Goal: Task Accomplishment & Management: Use online tool/utility

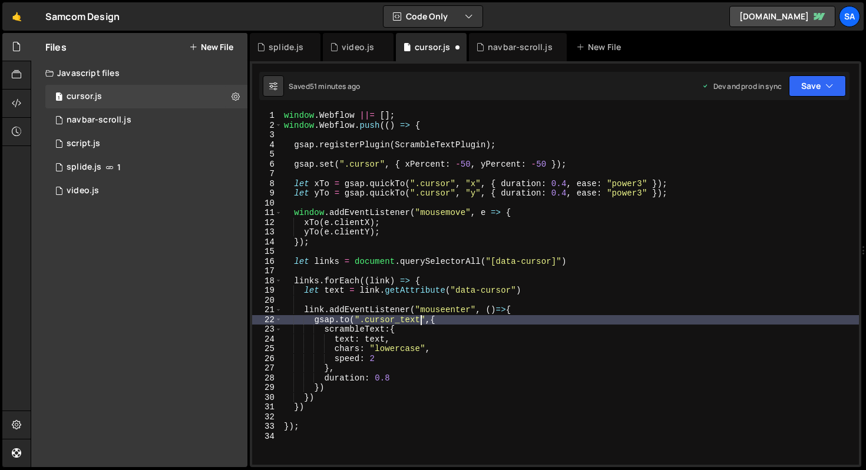
scroll to position [429, 0]
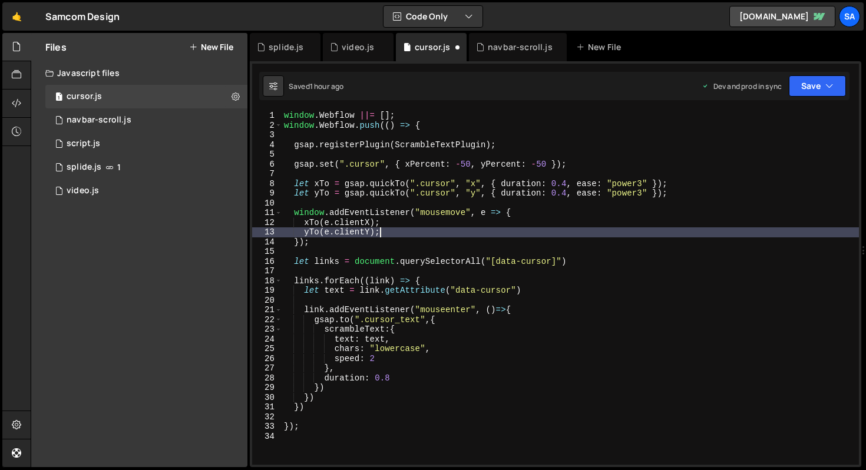
click at [475, 231] on div "window . Webflow ||= [ ] ; window . Webflow . push (( ) => { gsap . registerPlu…" at bounding box center [570, 298] width 577 height 374
type textarea "yTo(e.clientY);"
click at [392, 254] on div "window . Webflow ||= [ ] ; window . Webflow . push (( ) => { gsap . registerPlu…" at bounding box center [570, 298] width 577 height 374
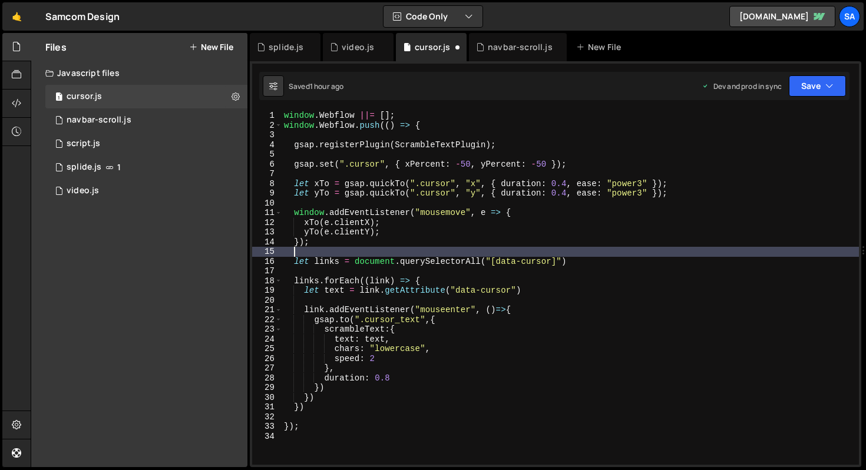
click at [386, 251] on div "window . Webflow ||= [ ] ; window . Webflow . push (( ) => { gsap . registerPlu…" at bounding box center [570, 298] width 577 height 374
click at [384, 249] on div "window . Webflow ||= [ ] ; window . Webflow . push (( ) => { gsap . registerPlu…" at bounding box center [570, 298] width 577 height 374
click at [386, 246] on div "window . Webflow ||= [ ] ; window . Webflow . push (( ) => { gsap . registerPlu…" at bounding box center [570, 298] width 577 height 374
type textarea "});"
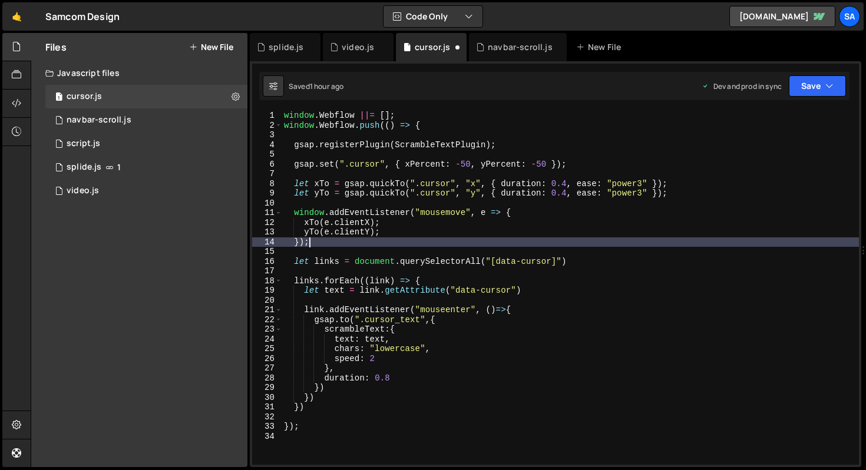
click at [481, 276] on div "window . Webflow ||= [ ] ; window . Webflow . push (( ) => { gsap . registerPlu…" at bounding box center [570, 298] width 577 height 374
type textarea "links.forEach((link) => {"
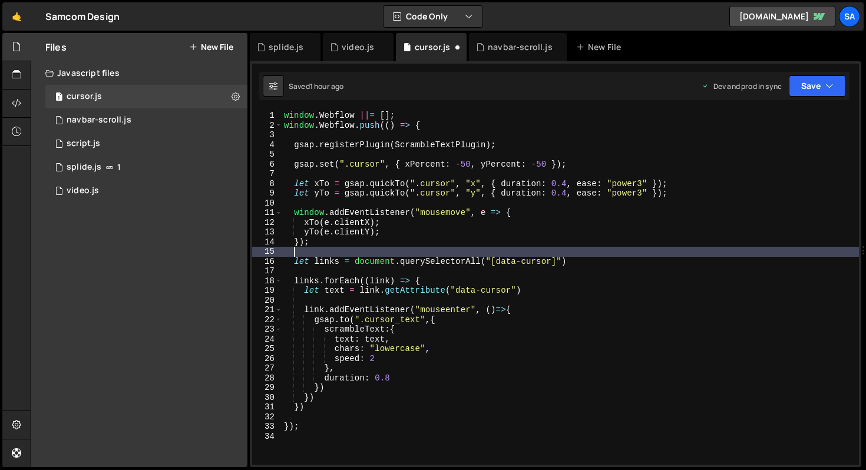
click at [575, 255] on div "window . Webflow ||= [ ] ; window . Webflow . push (( ) => { gsap . registerPlu…" at bounding box center [570, 298] width 577 height 374
click at [576, 258] on div "window . Webflow ||= [ ] ; window . Webflow . push (( ) => { gsap . registerPlu…" at bounding box center [570, 298] width 577 height 374
type textarea "let links = document.querySelectorAll("[data-cursor]")"
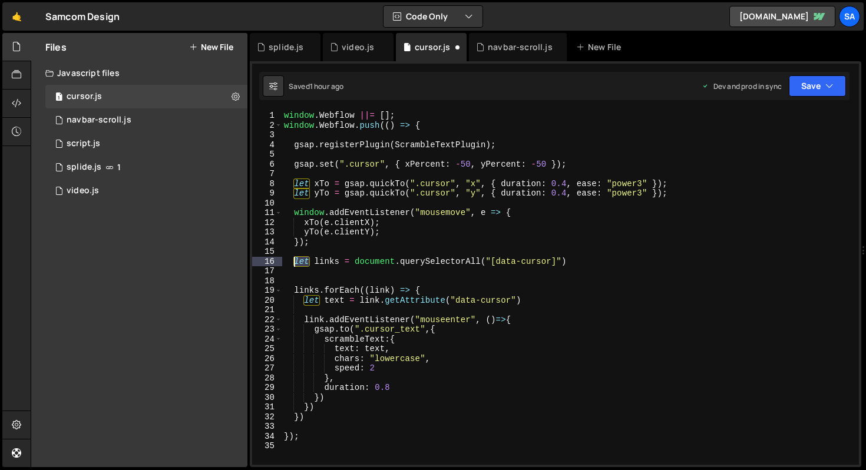
drag, startPoint x: 307, startPoint y: 265, endPoint x: 296, endPoint y: 263, distance: 10.8
click at [296, 263] on div "window . Webflow ||= [ ] ; window . Webflow . push (( ) => { gsap . registerPlu…" at bounding box center [570, 298] width 577 height 374
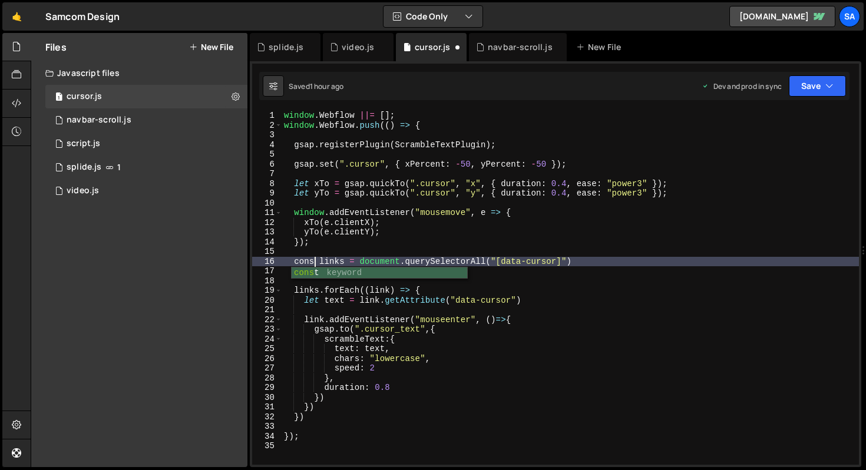
scroll to position [0, 2]
click at [309, 180] on div "window . Webflow ||= [ ] ; window . Webflow . push (( ) => { gsap . registerPlu…" at bounding box center [570, 298] width 577 height 374
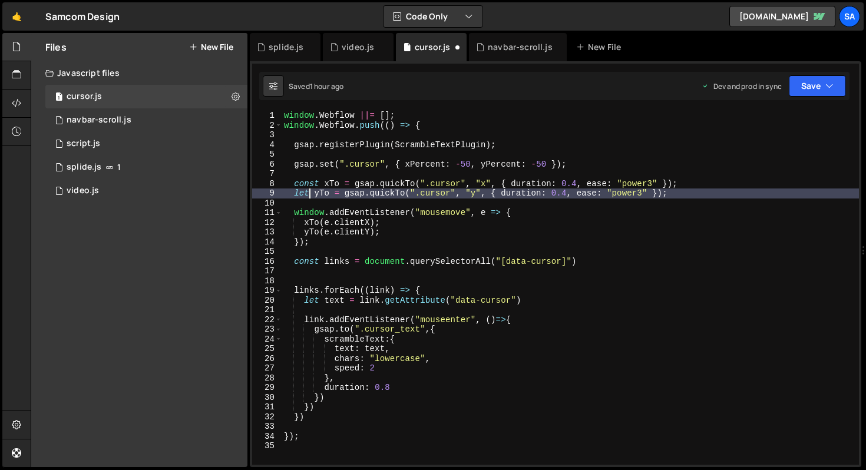
click at [308, 190] on div "window . Webflow ||= [ ] ; window . Webflow . push (( ) => { gsap . registerPlu…" at bounding box center [570, 298] width 577 height 374
click at [503, 214] on div "window . Webflow ||= [ ] ; window . Webflow . push (( ) => { gsap . registerPlu…" at bounding box center [570, 298] width 577 height 374
type textarea "window.addEventListener("mousemove", e => {"
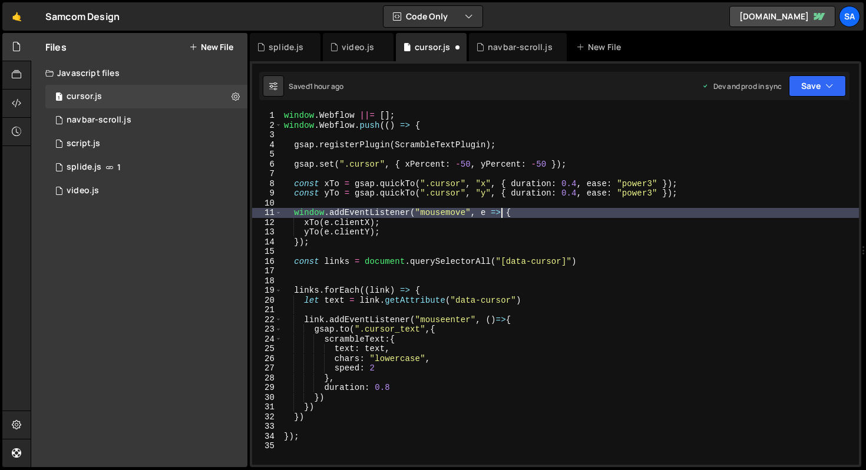
click at [463, 247] on div "window . Webflow ||= [ ] ; window . Webflow . push (( ) => { gsap . registerPlu…" at bounding box center [570, 298] width 577 height 374
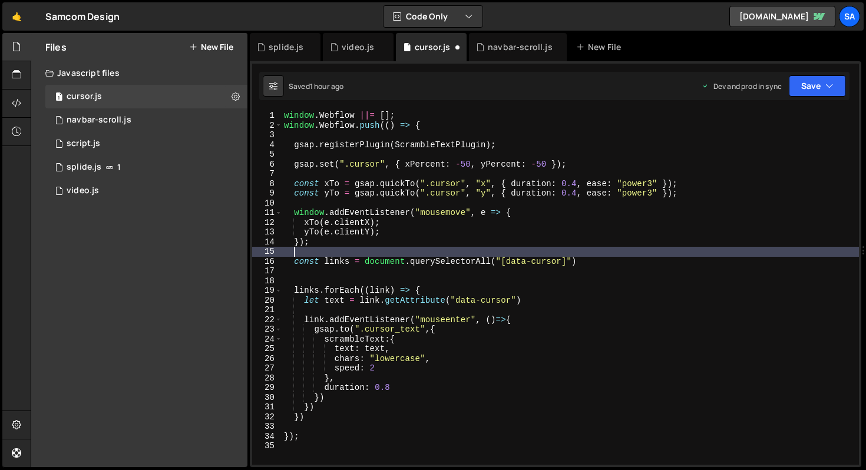
scroll to position [0, 0]
click at [316, 191] on div "window . Webflow ||= [ ] ; window . Webflow . push (( ) => { gsap . registerPlu…" at bounding box center [570, 298] width 577 height 374
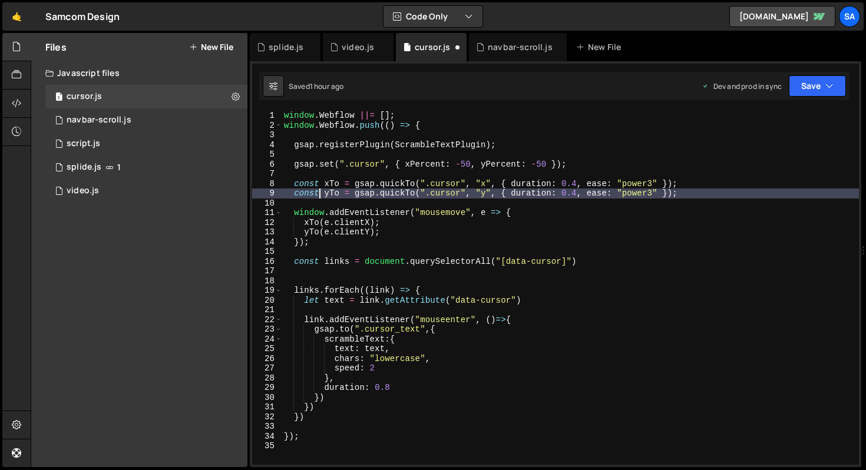
click at [318, 193] on div "window . Webflow ||= [ ] ; window . Webflow . push (( ) => { gsap . registerPlu…" at bounding box center [570, 298] width 577 height 374
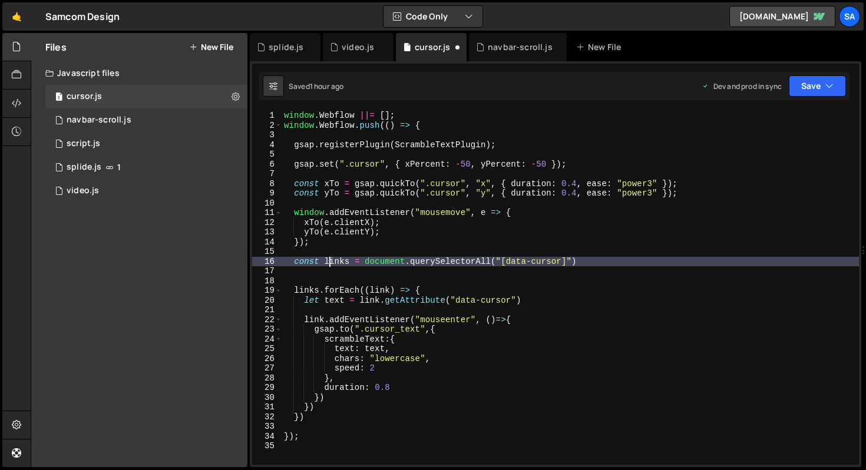
click at [329, 265] on div "window . Webflow ||= [ ] ; window . Webflow . push (( ) => { gsap . registerPlu…" at bounding box center [570, 298] width 577 height 374
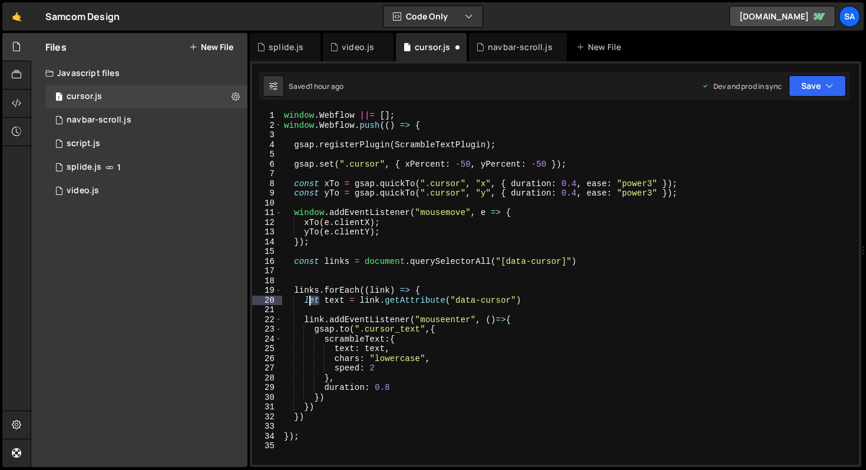
drag, startPoint x: 320, startPoint y: 302, endPoint x: 308, endPoint y: 300, distance: 13.0
click at [308, 300] on div "window . Webflow ||= [ ] ; window . Webflow . push (( ) => { gsap . registerPlu…" at bounding box center [570, 298] width 577 height 374
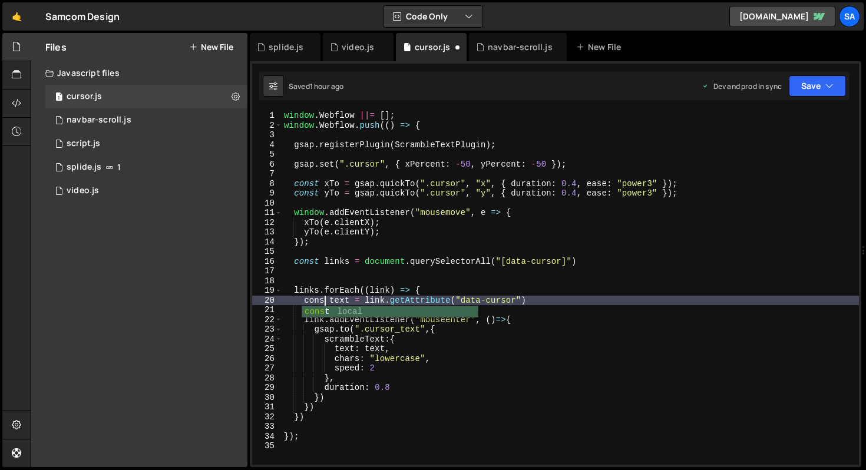
type textarea "const text = link.getAttribute("data-cursor")"
click at [624, 256] on div "window . Webflow ||= [ ] ; window . Webflow . push (( ) => { gsap . registerPlu…" at bounding box center [570, 298] width 577 height 374
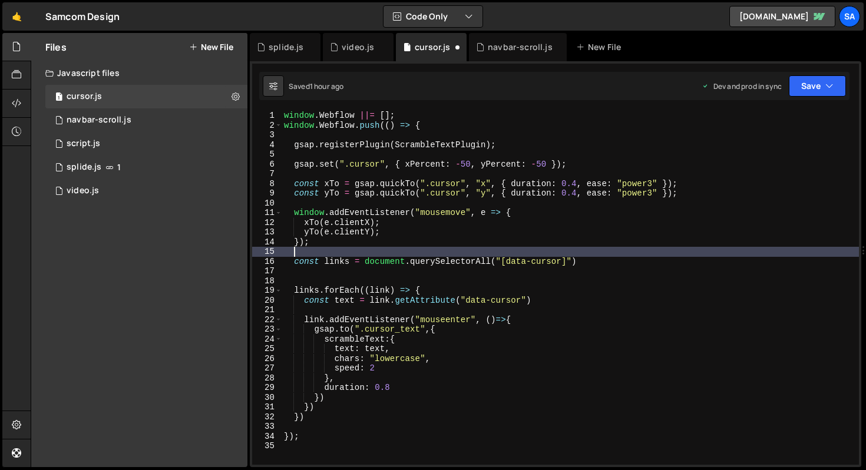
click at [614, 259] on div "window . Webflow ||= [ ] ; window . Webflow . push (( ) => { gsap . registerPlu…" at bounding box center [570, 298] width 577 height 374
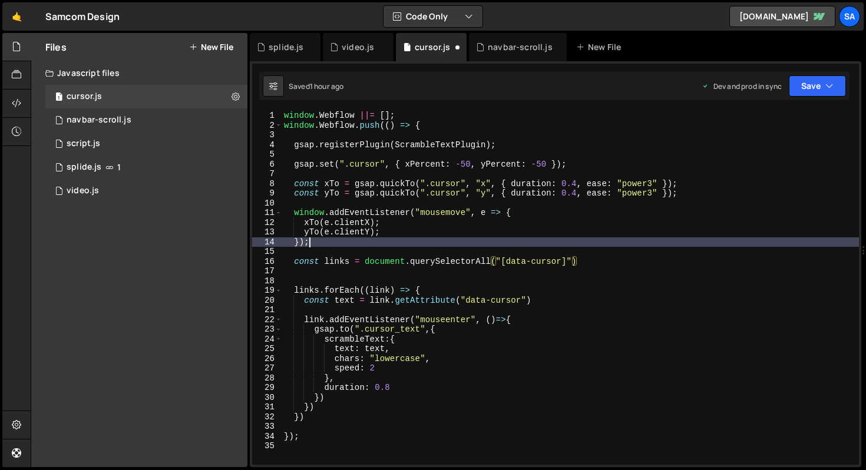
click at [423, 243] on div "window . Webflow ||= [ ] ; window . Webflow . push (( ) => { gsap . registerPlu…" at bounding box center [570, 298] width 577 height 374
type textarea "});"
click at [627, 266] on div "window . Webflow ||= [ ] ; window . Webflow . push (( ) => { gsap . registerPlu…" at bounding box center [570, 298] width 577 height 374
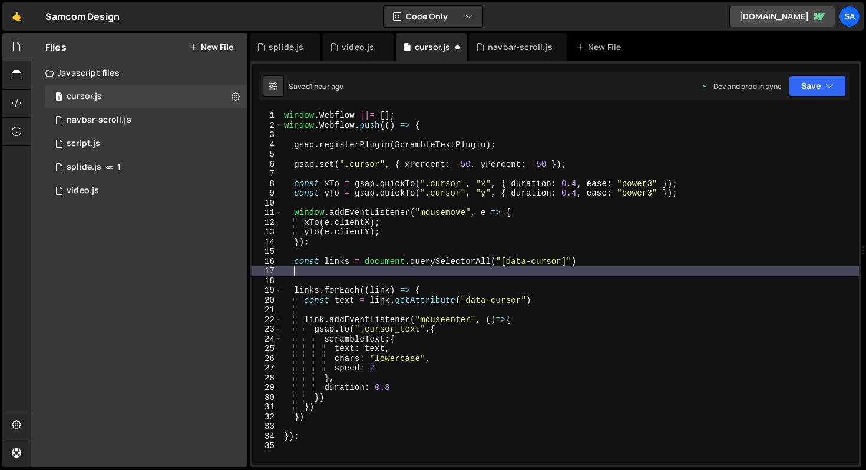
click at [587, 257] on div "window . Webflow ||= [ ] ; window . Webflow . push (( ) => { gsap . registerPlu…" at bounding box center [570, 298] width 577 height 374
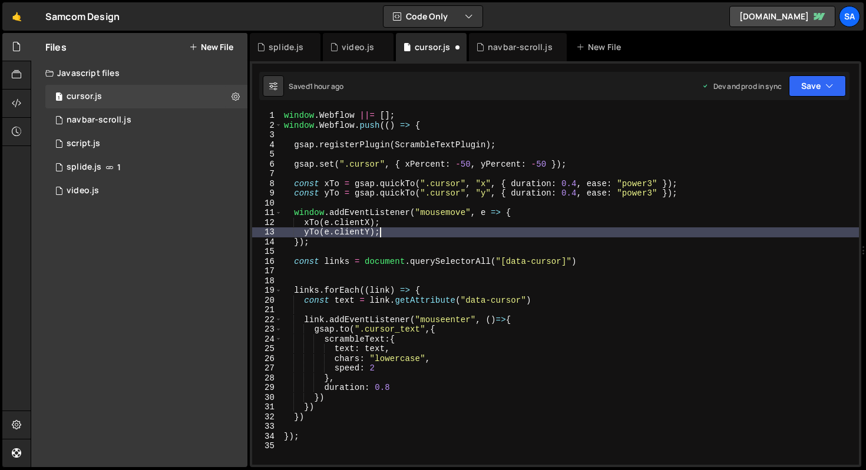
click at [399, 233] on div "window . Webflow ||= [ ] ; window . Webflow . push (( ) => { gsap . registerPlu…" at bounding box center [570, 298] width 577 height 374
click at [381, 244] on div "window . Webflow ||= [ ] ; window . Webflow . push (( ) => { gsap . registerPlu…" at bounding box center [570, 298] width 577 height 374
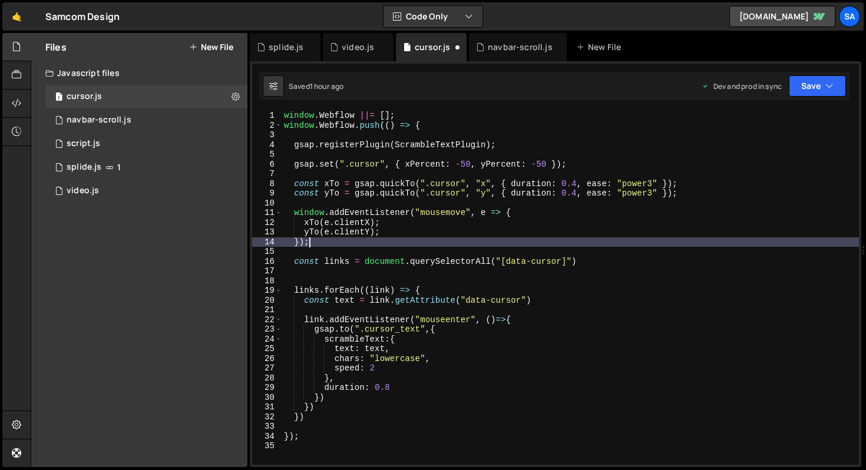
scroll to position [4, 0]
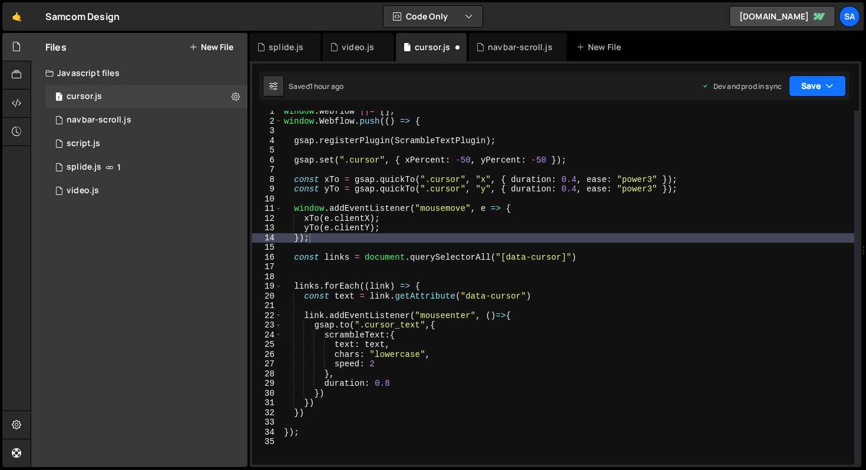
click at [824, 85] on button "Save" at bounding box center [817, 85] width 57 height 21
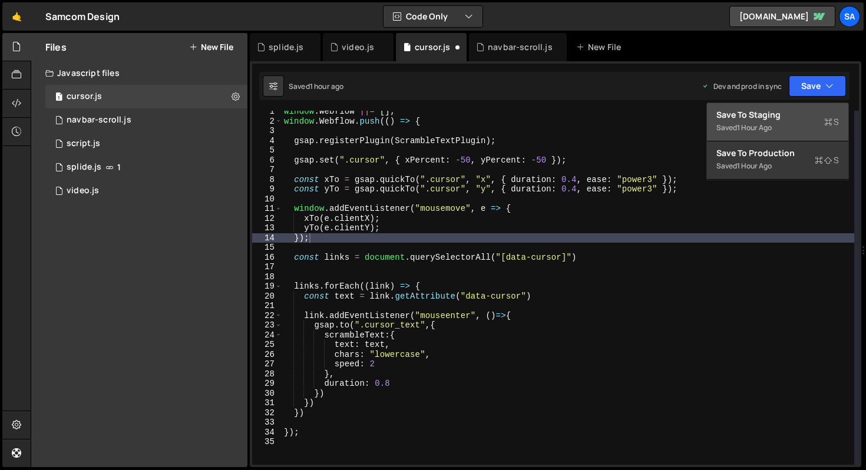
click at [795, 116] on div "Save to Staging S" at bounding box center [777, 115] width 123 height 12
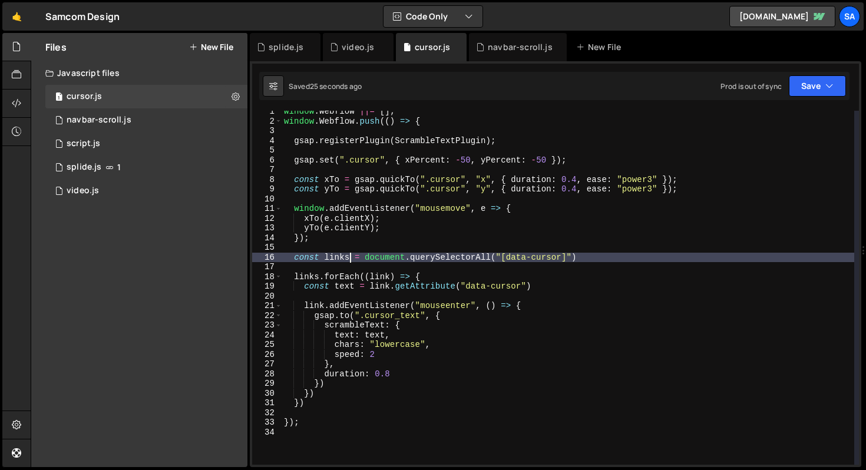
click at [349, 253] on div "window . Webflow ||= [ ] ; window . Webflow . push (( ) => { gsap . registerPlu…" at bounding box center [568, 294] width 573 height 374
click at [413, 276] on div "window . Webflow ||= [ ] ; window . Webflow . push (( ) => { gsap . registerPlu…" at bounding box center [568, 294] width 573 height 374
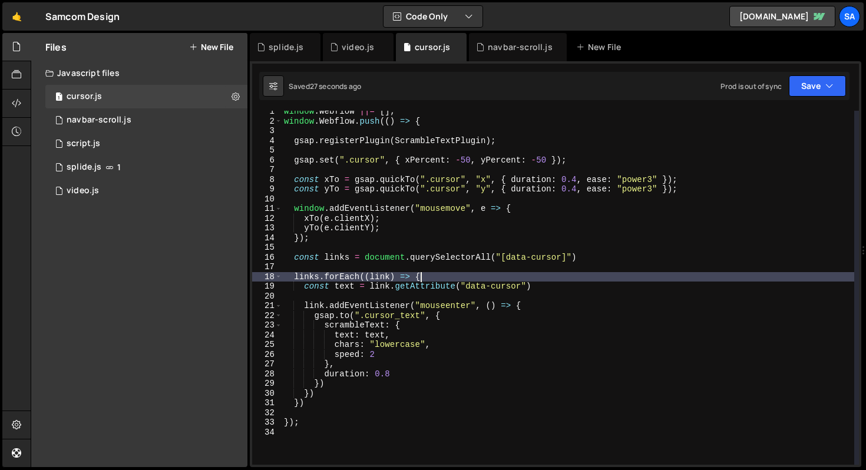
click at [460, 277] on div "window . Webflow ||= [ ] ; window . Webflow . push (( ) => { gsap . registerPlu…" at bounding box center [568, 294] width 573 height 374
click at [557, 279] on div "window . Webflow ||= [ ] ; window . Webflow . push (( ) => { gsap . registerPlu…" at bounding box center [568, 294] width 573 height 374
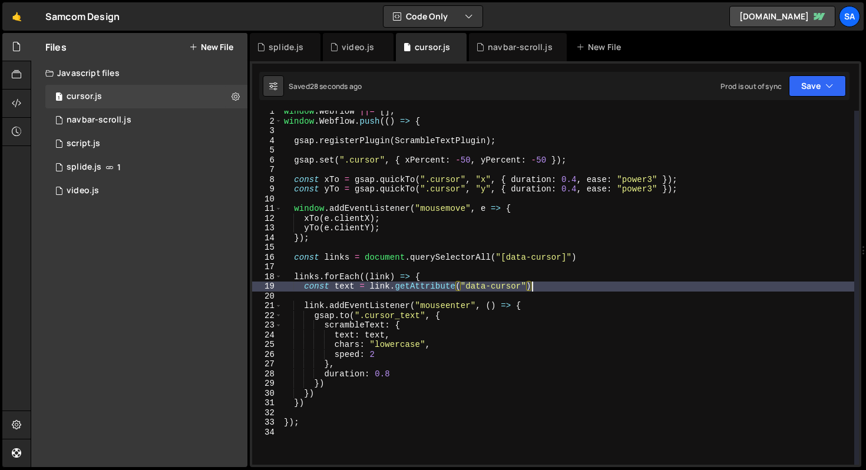
click at [554, 282] on div "window . Webflow ||= [ ] ; window . Webflow . push (( ) => { gsap . registerPlu…" at bounding box center [568, 294] width 573 height 374
type textarea "const text = link.getAttribute("data-cursor")"
click at [544, 295] on div "window . Webflow ||= [ ] ; window . Webflow . push (( ) => { gsap . registerPlu…" at bounding box center [568, 294] width 573 height 374
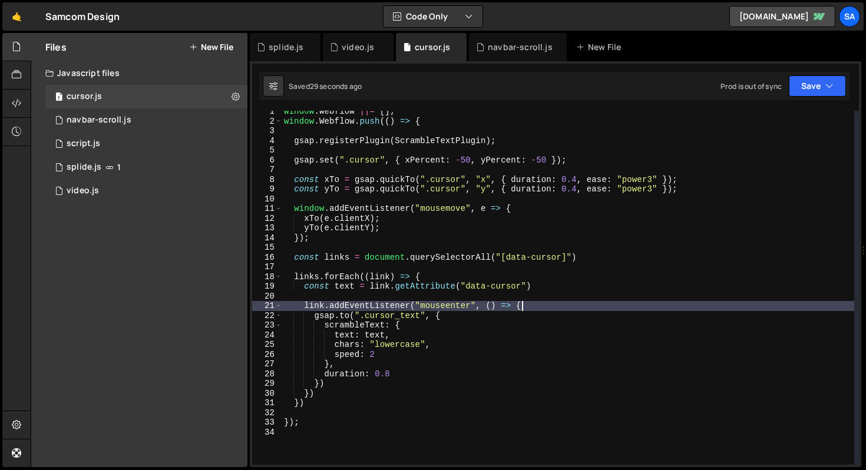
click at [544, 304] on div "window . Webflow ||= [ ] ; window . Webflow . push (( ) => { gsap . registerPlu…" at bounding box center [568, 294] width 573 height 374
click at [382, 315] on div "window . Webflow ||= [ ] ; window . Webflow . push (( ) => { gsap . registerPlu…" at bounding box center [568, 294] width 573 height 374
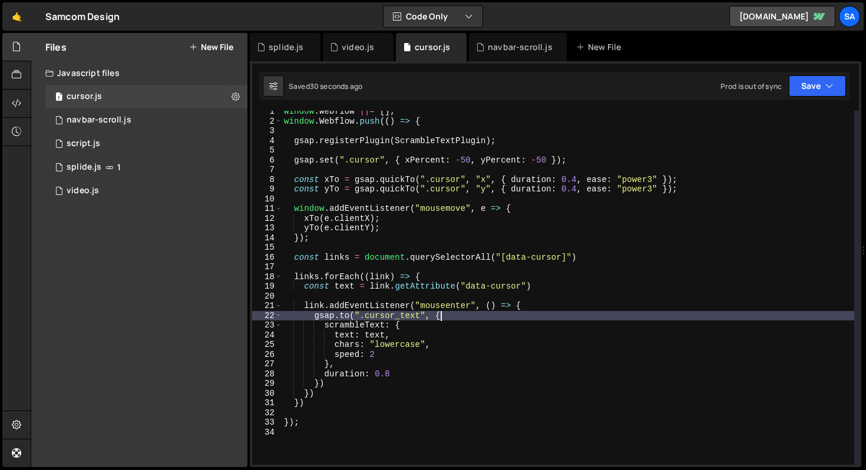
click at [507, 315] on div "window . Webflow ||= [ ] ; window . Webflow . push (( ) => { gsap . registerPlu…" at bounding box center [568, 294] width 573 height 374
click at [547, 306] on div "window . Webflow ||= [ ] ; window . Webflow . push (( ) => { gsap . registerPlu…" at bounding box center [568, 294] width 573 height 374
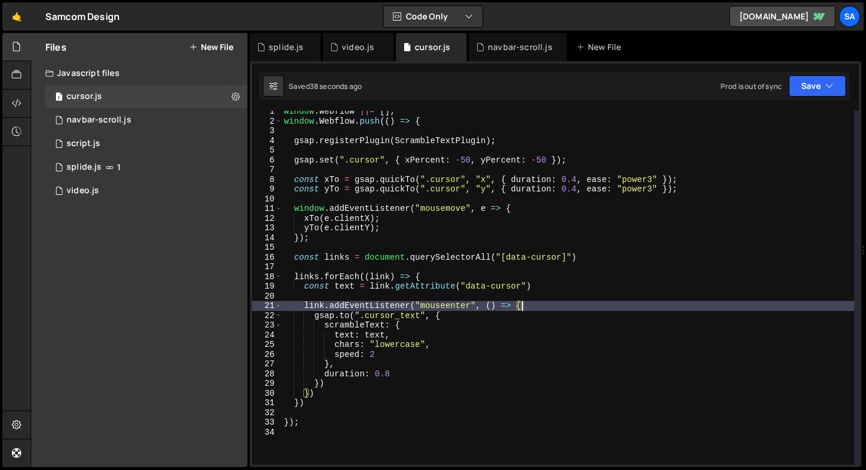
click at [547, 284] on div "window . Webflow ||= [ ] ; window . Webflow . push (( ) => { gsap . registerPlu…" at bounding box center [568, 294] width 573 height 374
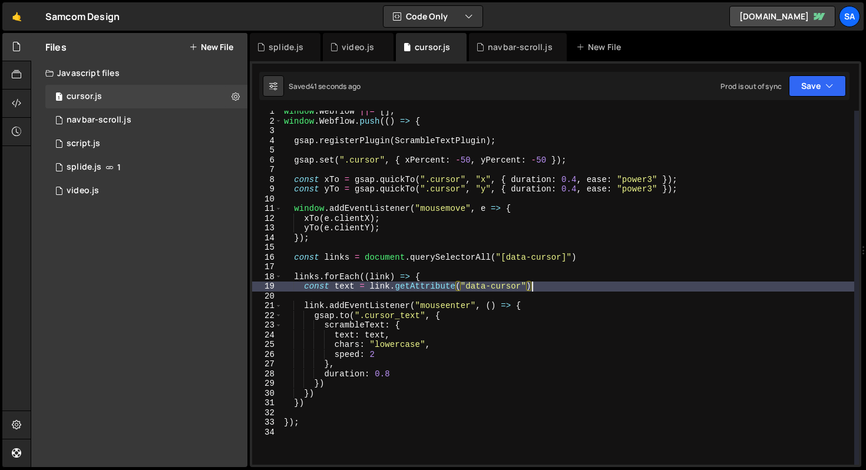
click at [446, 276] on div "window . Webflow ||= [ ] ; window . Webflow . push (( ) => { gsap . registerPlu…" at bounding box center [568, 294] width 573 height 374
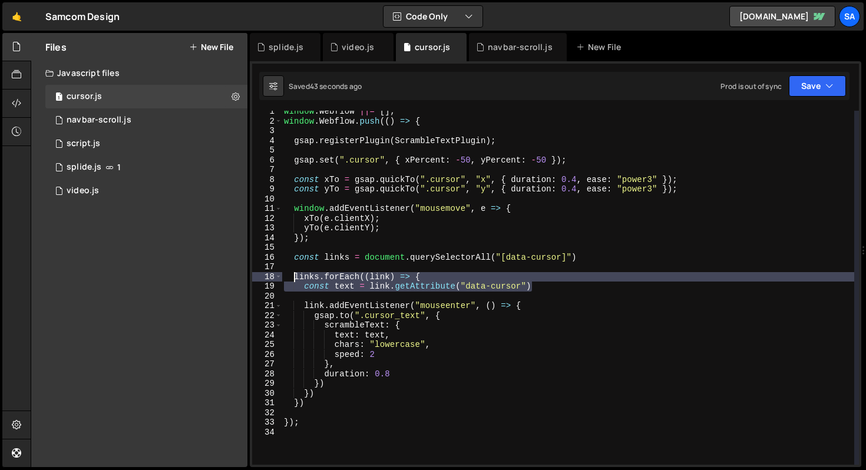
drag, startPoint x: 560, startPoint y: 290, endPoint x: 295, endPoint y: 274, distance: 265.6
click at [295, 274] on div "window . Webflow ||= [ ] ; window . Webflow . push (( ) => { gsap . registerPlu…" at bounding box center [568, 294] width 573 height 374
type textarea "links.forEach((link) => { const text = link.getAttribute("data-cursor")"
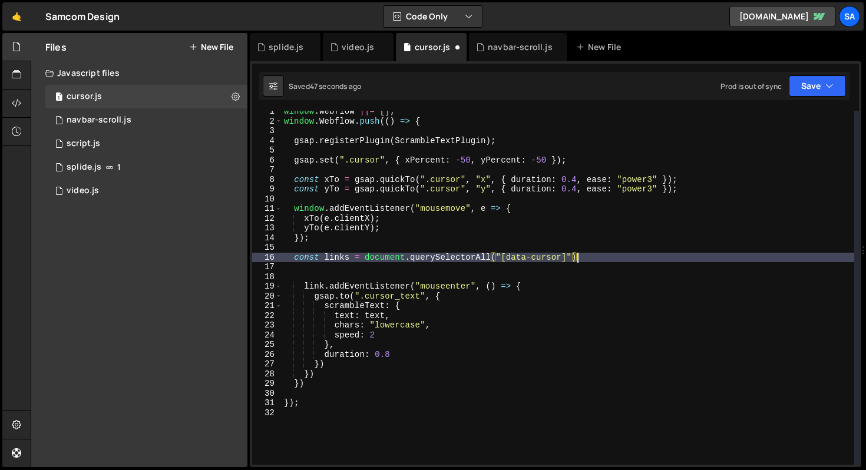
click at [595, 256] on div "window . Webflow ||= [ ] ; window . Webflow . push (( ) => { gsap . registerPlu…" at bounding box center [568, 294] width 573 height 374
type textarea "const links = document.querySelectorAll("[data-cursor]")"
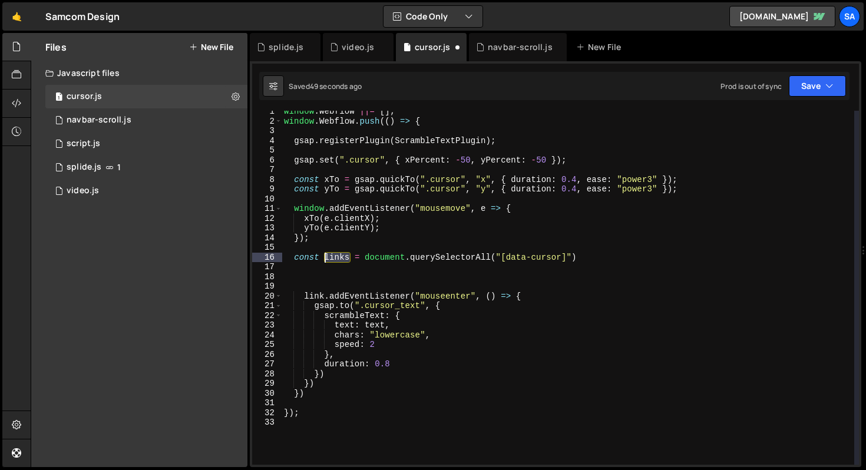
drag, startPoint x: 349, startPoint y: 255, endPoint x: 364, endPoint y: 250, distance: 15.5
click at [325, 256] on div "window . Webflow ||= [ ] ; window . Webflow . push (( ) => { gsap . registerPlu…" at bounding box center [568, 294] width 573 height 374
click at [491, 257] on div "window . Webflow ||= [ ] ; window . Webflow . push (( ) => { gsap . registerPlu…" at bounding box center [568, 294] width 573 height 374
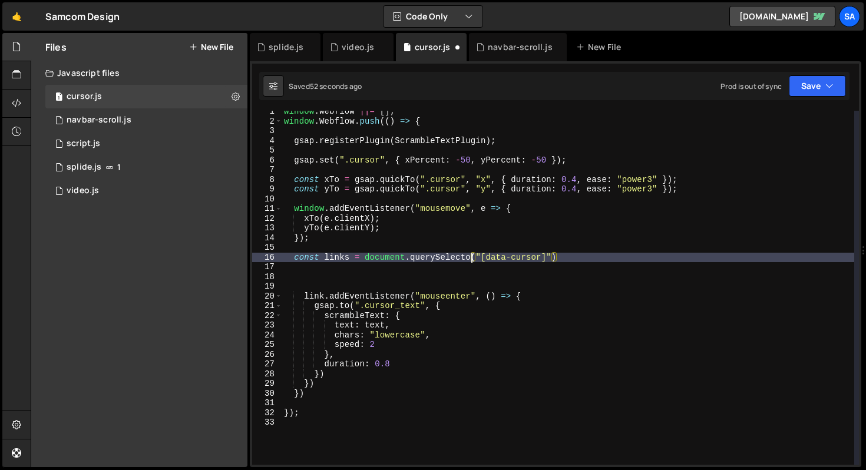
click at [597, 257] on div "window . Webflow ||= [ ] ; window . Webflow . push (( ) => { gsap . registerPlu…" at bounding box center [568, 294] width 573 height 374
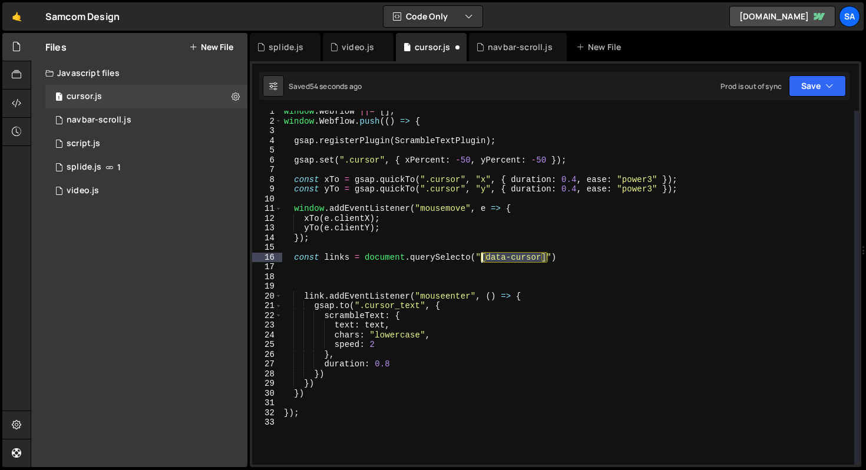
drag, startPoint x: 547, startPoint y: 257, endPoint x: 479, endPoint y: 256, distance: 68.4
click at [479, 256] on div "window . Webflow ||= [ ] ; window . Webflow . push (( ) => { gsap . registerPlu…" at bounding box center [568, 294] width 573 height 374
type textarea "const links = document.querySelecto("")"
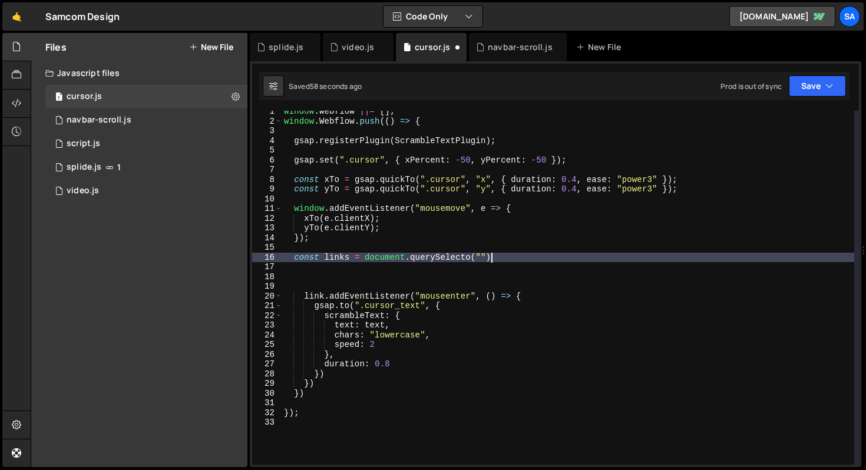
click at [526, 258] on div "window . Webflow ||= [ ] ; window . Webflow . push (( ) => { gsap . registerPlu…" at bounding box center [568, 294] width 573 height 374
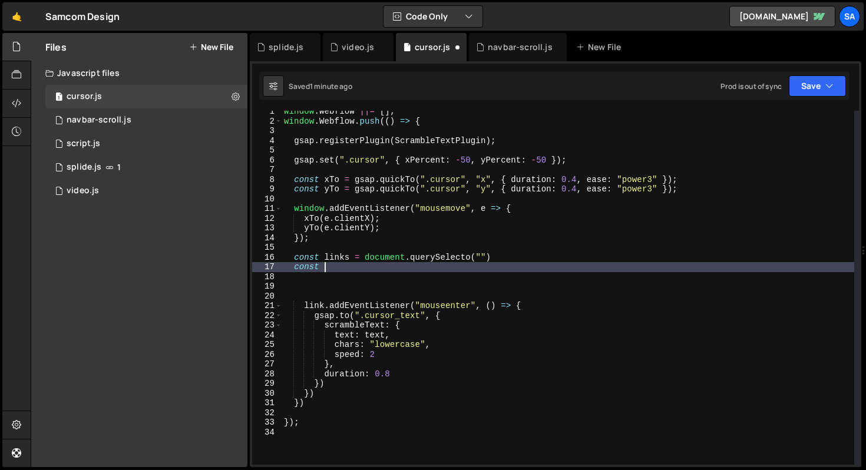
scroll to position [0, 2]
type textarea "const"
click at [328, 272] on div "window . Webflow ||= [ ] ; window . Webflow . push (( ) => { gsap . registerPlu…" at bounding box center [568, 294] width 573 height 374
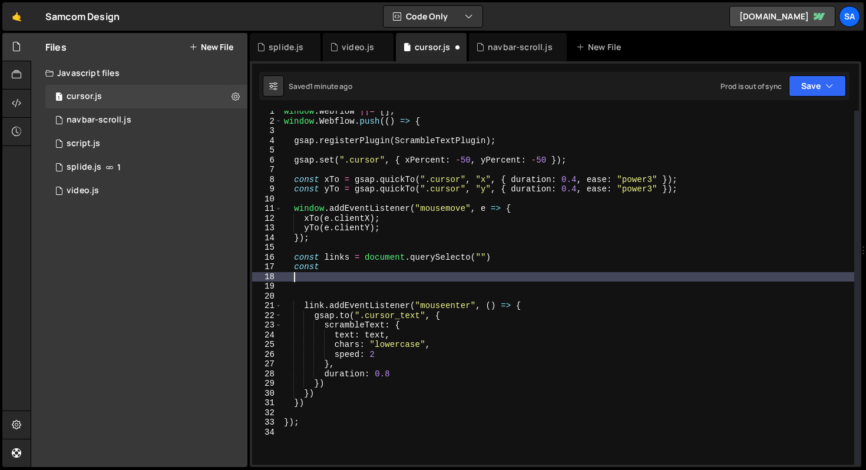
click at [332, 267] on div "window . Webflow ||= [ ] ; window . Webflow . push (( ) => { gsap . registerPlu…" at bounding box center [568, 294] width 573 height 374
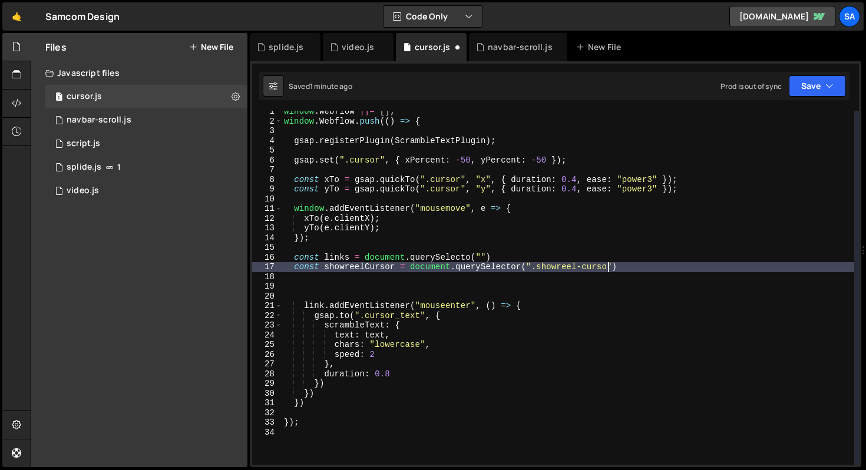
scroll to position [0, 22]
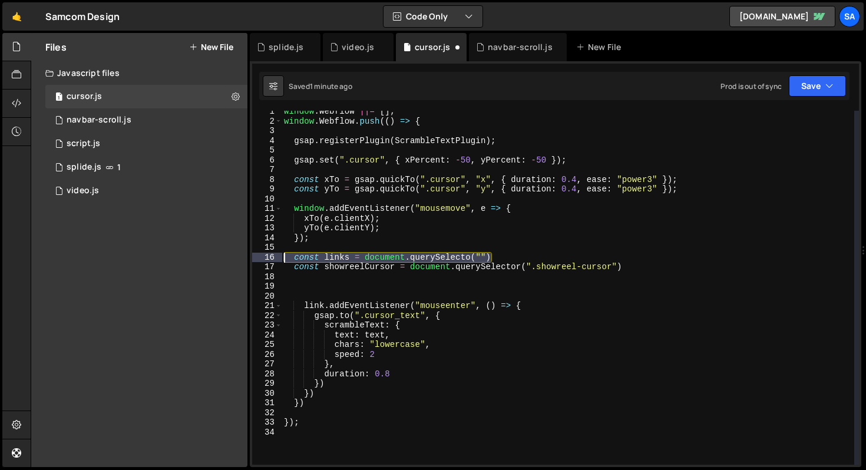
drag, startPoint x: 523, startPoint y: 255, endPoint x: 277, endPoint y: 255, distance: 245.7
click at [277, 256] on div "const showreelCursor = document.querySelector(".showreel-cursor 1 2 3 4 5 6 7 8…" at bounding box center [555, 288] width 607 height 354
type textarea "const links = document.querySelecto("")"
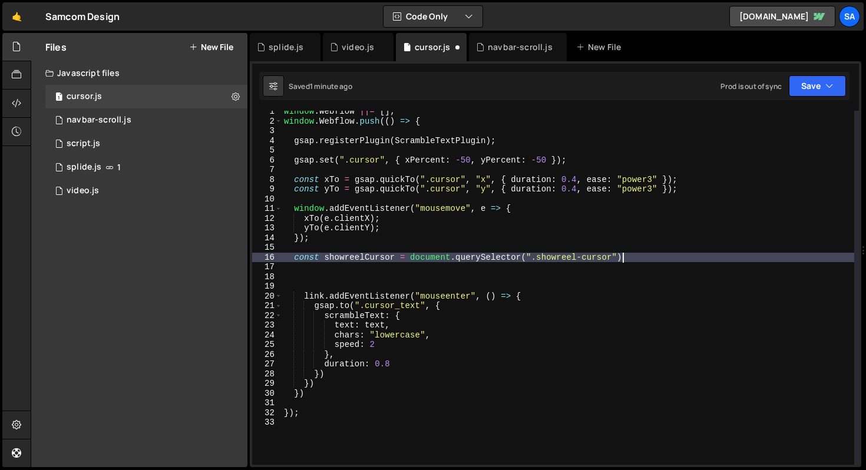
click at [622, 254] on div "window . Webflow ||= [ ] ; window . Webflow . push (( ) => { gsap . registerPlu…" at bounding box center [568, 294] width 573 height 374
click at [658, 259] on div "window . Webflow ||= [ ] ; window . Webflow . push (( ) => { gsap . registerPlu…" at bounding box center [568, 294] width 573 height 374
type textarea "const showreelCursor = document.querySelector(".showreel-cursor");"
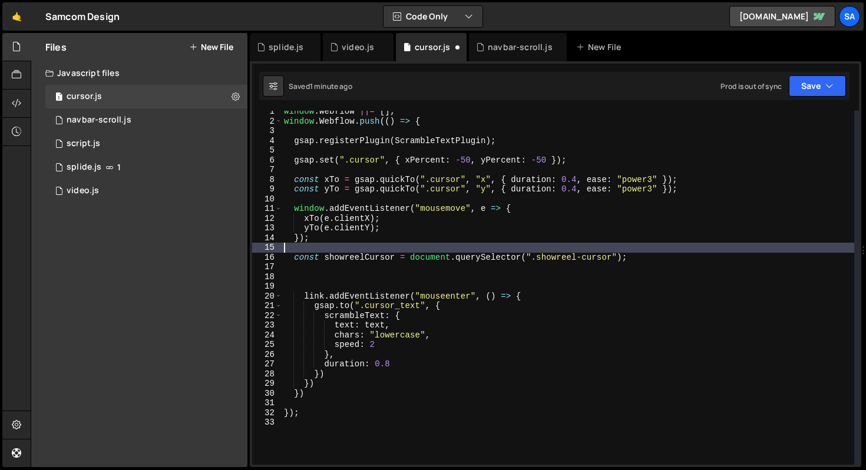
click at [342, 249] on div "window . Webflow ||= [ ] ; window . Webflow . push (( ) => { gsap . registerPlu…" at bounding box center [568, 294] width 573 height 374
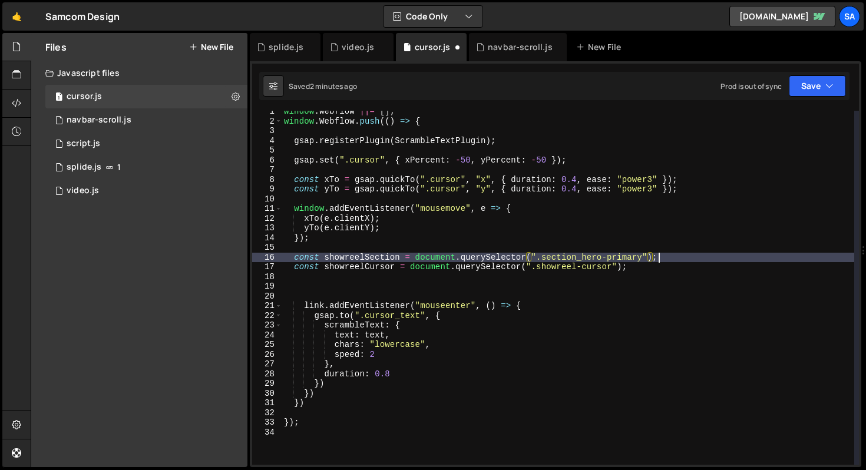
scroll to position [0, 26]
type textarea "const showreelCursor = document.querySelector(".showreel-cursor");"
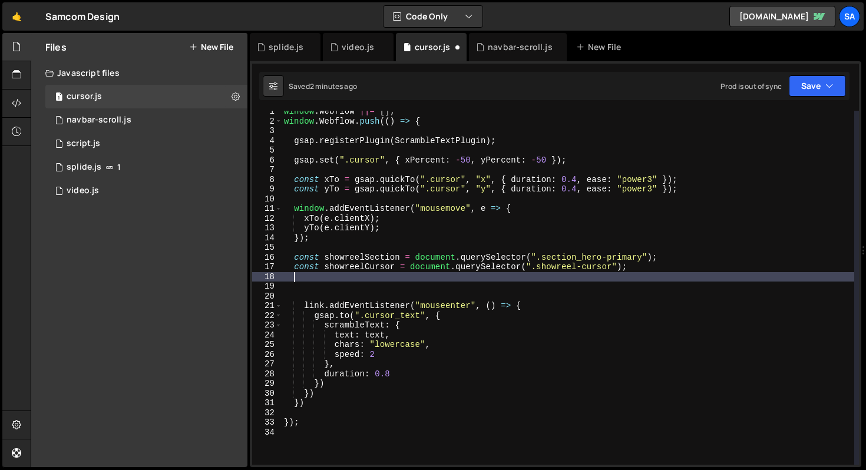
scroll to position [0, 0]
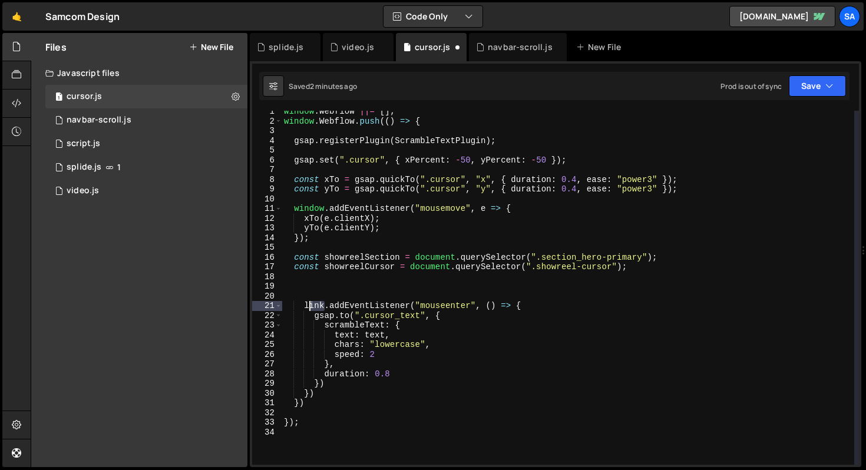
drag, startPoint x: 324, startPoint y: 306, endPoint x: 306, endPoint y: 305, distance: 18.3
click at [306, 305] on div "window . Webflow ||= [ ] ; window . Webflow . push (( ) => { gsap . registerPlu…" at bounding box center [568, 294] width 573 height 374
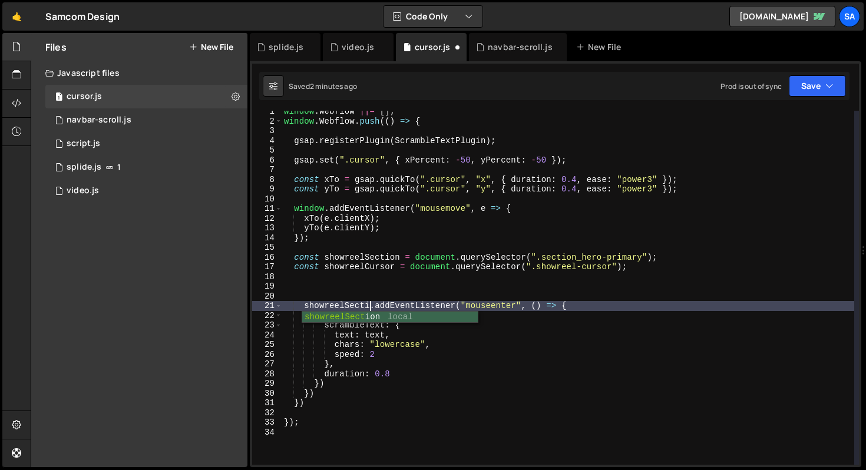
scroll to position [0, 6]
type textarea "showreelSection.addEventListener("mouseenter", () => {"
click at [498, 298] on div "window . Webflow ||= [ ] ; window . Webflow . push (( ) => { gsap . registerPlu…" at bounding box center [568, 294] width 573 height 374
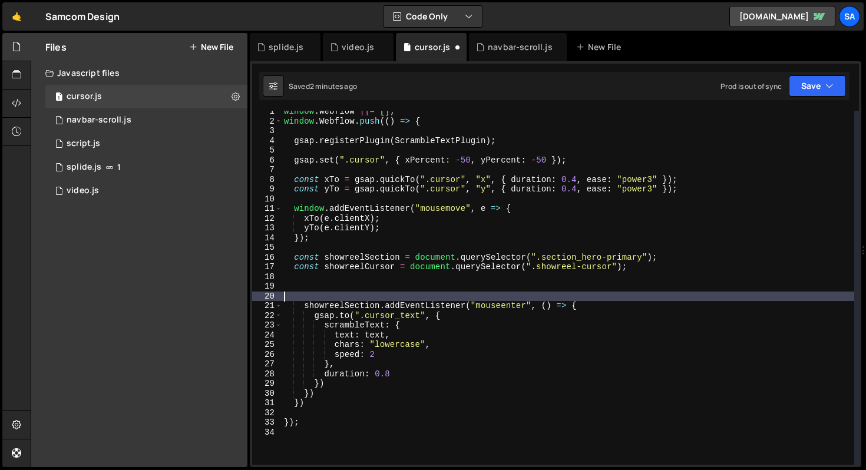
scroll to position [0, 0]
click at [622, 307] on div "window . Webflow ||= [ ] ; window . Webflow . push (( ) => { gsap . registerPlu…" at bounding box center [568, 294] width 573 height 374
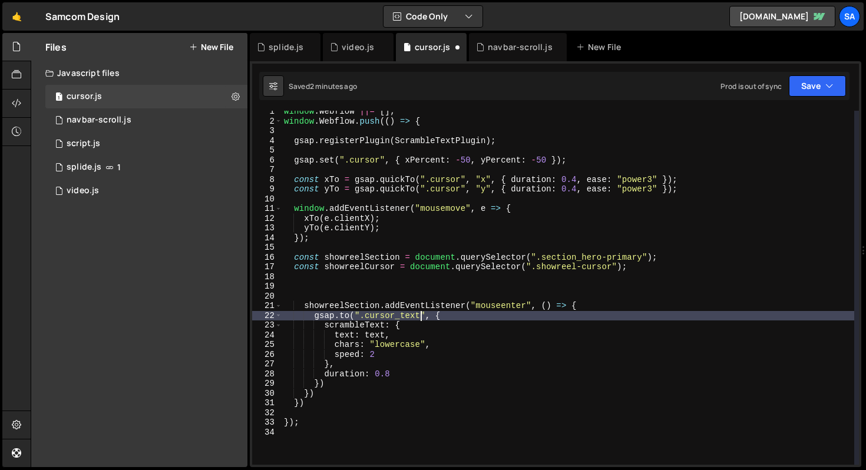
click at [418, 314] on div "window . Webflow ||= [ ] ; window . Webflow . push (( ) => { gsap . registerPlu…" at bounding box center [568, 294] width 573 height 374
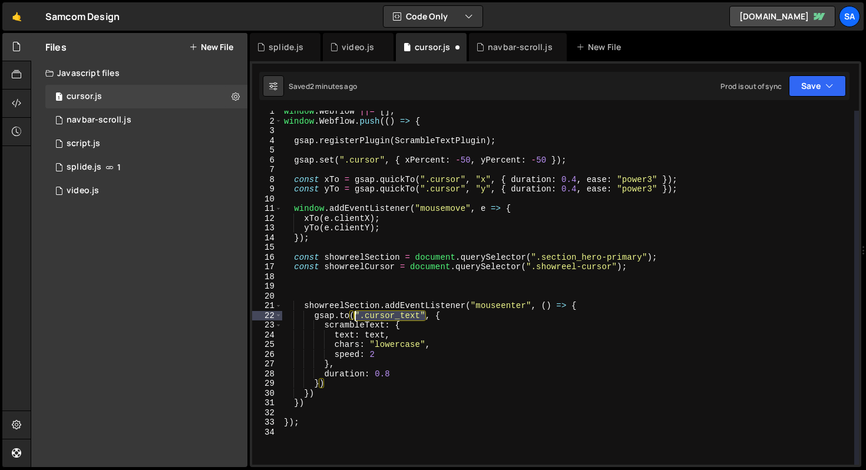
drag, startPoint x: 425, startPoint y: 313, endPoint x: 353, endPoint y: 314, distance: 71.9
click at [353, 314] on div "window . Webflow ||= [ ] ; window . Webflow . push (( ) => { gsap . registerPlu…" at bounding box center [568, 294] width 573 height 374
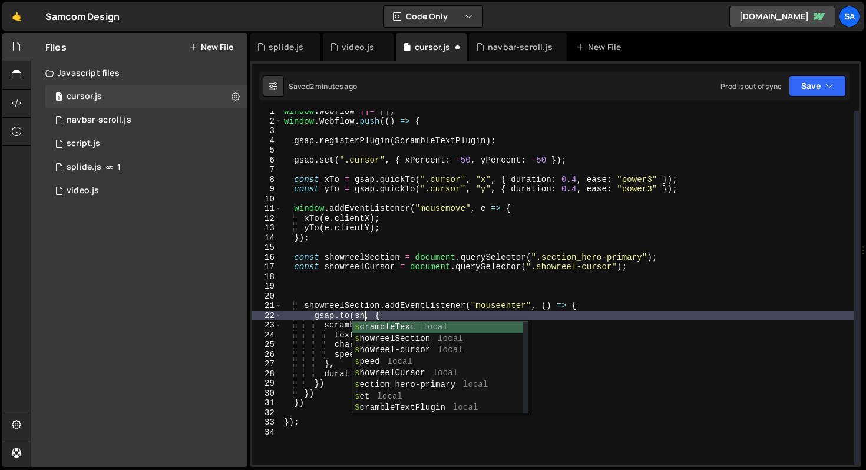
scroll to position [0, 6]
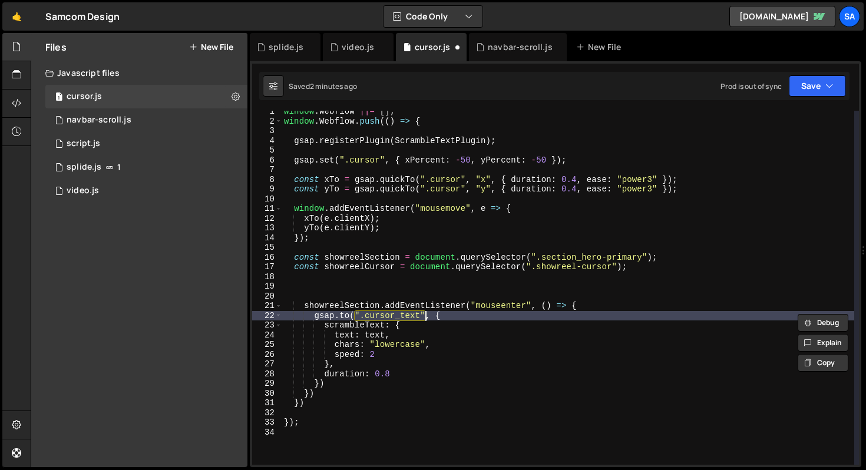
click at [415, 309] on div "window . Webflow ||= [ ] ; window . Webflow . push (( ) => { gsap . registerPlu…" at bounding box center [568, 294] width 573 height 374
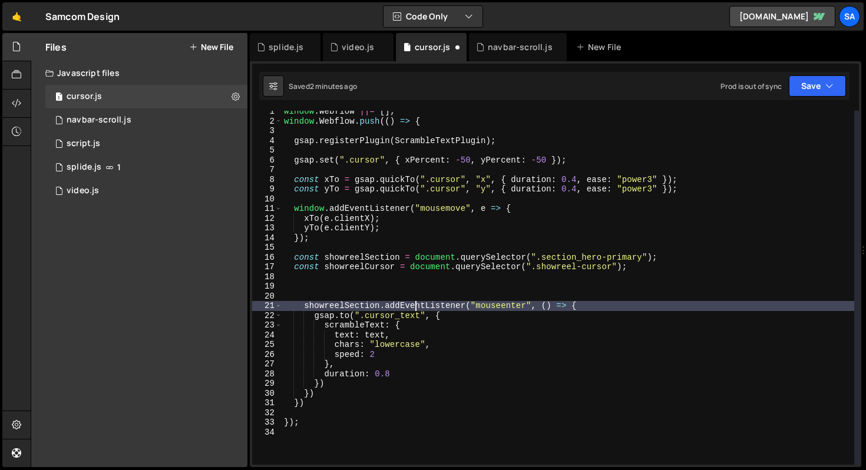
click at [420, 315] on div "window . Webflow ||= [ ] ; window . Webflow . push (( ) => { gsap . registerPlu…" at bounding box center [568, 294] width 573 height 374
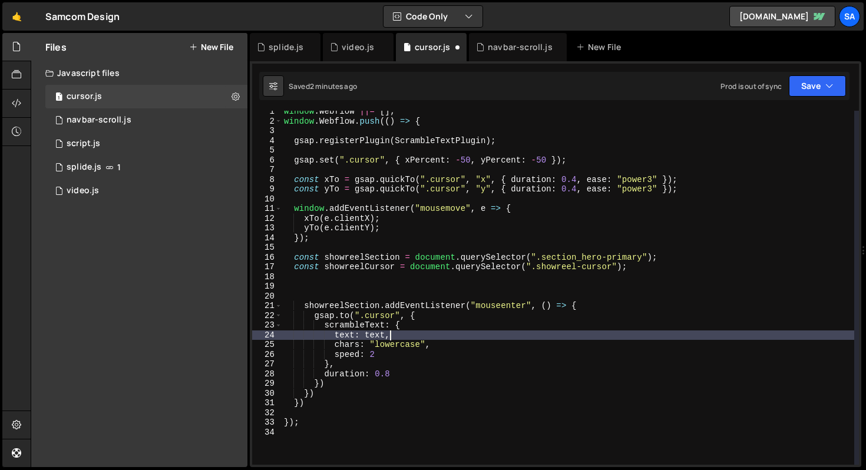
click at [407, 332] on div "window . Webflow ||= [ ] ; window . Webflow . push (( ) => { gsap . registerPlu…" at bounding box center [568, 294] width 573 height 374
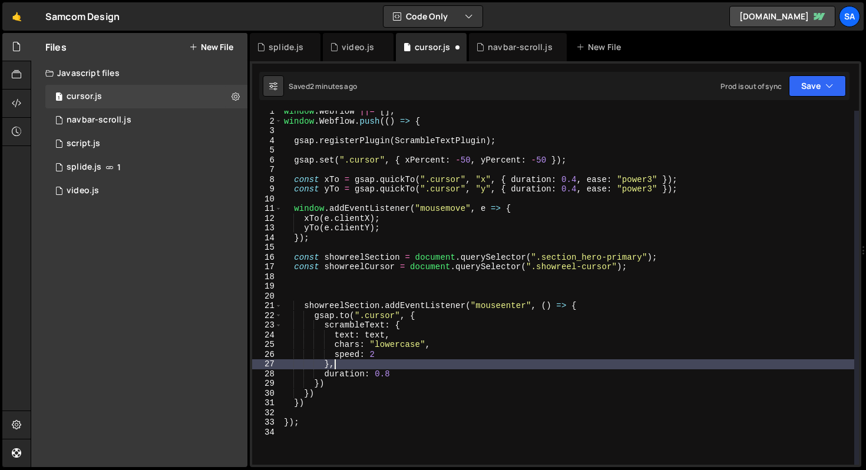
click at [351, 366] on div "window . Webflow ||= [ ] ; window . Webflow . push (( ) => { gsap . registerPlu…" at bounding box center [568, 294] width 573 height 374
click at [410, 327] on div "window . Webflow ||= [ ] ; window . Webflow . push (( ) => { gsap . registerPlu…" at bounding box center [568, 294] width 573 height 374
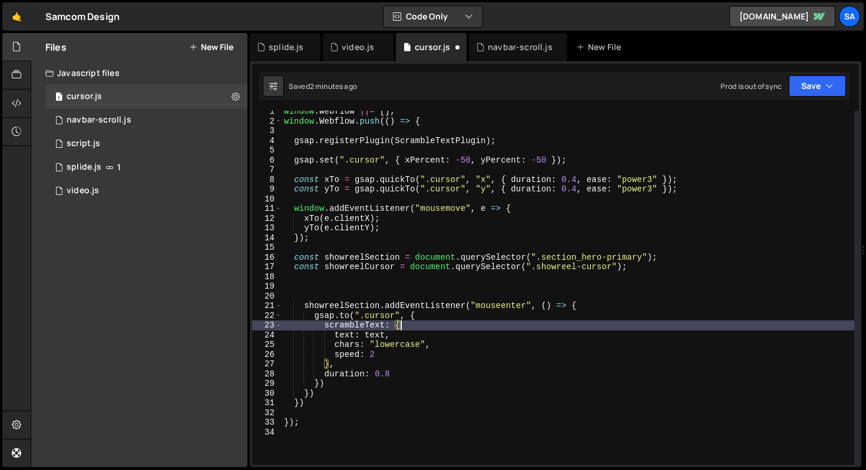
click at [419, 318] on div "window . Webflow ||= [ ] ; window . Webflow . push (( ) => { gsap . registerPlu…" at bounding box center [568, 294] width 573 height 374
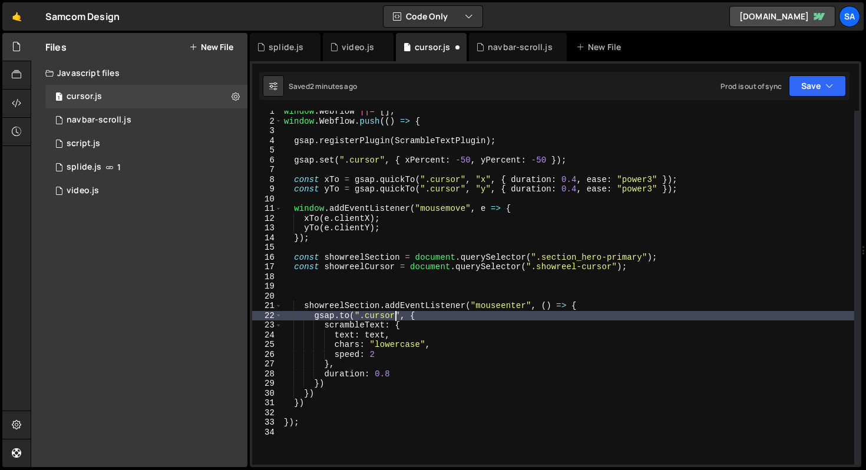
click at [395, 312] on div "window . Webflow ||= [ ] ; window . Webflow . push (( ) => { gsap . registerPlu…" at bounding box center [568, 294] width 573 height 374
click at [399, 315] on div "window . Webflow ||= [ ] ; window . Webflow . push (( ) => { gsap . registerPlu…" at bounding box center [568, 294] width 573 height 374
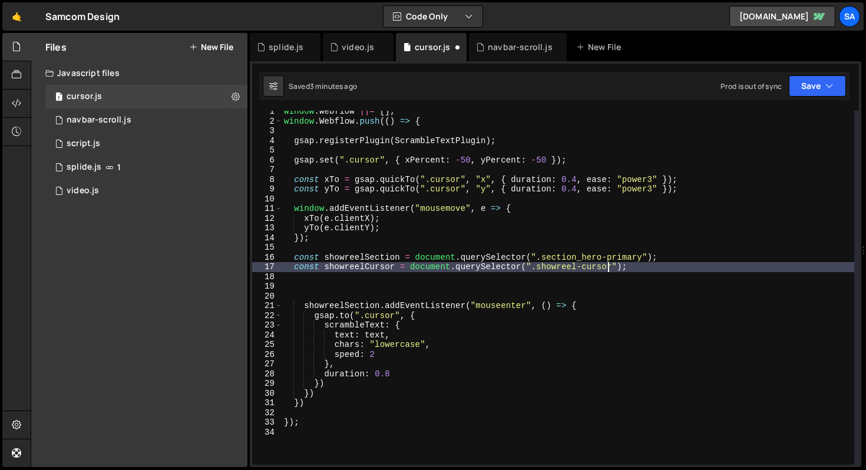
click at [610, 266] on div "window . Webflow ||= [ ] ; window . Webflow . push (( ) => { gsap . registerPlu…" at bounding box center [568, 294] width 573 height 374
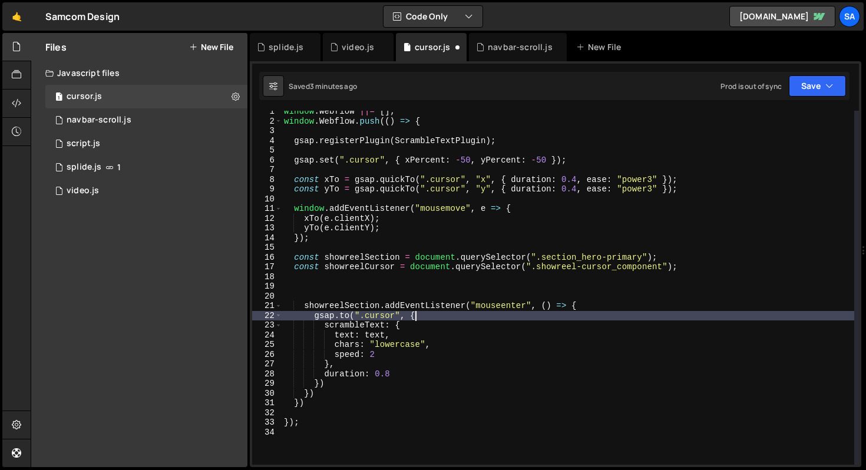
click at [599, 312] on div "window . Webflow ||= [ ] ; window . Webflow . push (( ) => { gsap . registerPlu…" at bounding box center [568, 294] width 573 height 374
click at [600, 302] on div "window . Webflow ||= [ ] ; window . Webflow . push (( ) => { gsap . registerPlu…" at bounding box center [568, 294] width 573 height 374
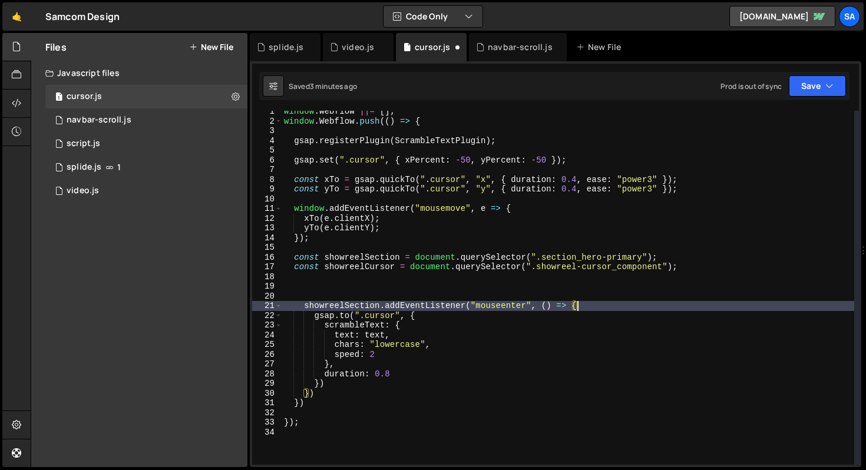
click at [427, 325] on div "window . Webflow ||= [ ] ; window . Webflow . push (( ) => { gsap . registerPlu…" at bounding box center [568, 294] width 573 height 374
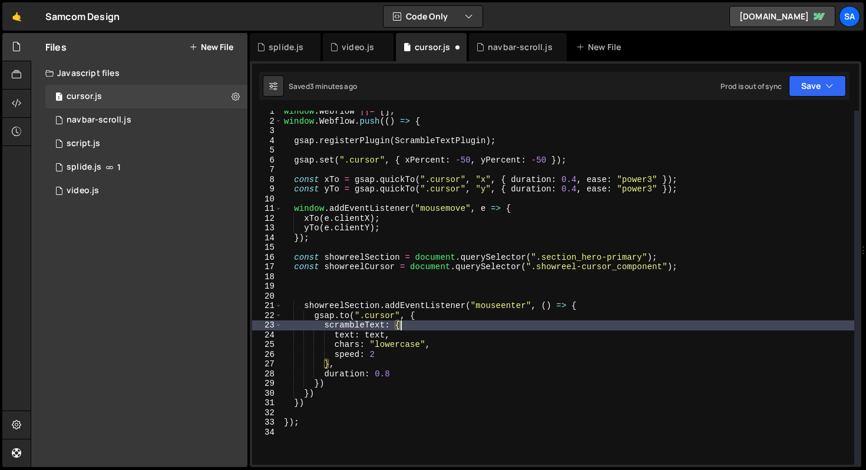
click at [425, 305] on div "window . Webflow ||= [ ] ; window . Webflow . push (( ) => { gsap . registerPlu…" at bounding box center [568, 294] width 573 height 374
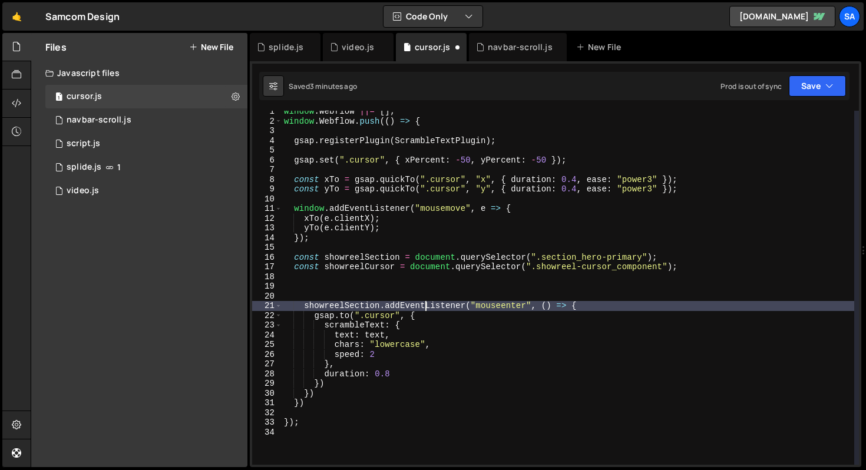
click at [422, 311] on div "window . Webflow ||= [ ] ; window . Webflow . push (( ) => { gsap . registerPlu…" at bounding box center [568, 294] width 573 height 374
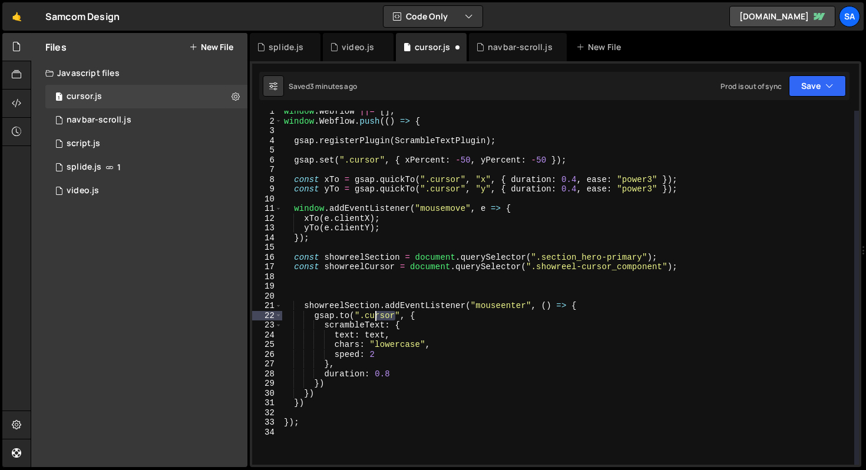
drag, startPoint x: 395, startPoint y: 318, endPoint x: 366, endPoint y: 317, distance: 28.9
click at [366, 317] on div "window . Webflow ||= [ ] ; window . Webflow . push (( ) => { gsap . registerPlu…" at bounding box center [568, 294] width 573 height 374
click at [368, 316] on div "window . Webflow ||= [ ] ; window . Webflow . push (( ) => { gsap . registerPlu…" at bounding box center [568, 288] width 573 height 354
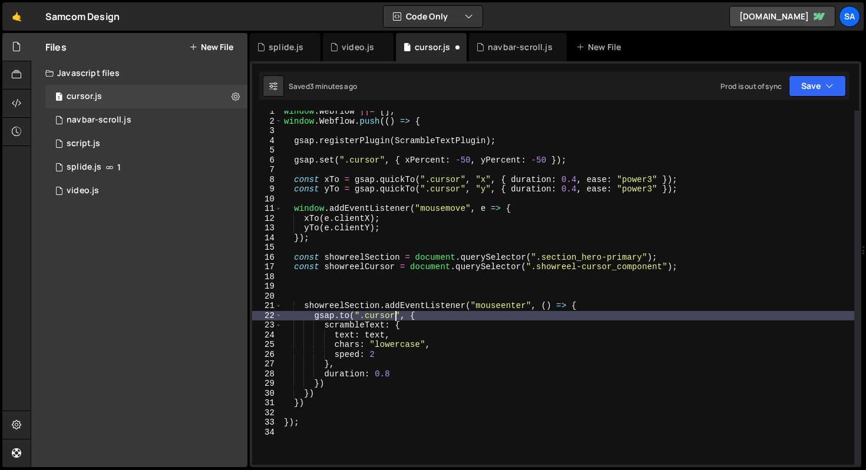
click at [394, 313] on div "window . Webflow ||= [ ] ; window . Webflow . push (( ) => { gsap . registerPlu…" at bounding box center [568, 294] width 573 height 374
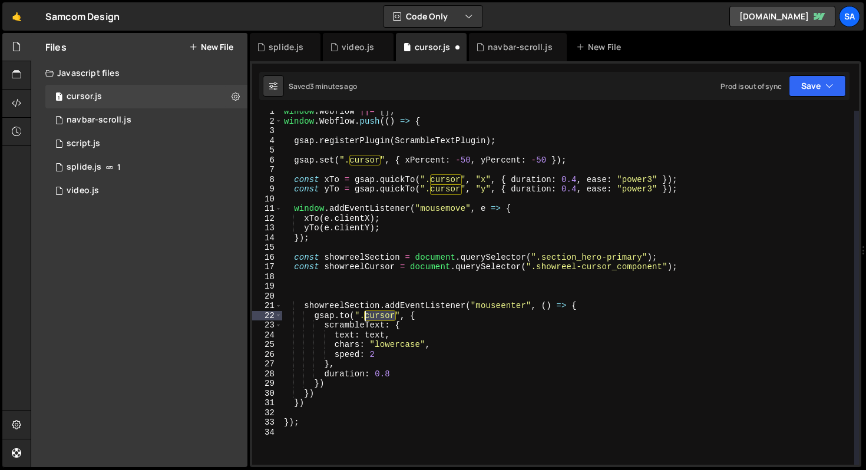
drag, startPoint x: 396, startPoint y: 315, endPoint x: 364, endPoint y: 315, distance: 32.4
click at [364, 315] on div "window . Webflow ||= [ ] ; window . Webflow . push (( ) => { gsap . registerPlu…" at bounding box center [568, 294] width 573 height 374
click at [408, 316] on div "window . Webflow ||= [ ] ; window . Webflow . push (( ) => { gsap . registerPlu…" at bounding box center [568, 294] width 573 height 374
drag, startPoint x: 400, startPoint y: 315, endPoint x: 353, endPoint y: 315, distance: 46.5
click at [353, 315] on div "window . Webflow ||= [ ] ; window . Webflow . push (( ) => { gsap . registerPlu…" at bounding box center [568, 294] width 573 height 374
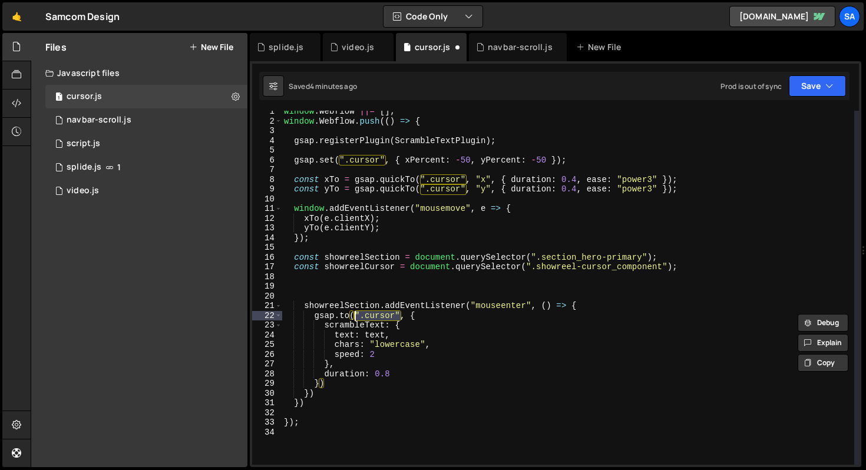
click at [394, 315] on div "window . Webflow ||= [ ] ; window . Webflow . push (( ) => { gsap . registerPlu…" at bounding box center [568, 288] width 573 height 354
drag, startPoint x: 394, startPoint y: 316, endPoint x: 365, endPoint y: 314, distance: 28.9
click at [365, 314] on div "window . Webflow ||= [ ] ; window . Webflow . push (( ) => { gsap . registerPlu…" at bounding box center [568, 294] width 573 height 374
click at [646, 309] on div "window . Webflow ||= [ ] ; window . Webflow . push (( ) => { gsap . registerPlu…" at bounding box center [568, 294] width 573 height 374
type textarea "showreelSection.addEventListener("mouseenter", () => {"
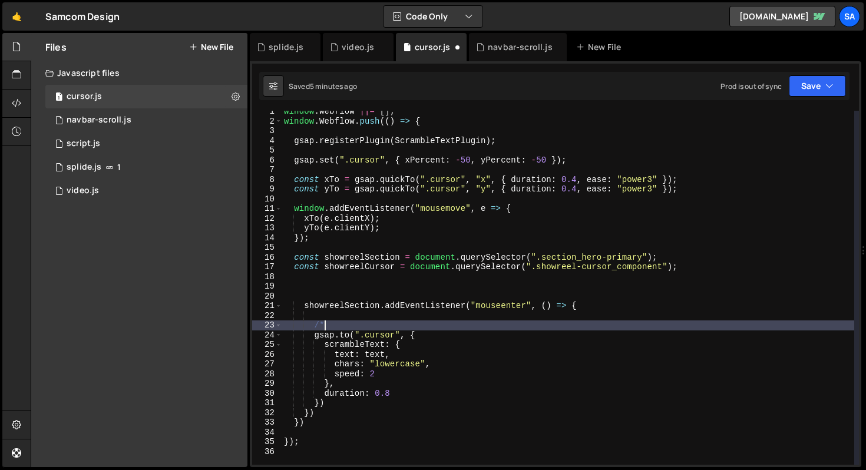
scroll to position [0, 2]
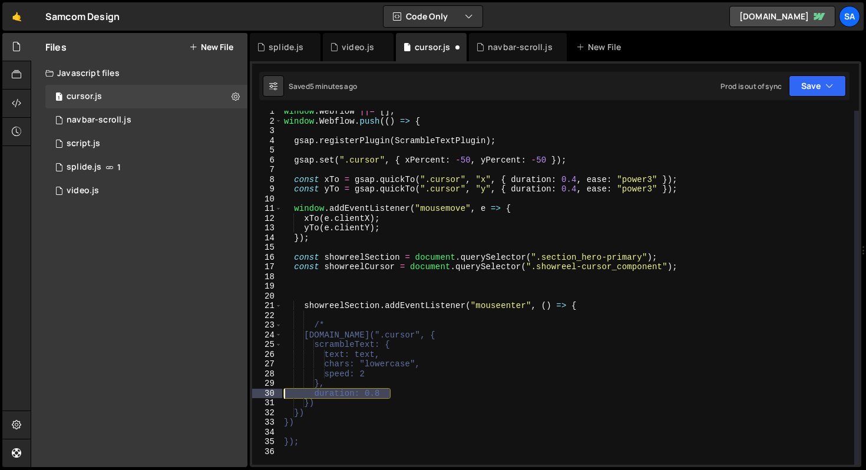
drag, startPoint x: 405, startPoint y: 392, endPoint x: 252, endPoint y: 396, distance: 153.3
click at [252, 397] on div "1 Type cmd + s to save your Javascript file. הההההההההההההההההההההההההההההההההה…" at bounding box center [556, 264] width 612 height 406
type textarea "duration: 0.8"
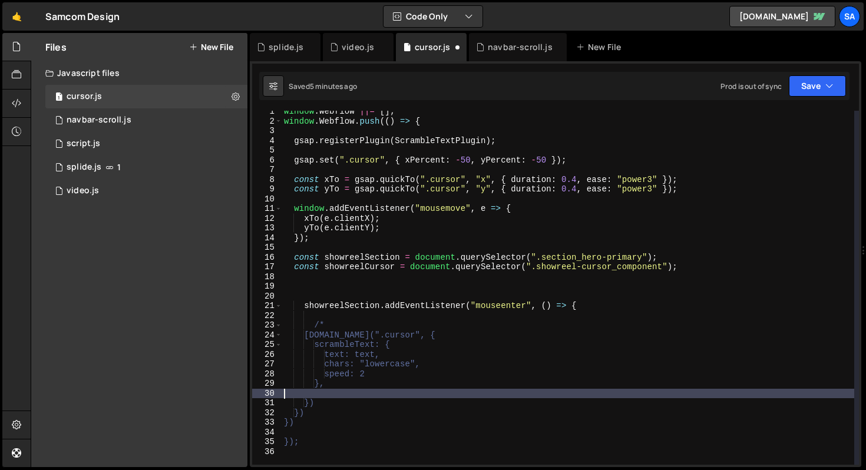
scroll to position [0, 0]
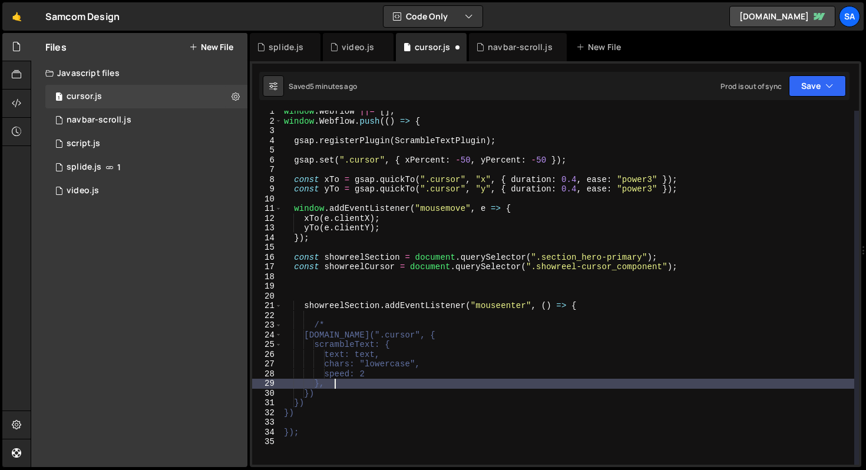
type textarea "}"
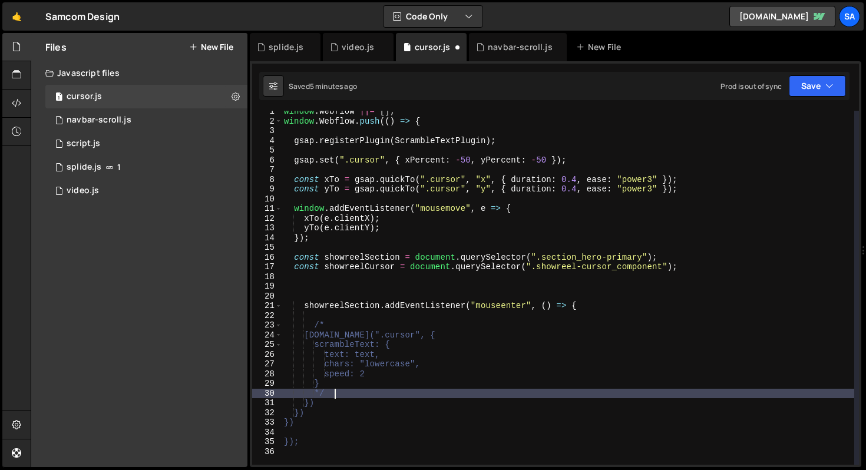
scroll to position [0, 3]
click at [351, 326] on div "window . Webflow ||= [ ] ; window . Webflow . push (( ) => { gsap . registerPlu…" at bounding box center [568, 294] width 573 height 374
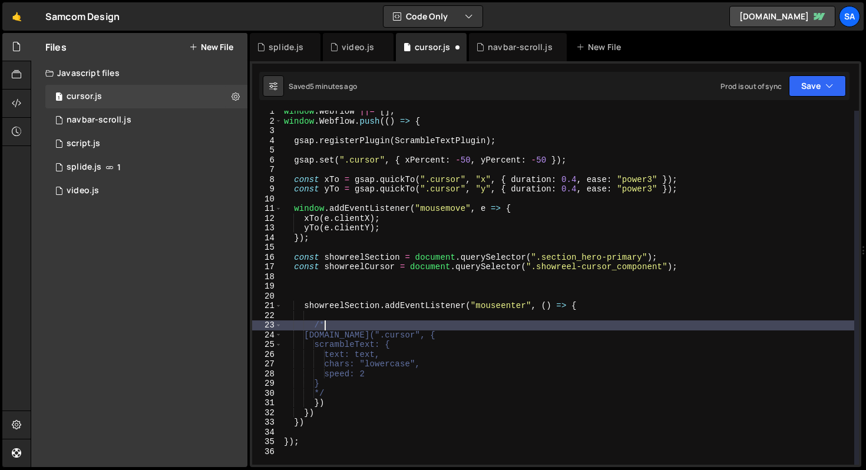
scroll to position [0, 2]
type textarea "/"
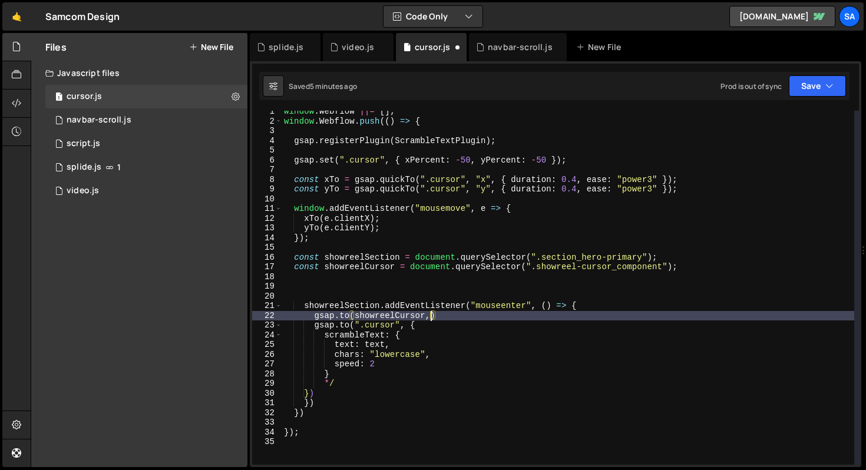
scroll to position [0, 10]
type textarea "[DOMAIN_NAME](showreelCursor, {)"
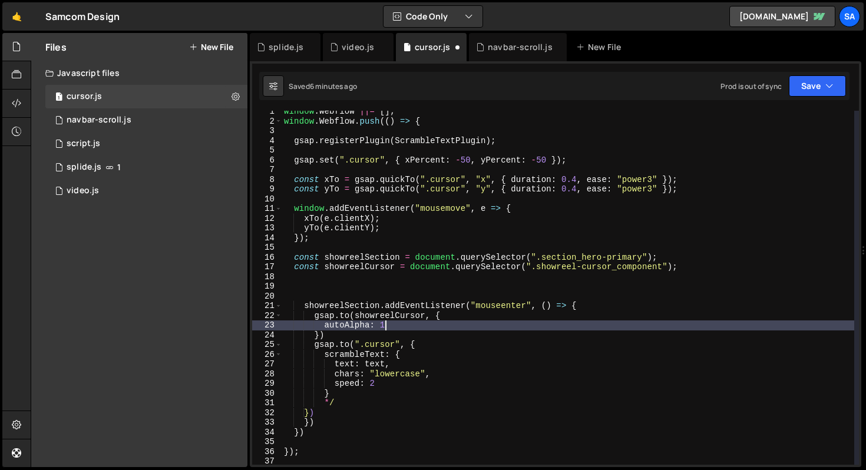
scroll to position [0, 6]
type textarea "})"
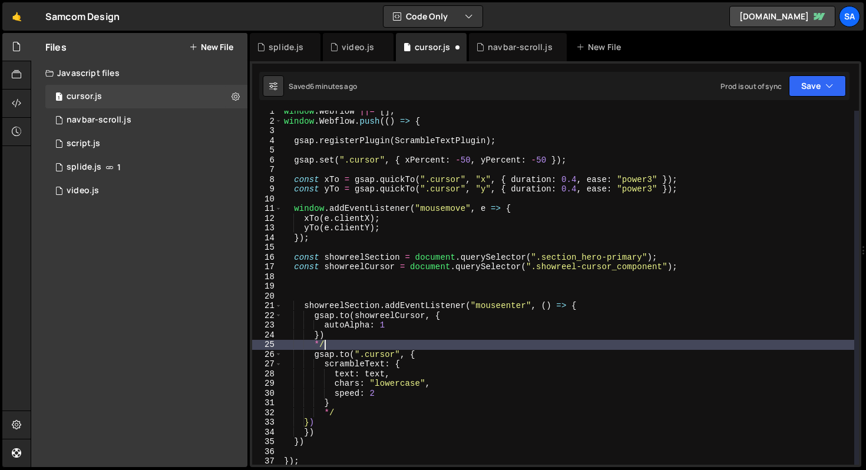
scroll to position [0, 2]
type textarea "*"
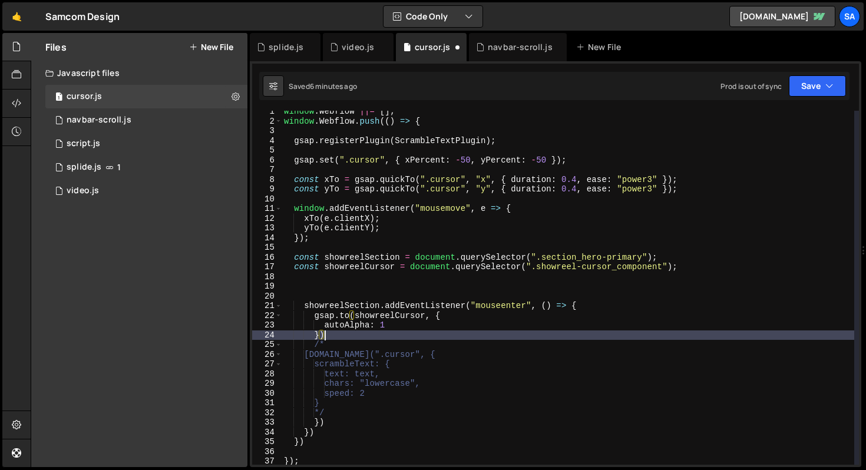
scroll to position [0, 2]
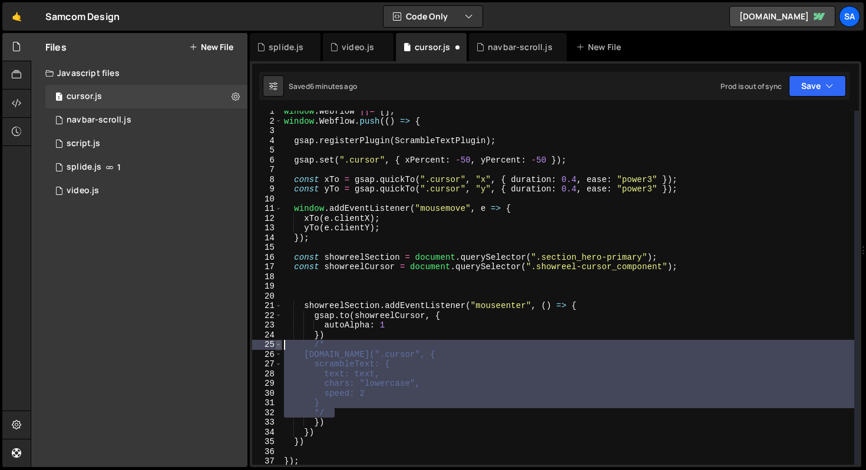
drag, startPoint x: 345, startPoint y: 411, endPoint x: 280, endPoint y: 346, distance: 91.2
click at [280, 346] on div "}) 1 2 3 4 5 6 7 8 9 10 11 12 13 14 15 16 17 18 19 20 21 22 23 24 25 26 27 28 2…" at bounding box center [555, 288] width 607 height 354
type textarea "/* [DOMAIN_NAME](".cursor", {"
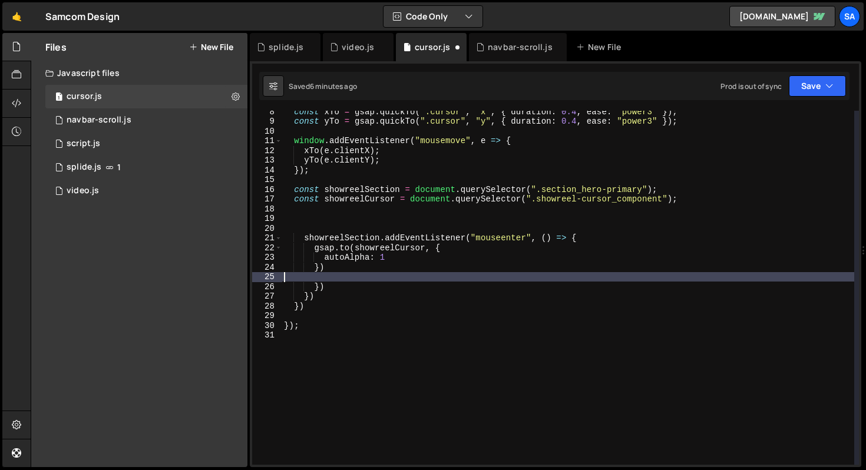
scroll to position [72, 0]
click at [342, 363] on div "const xTo = gsap . quickTo ( ".cursor" , "x" , { duration : 0.4 , ease : "power…" at bounding box center [568, 294] width 573 height 374
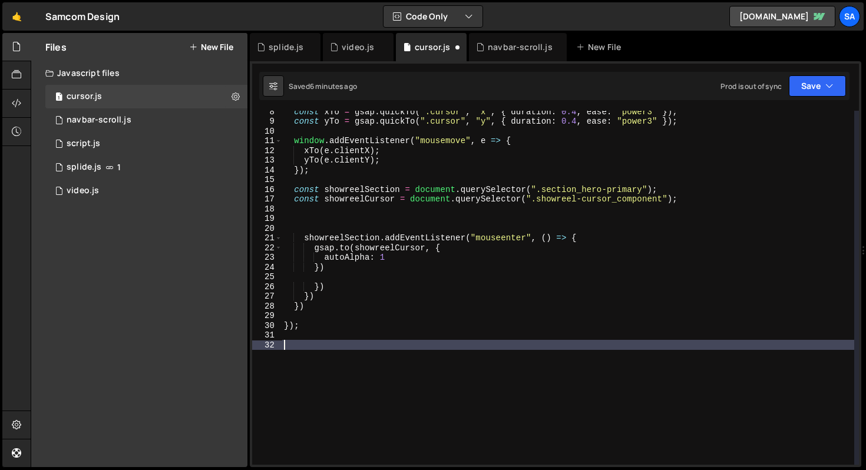
paste textarea "*/"
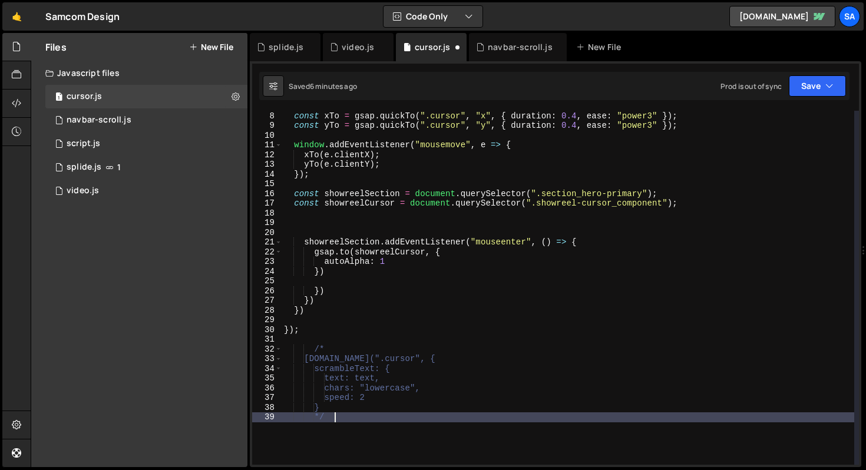
scroll to position [54, 0]
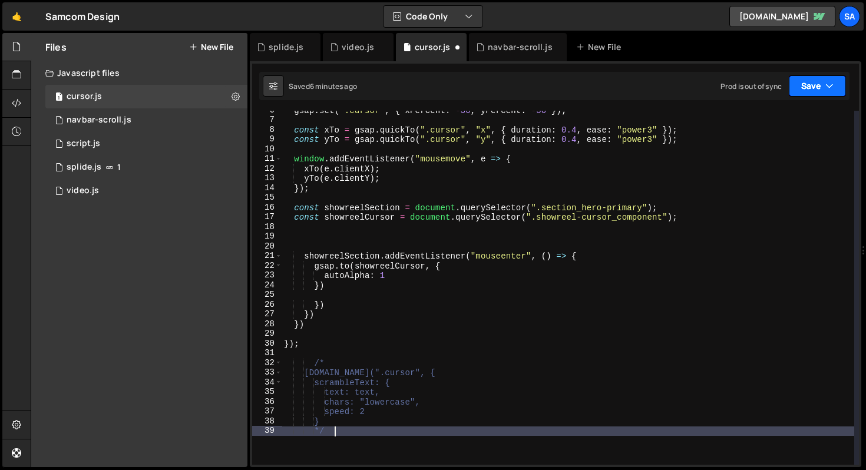
click at [824, 83] on button "Save" at bounding box center [817, 85] width 57 height 21
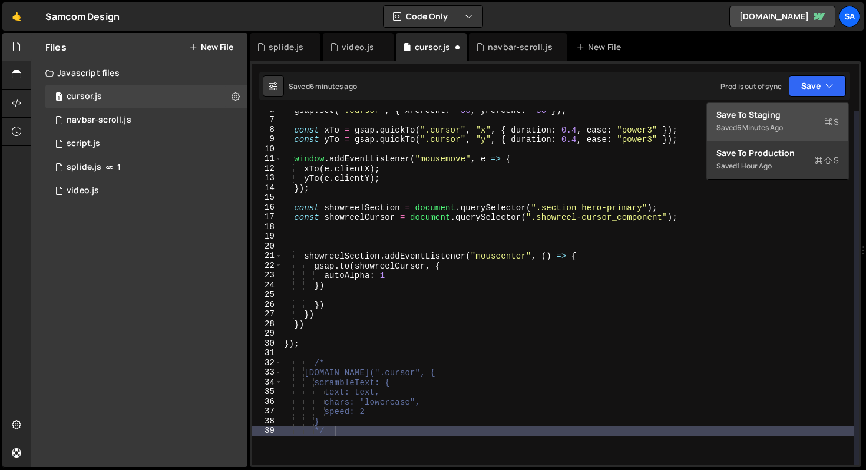
click at [772, 123] on div "6 minutes ago" at bounding box center [760, 128] width 46 height 10
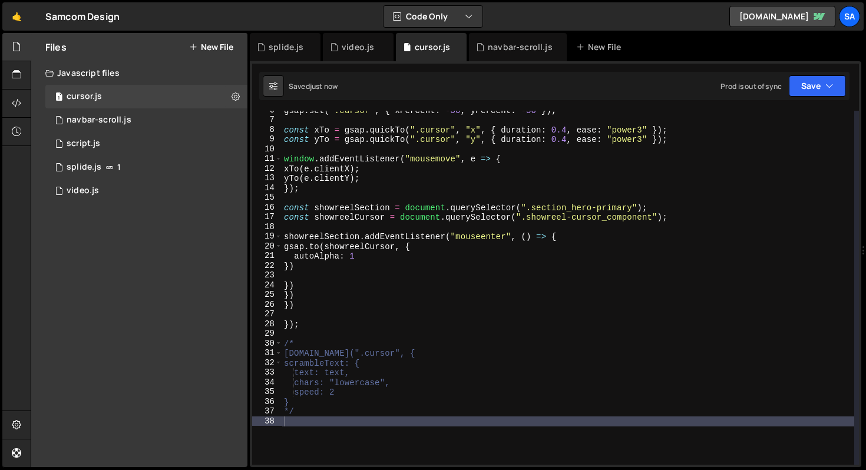
scroll to position [45, 0]
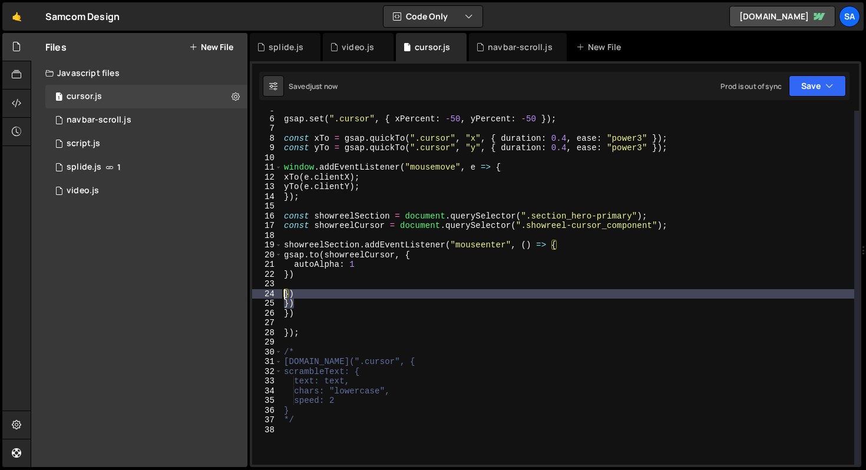
drag, startPoint x: 298, startPoint y: 302, endPoint x: 270, endPoint y: 293, distance: 29.3
click at [270, 293] on div "}) 5 6 7 8 9 10 11 12 13 14 15 16 17 18 19 20 21 22 23 24 25 26 27 28 29 30 31 …" at bounding box center [555, 288] width 607 height 354
type textarea "}) })"
click at [810, 74] on div "Saved just now Prod is out of sync Upgrade to Edit Save Save to Staging S Saved…" at bounding box center [554, 86] width 590 height 28
click at [808, 94] on button "Save" at bounding box center [817, 85] width 57 height 21
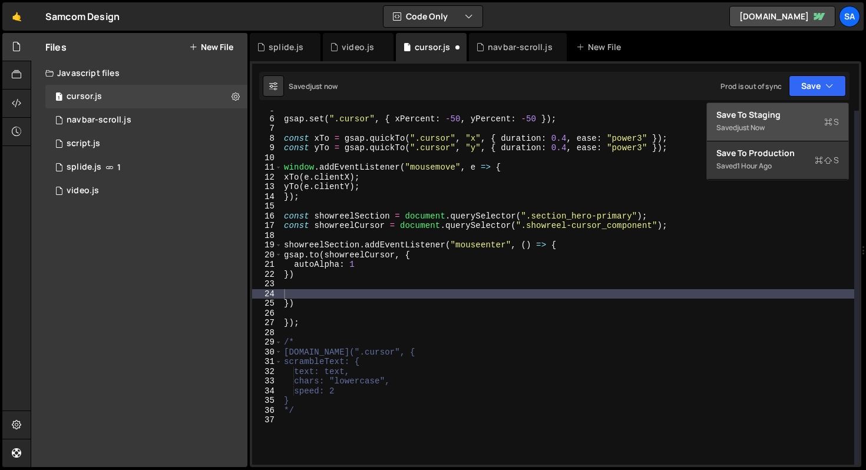
click at [793, 123] on div "Saved just now" at bounding box center [777, 128] width 123 height 14
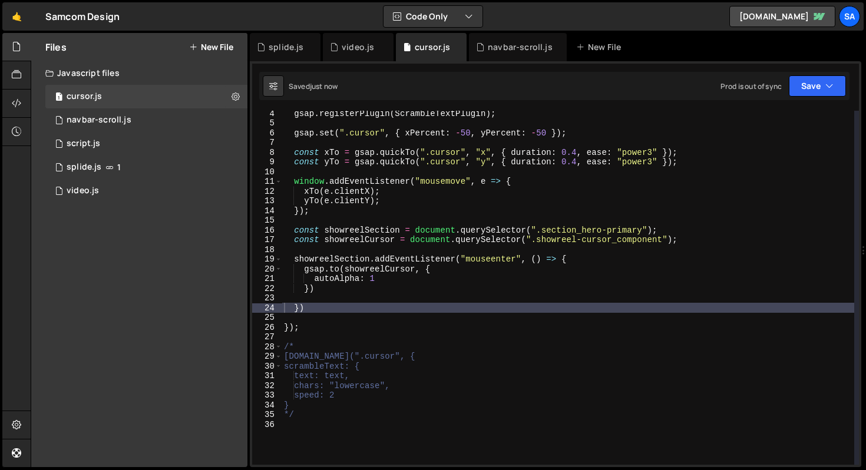
scroll to position [27, 0]
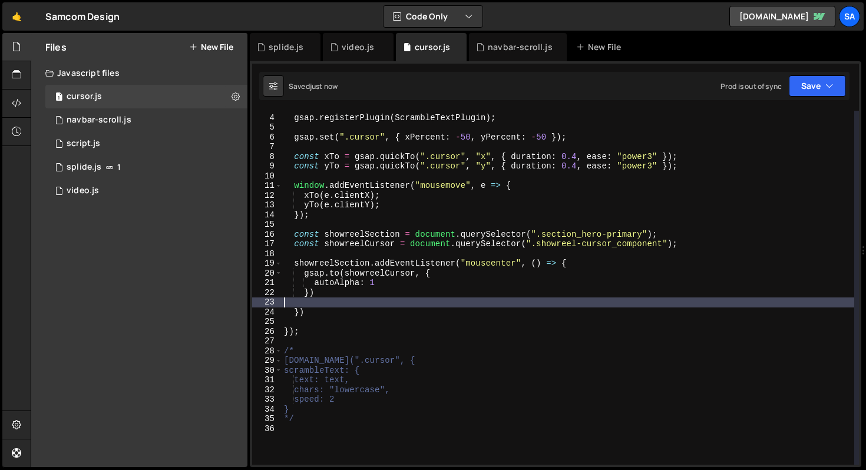
click at [310, 304] on div "gsap . registerPlugin ( ScrambleTextPlugin ) ; gsap . set ( ".cursor" , { xPerc…" at bounding box center [568, 290] width 573 height 374
type textarea "})"
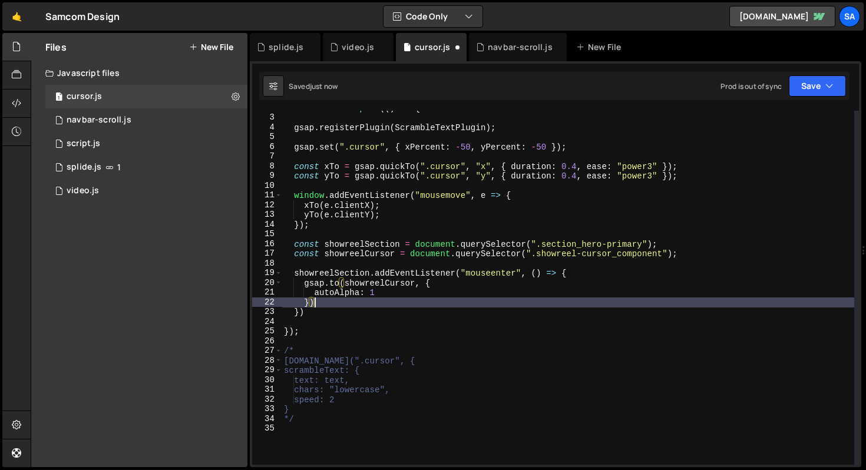
scroll to position [4, 0]
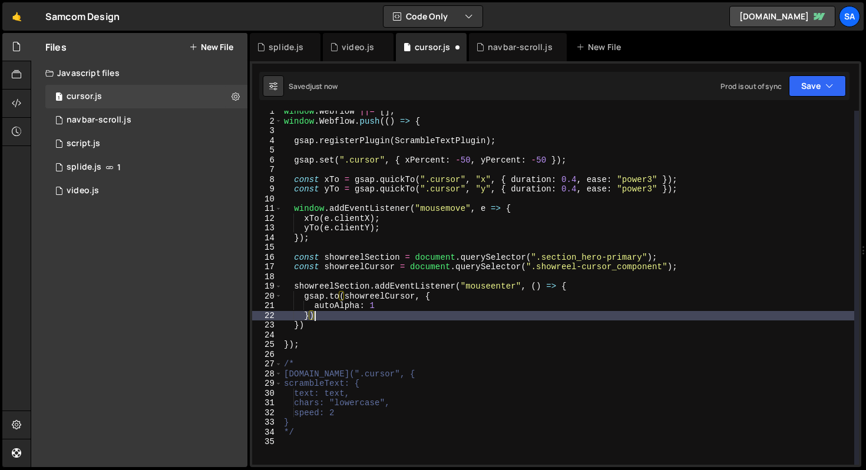
click at [302, 337] on div "window . Webflow ||= [ ] ; window . Webflow . push (( ) => { gsap . registerPlu…" at bounding box center [568, 294] width 573 height 374
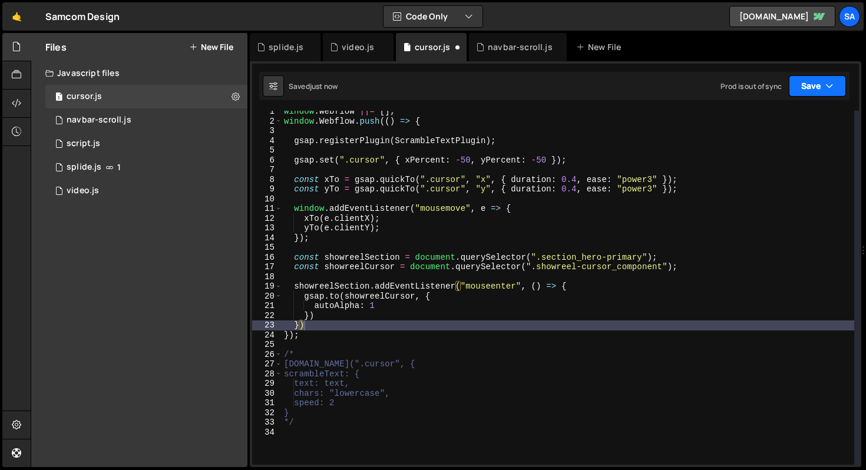
click at [823, 95] on button "Save" at bounding box center [817, 85] width 57 height 21
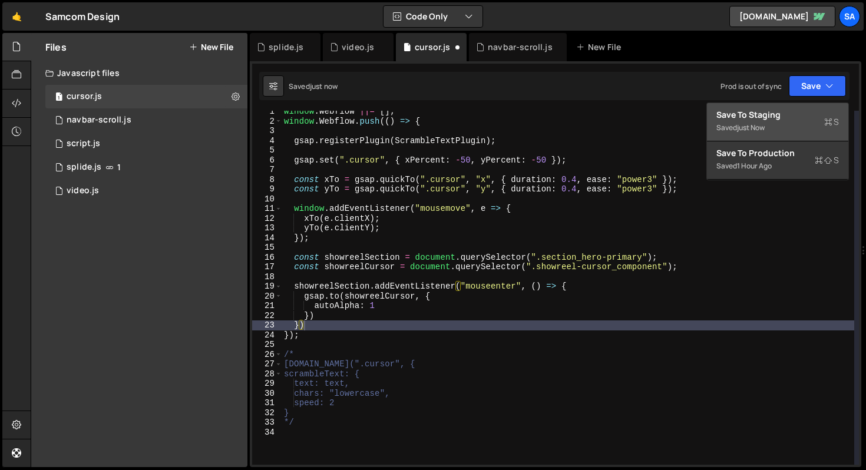
click at [787, 117] on div "Save to Staging S" at bounding box center [777, 115] width 123 height 12
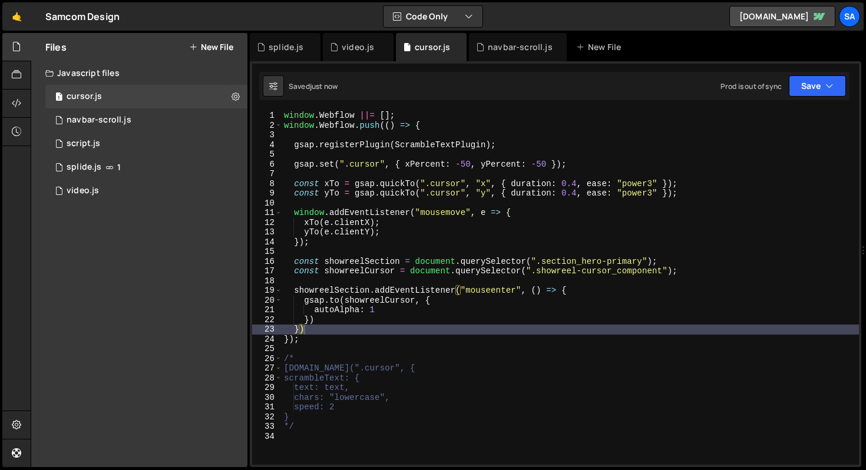
scroll to position [4, 0]
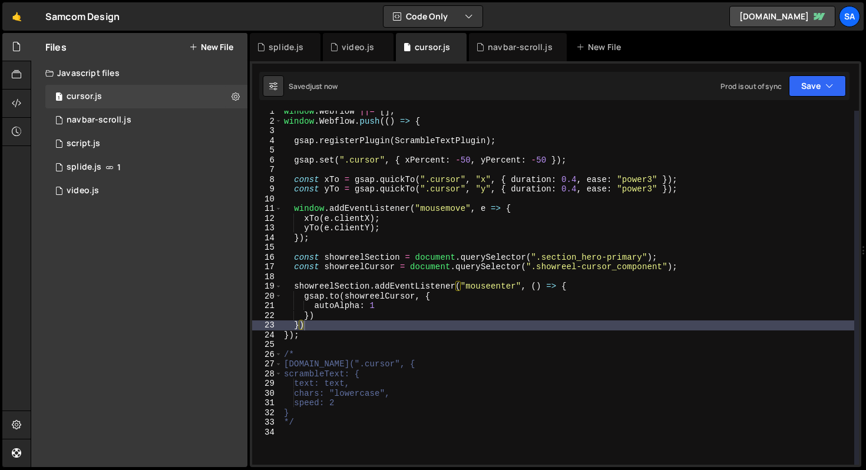
click at [399, 310] on div "window . Webflow ||= [ ] ; window . Webflow . push (( ) => { gsap . registerPlu…" at bounding box center [568, 294] width 573 height 374
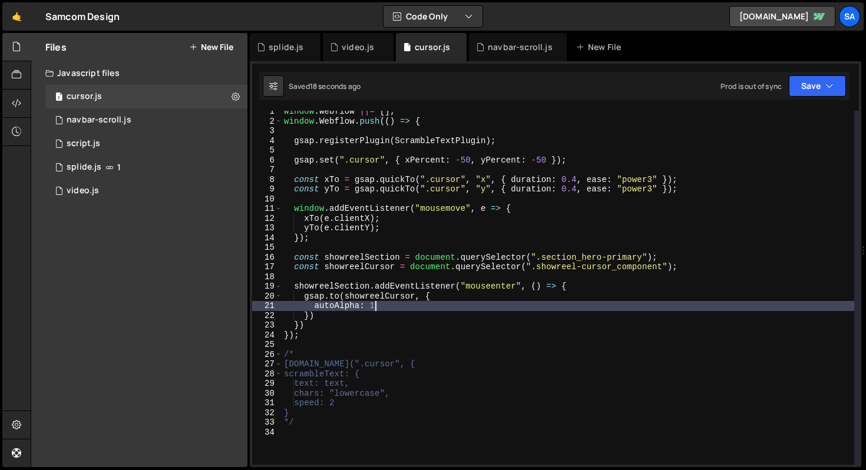
click at [383, 306] on div "window . Webflow ||= [ ] ; window . Webflow . push (( ) => { gsap . registerPlu…" at bounding box center [568, 294] width 573 height 374
type textarea "autoAlpha: 1,"
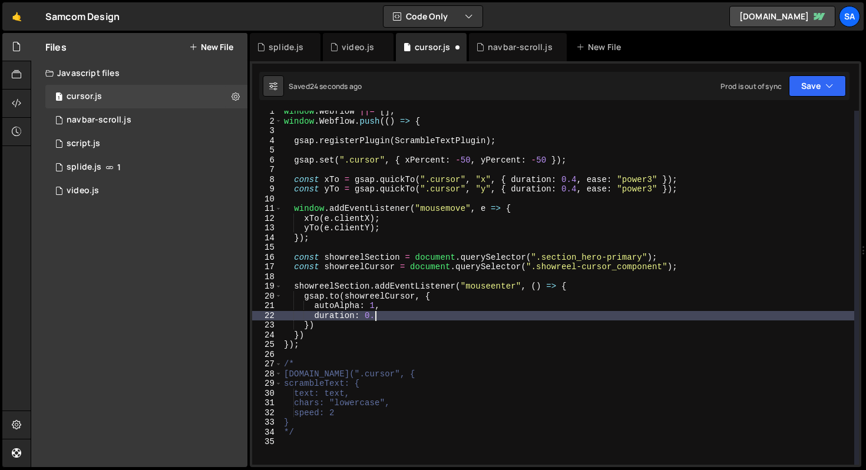
scroll to position [0, 6]
click at [814, 94] on button "Save" at bounding box center [817, 85] width 57 height 21
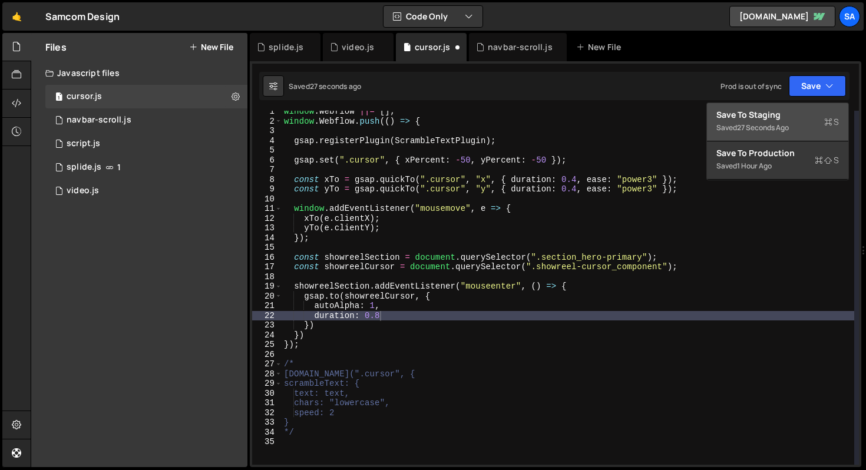
click at [801, 112] on div "Save to Staging S" at bounding box center [777, 115] width 123 height 12
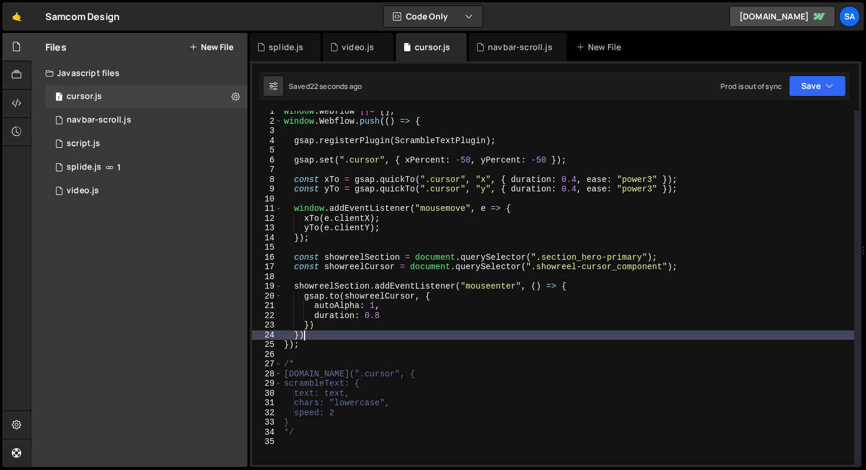
click at [456, 335] on div "window . Webflow ||= [ ] ; window . Webflow . push (( ) => { gsap . registerPlu…" at bounding box center [568, 294] width 573 height 374
click at [361, 336] on div "window . Webflow ||= [ ] ; window . Webflow . push (( ) => { gsap . registerPlu…" at bounding box center [568, 294] width 573 height 374
click at [458, 287] on div "window . Webflow ||= [ ] ; window . Webflow . push (( ) => { gsap . registerPlu…" at bounding box center [568, 294] width 573 height 374
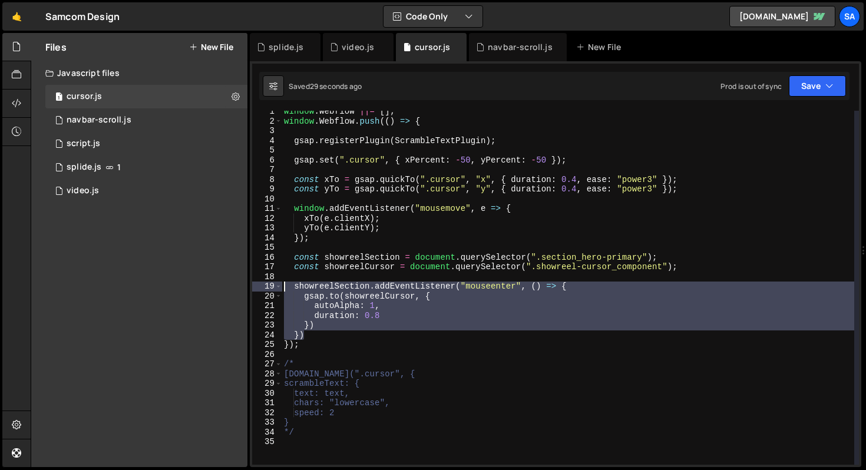
drag, startPoint x: 313, startPoint y: 335, endPoint x: 252, endPoint y: 286, distance: 78.9
click at [252, 286] on div "showreelSection.addEventListener("mouseenter", () => { 1 2 3 4 5 6 7 8 9 10 11 …" at bounding box center [555, 288] width 607 height 354
click at [316, 333] on div "window . Webflow ||= [ ] ; window . Webflow . push (( ) => { gsap . registerPlu…" at bounding box center [568, 288] width 573 height 354
type textarea "})"
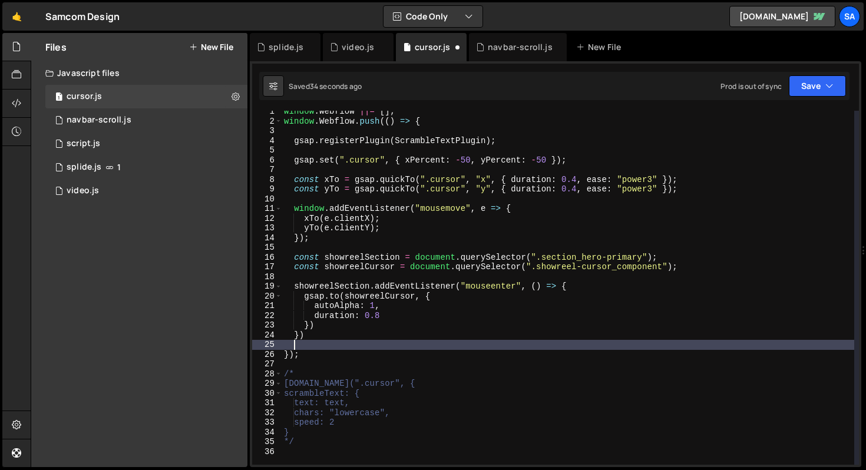
scroll to position [0, 0]
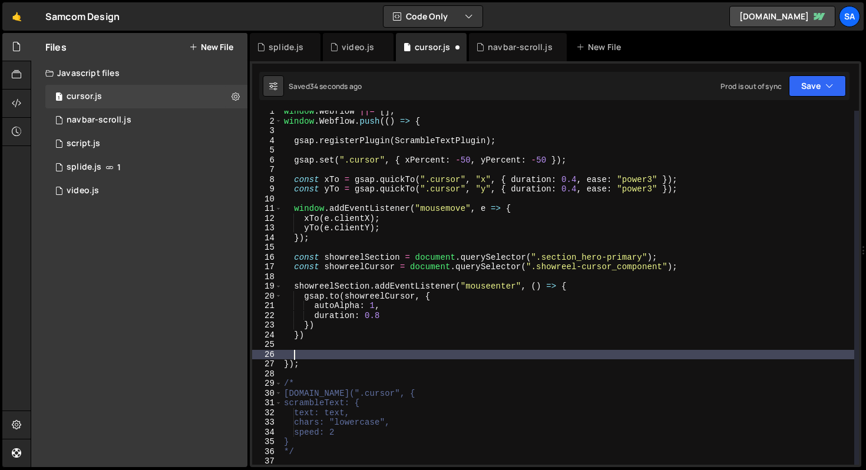
paste textarea "})"
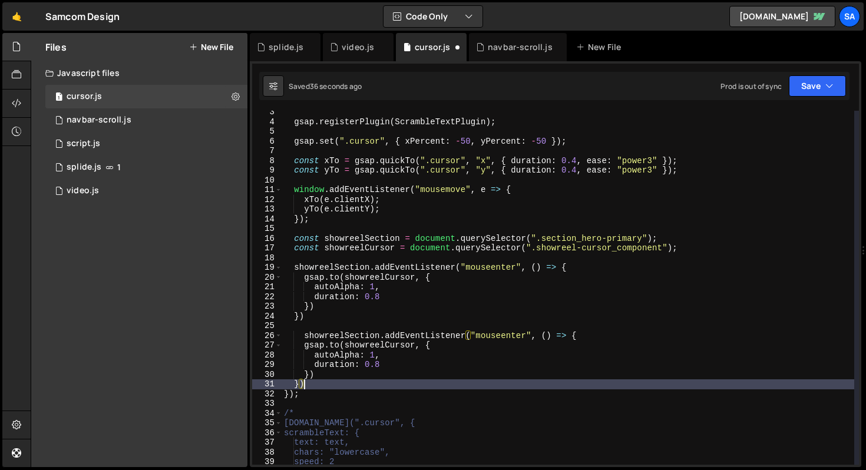
scroll to position [23, 0]
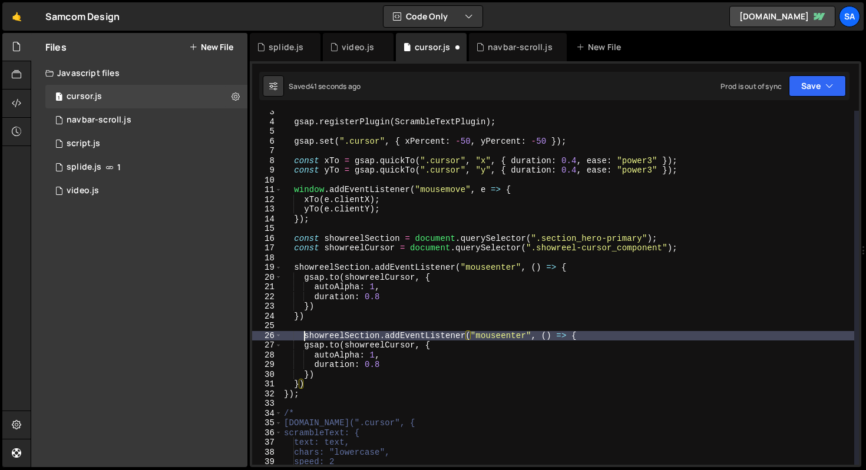
click at [305, 336] on div "gsap . registerPlugin ( ScrambleTextPlugin ) ; gsap . set ( ".cursor" , { xPerc…" at bounding box center [568, 294] width 573 height 374
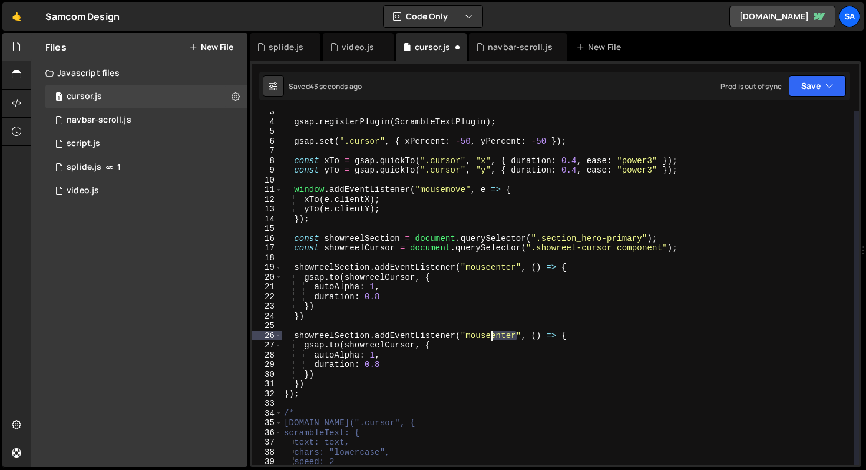
drag, startPoint x: 517, startPoint y: 333, endPoint x: 488, endPoint y: 335, distance: 28.3
click at [488, 335] on div "gsap . registerPlugin ( ScrambleTextPlugin ) ; gsap . set ( ".cursor" , { xPerc…" at bounding box center [568, 294] width 573 height 374
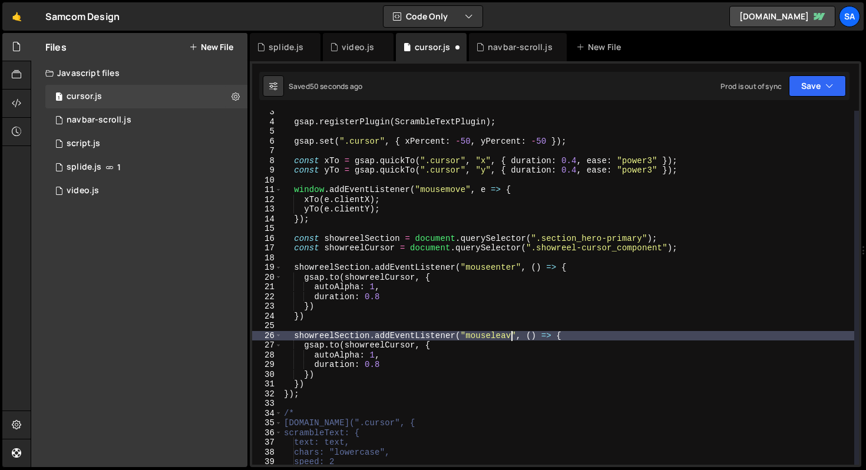
scroll to position [0, 16]
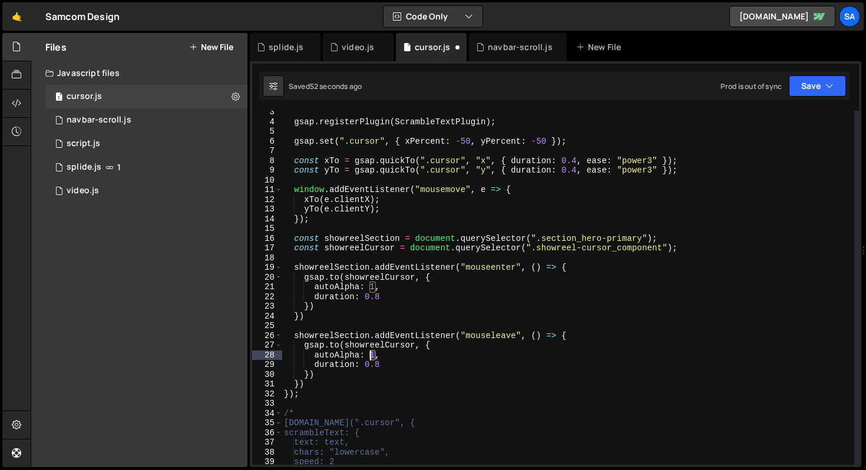
click at [372, 355] on div "gsap . registerPlugin ( ScrambleTextPlugin ) ; gsap . set ( ".cursor" , { xPerc…" at bounding box center [568, 294] width 573 height 374
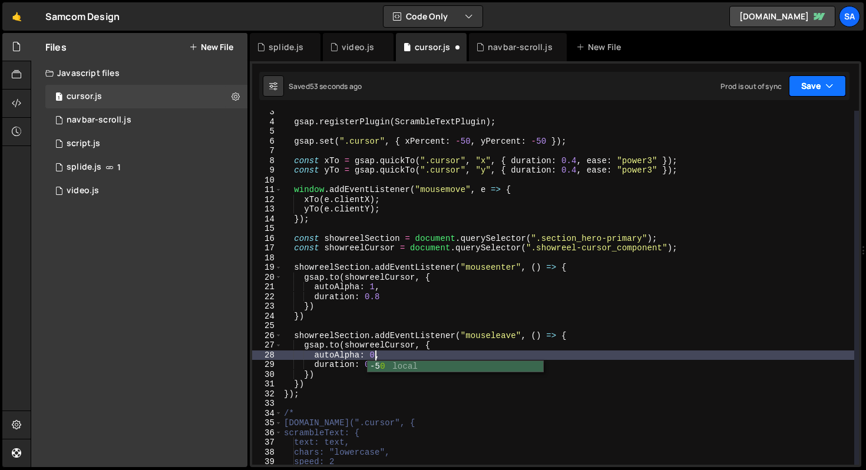
click at [795, 87] on button "Save" at bounding box center [817, 85] width 57 height 21
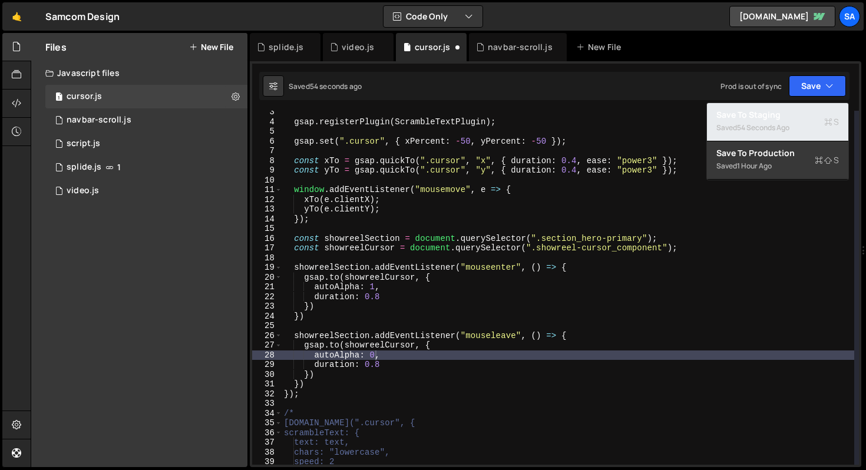
click at [741, 121] on div "Saved 54 seconds ago" at bounding box center [777, 128] width 123 height 14
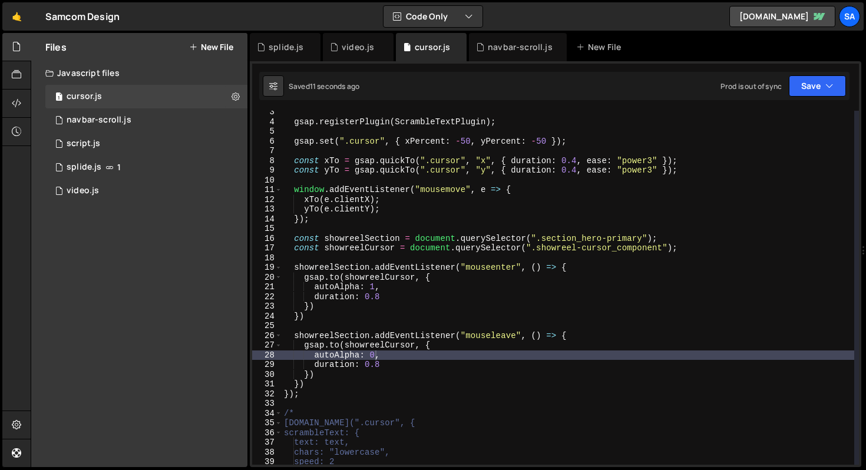
click at [533, 298] on div "gsap . registerPlugin ( ScrambleTextPlugin ) ; gsap . set ( ".cursor" , { xPerc…" at bounding box center [568, 294] width 573 height 374
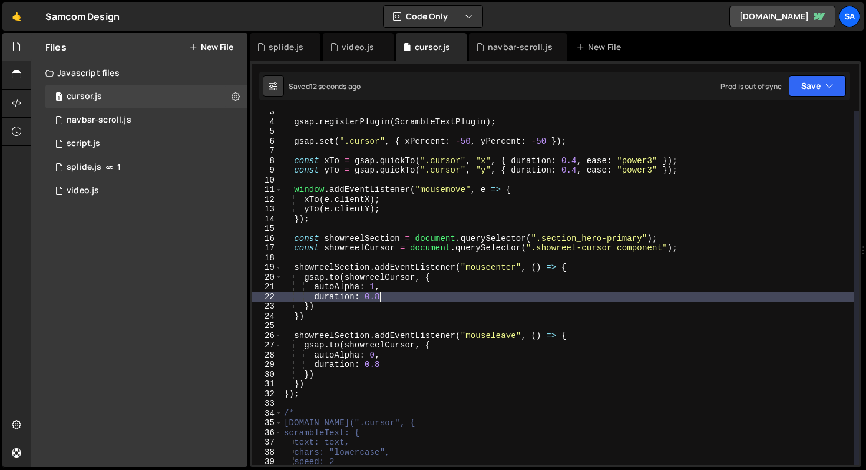
scroll to position [0, 0]
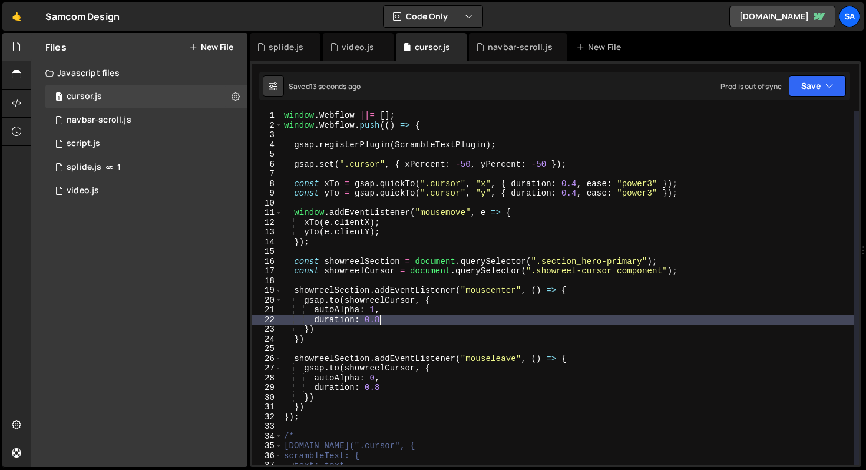
click at [398, 181] on div "window . Webflow ||= [ ] ; window . Webflow . push (( ) => { gsap . registerPlu…" at bounding box center [568, 298] width 573 height 374
type textarea "const xTo = gsap.quickTo(".cursor", "x", { duration: 0.4, ease: "power3" });"
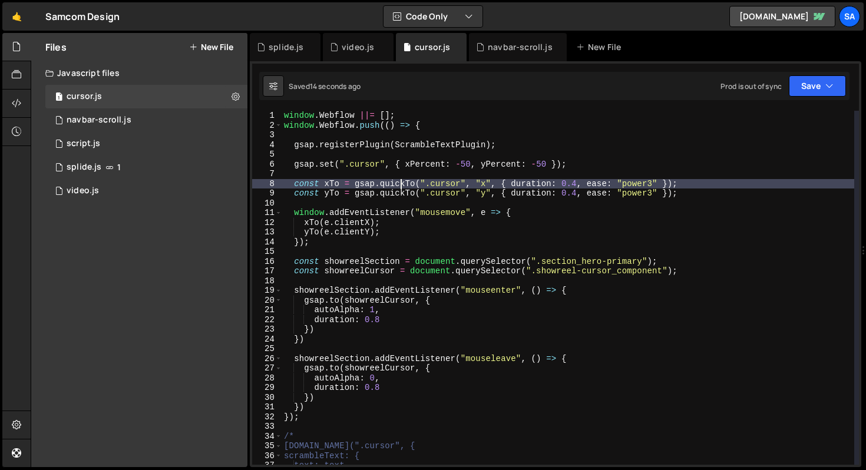
click at [551, 157] on div "window . Webflow ||= [ ] ; window . Webflow . push (( ) => { gsap . registerPlu…" at bounding box center [568, 298] width 573 height 374
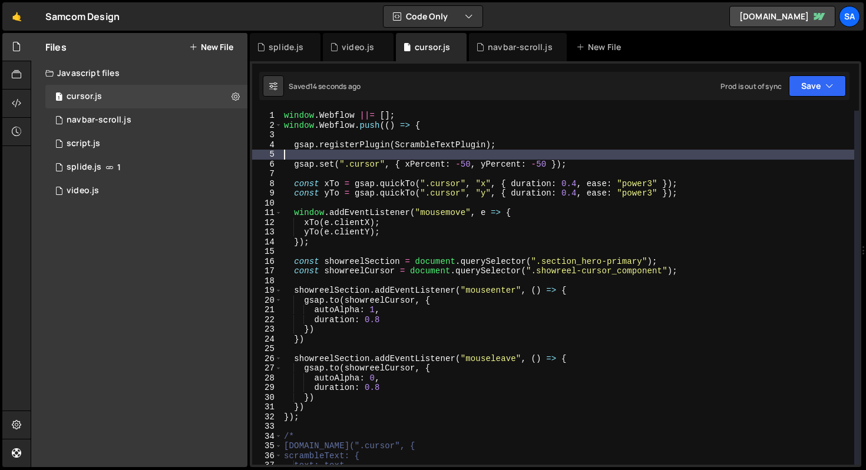
click at [593, 164] on div "window . Webflow ||= [ ] ; window . Webflow . push (( ) => { gsap . registerPlu…" at bounding box center [568, 298] width 573 height 374
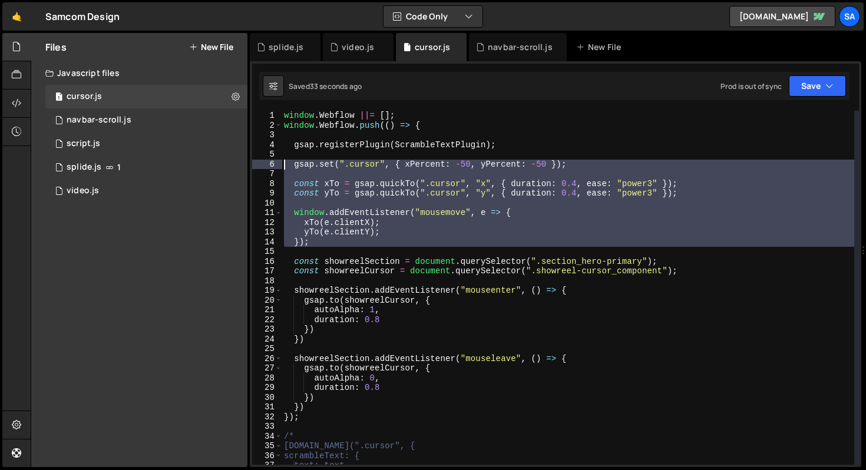
drag, startPoint x: 318, startPoint y: 247, endPoint x: 285, endPoint y: 161, distance: 91.6
click at [285, 161] on div "window . Webflow ||= [ ] ; window . Webflow . push (( ) => { gsap . registerPlu…" at bounding box center [568, 298] width 573 height 374
click at [358, 166] on div "window . Webflow ||= [ ] ; window . Webflow . push (( ) => { gsap . registerPlu…" at bounding box center [568, 288] width 573 height 354
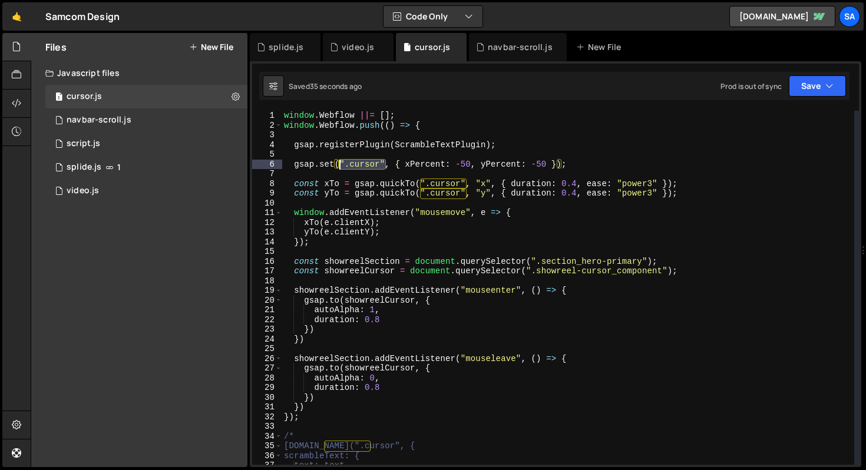
drag, startPoint x: 385, startPoint y: 163, endPoint x: 343, endPoint y: 161, distance: 42.5
click at [339, 161] on div "window . Webflow ||= [ ] ; window . Webflow . push (( ) => { gsap . registerPlu…" at bounding box center [568, 298] width 573 height 374
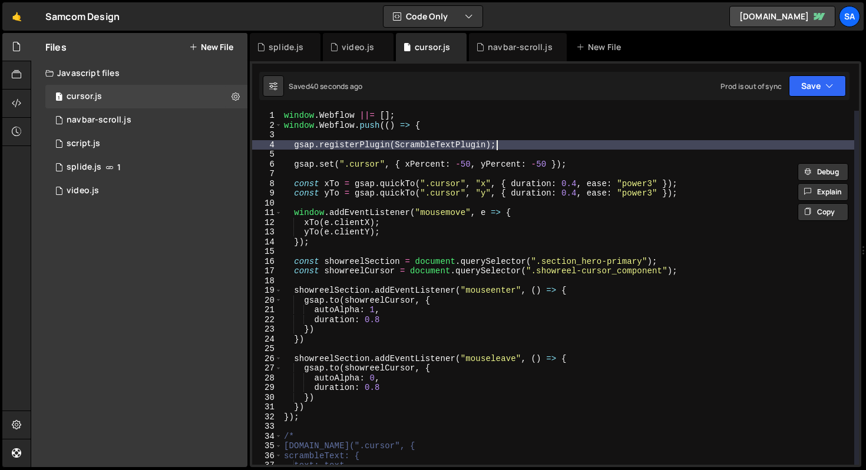
click at [511, 143] on div "window . Webflow ||= [ ] ; window . Webflow . push (( ) => { gsap . registerPlu…" at bounding box center [568, 298] width 573 height 374
type textarea "gsap.registerPlugin(ScrambleTextPlugin);"
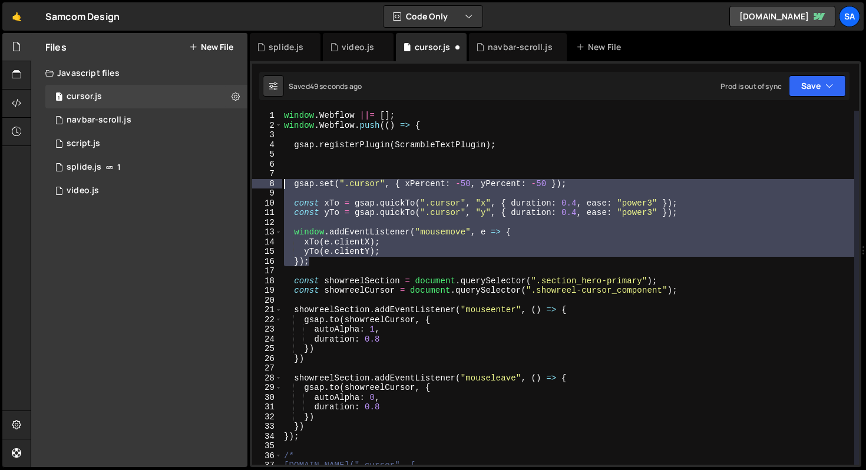
drag, startPoint x: 352, startPoint y: 263, endPoint x: 252, endPoint y: 187, distance: 125.3
click at [252, 187] on div "1 2 3 4 5 6 7 8 9 10 11 12 13 14 15 16 17 18 19 20 21 22 23 24 25 26 27 28 29 3…" at bounding box center [555, 288] width 607 height 354
type textarea "gsap.set(".cursor", { xPercent: -50, yPercent: -50 });"
click at [444, 15] on button "Code Only" at bounding box center [433, 16] width 99 height 21
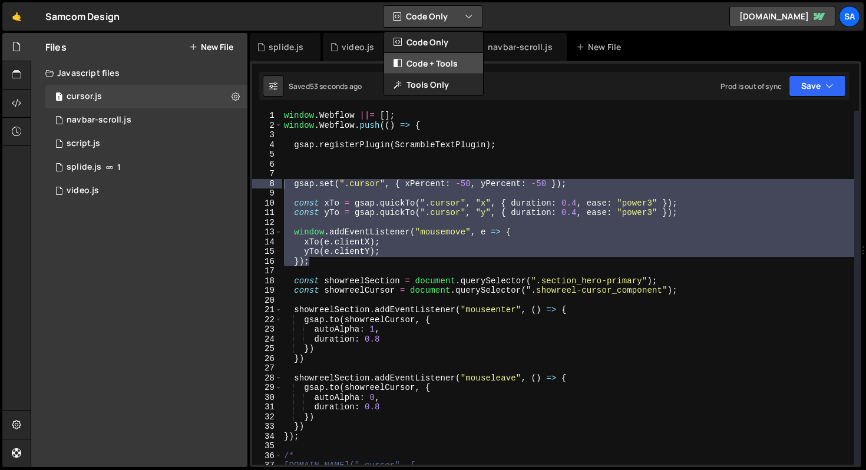
click at [440, 58] on button "Code + Tools" at bounding box center [433, 63] width 99 height 21
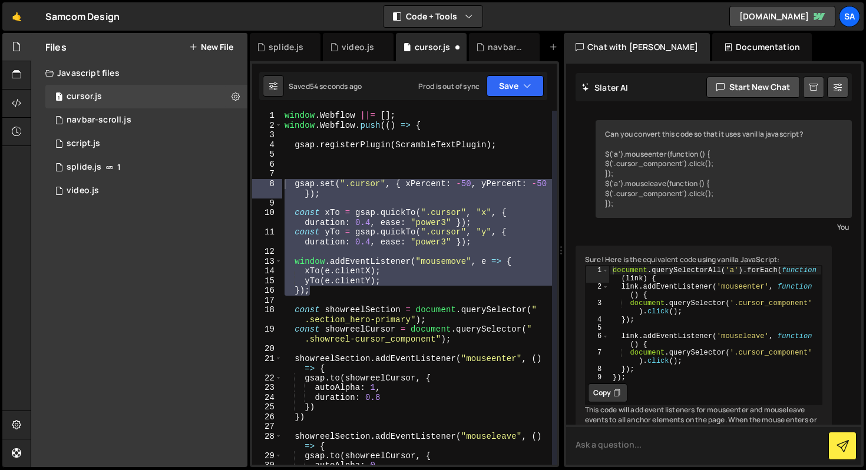
click at [618, 452] on textarea at bounding box center [713, 445] width 295 height 40
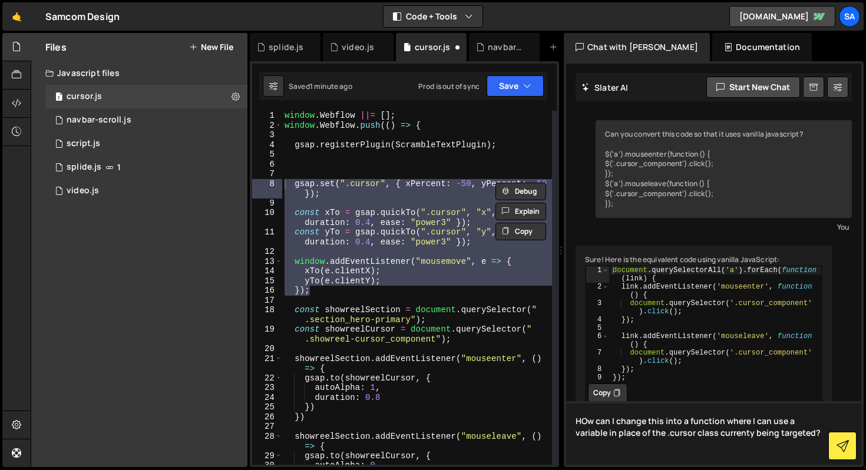
paste textarea "gsap.set(".cursor", { xPercent: -50, yPercent: -50 }); const xTo = gsap.quickTo…"
type textarea "HOw can I change this into a function where I can use a variable in place of th…"
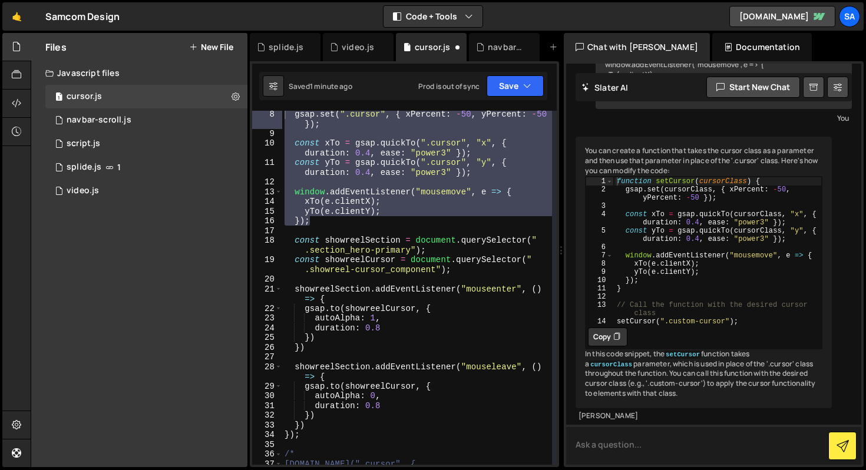
scroll to position [179, 0]
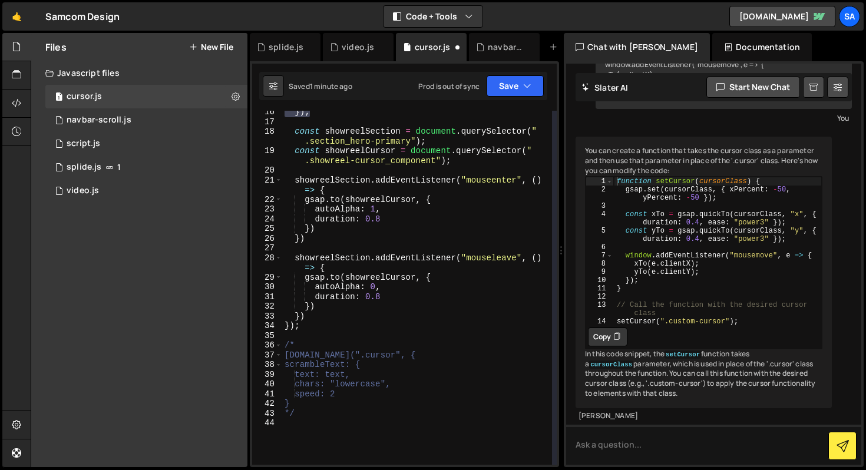
click at [602, 346] on button "Copy" at bounding box center [607, 337] width 39 height 19
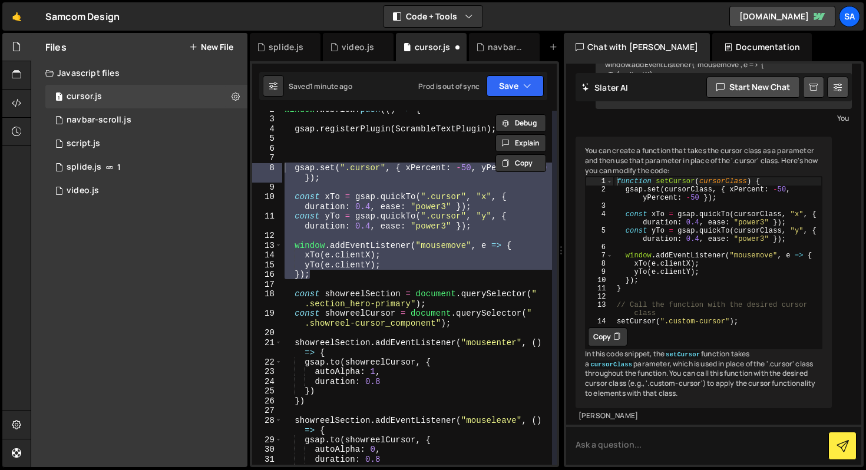
scroll to position [0, 0]
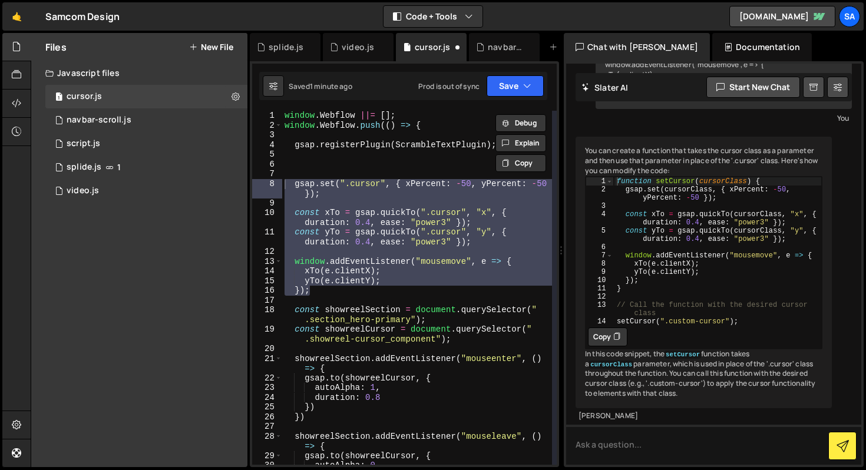
click at [333, 192] on div "window . Webflow ||= [ ] ; window . Webflow . push (( ) => { gsap . registerPlu…" at bounding box center [417, 288] width 270 height 354
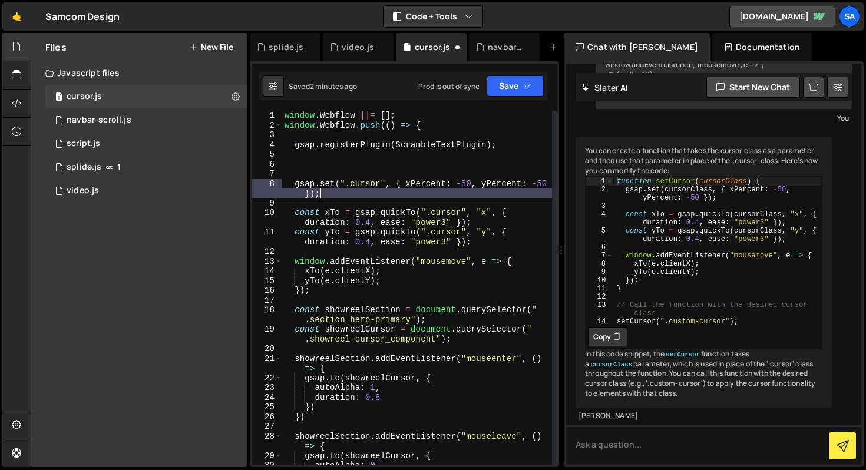
click at [359, 285] on div "window . Webflow ||= [ ] ; window . Webflow . push (( ) => { gsap . registerPlu…" at bounding box center [417, 298] width 270 height 374
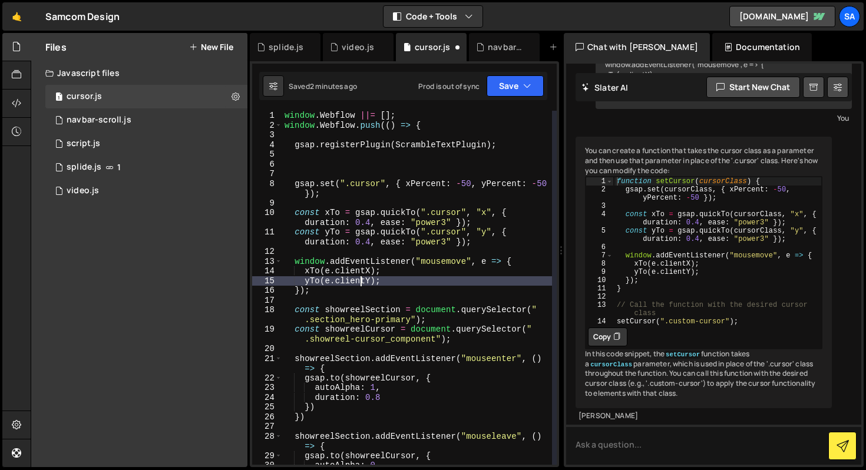
click at [356, 288] on div "window . Webflow ||= [ ] ; window . Webflow . push (( ) => { gsap . registerPlu…" at bounding box center [417, 298] width 270 height 374
type textarea "});"
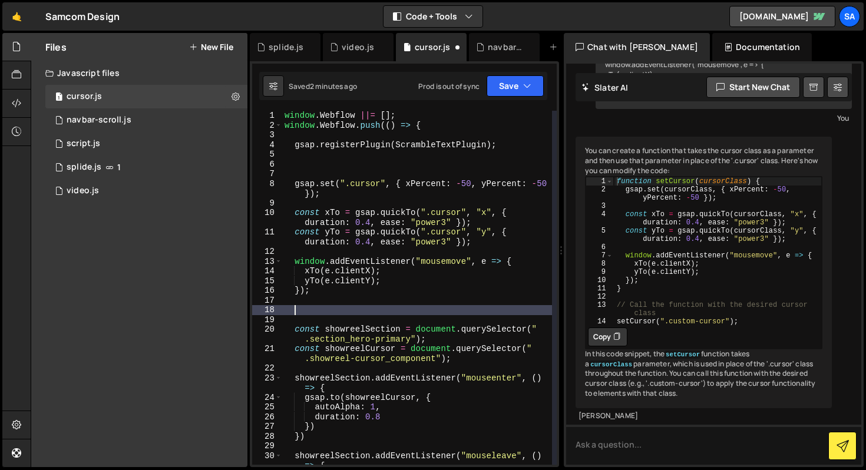
click at [331, 160] on div "window . Webflow ||= [ ] ; window . Webflow . push (( ) => { gsap . registerPlu…" at bounding box center [417, 298] width 270 height 374
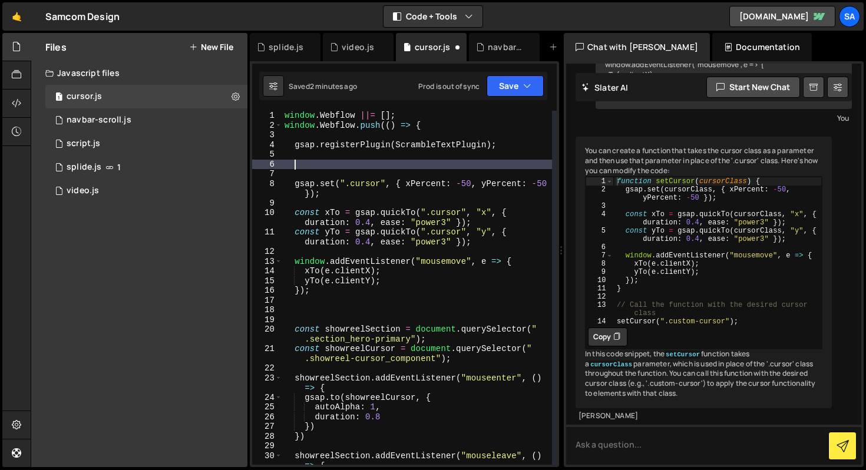
paste textarea "setCursor(".custom-cursor");"
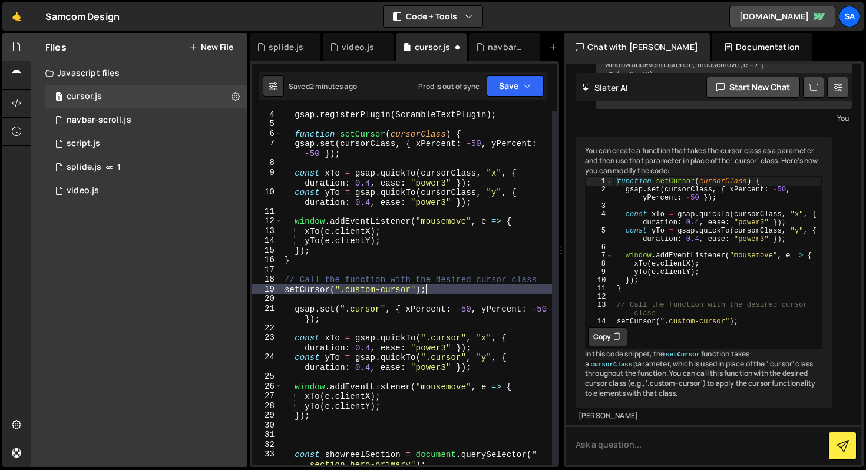
scroll to position [30, 0]
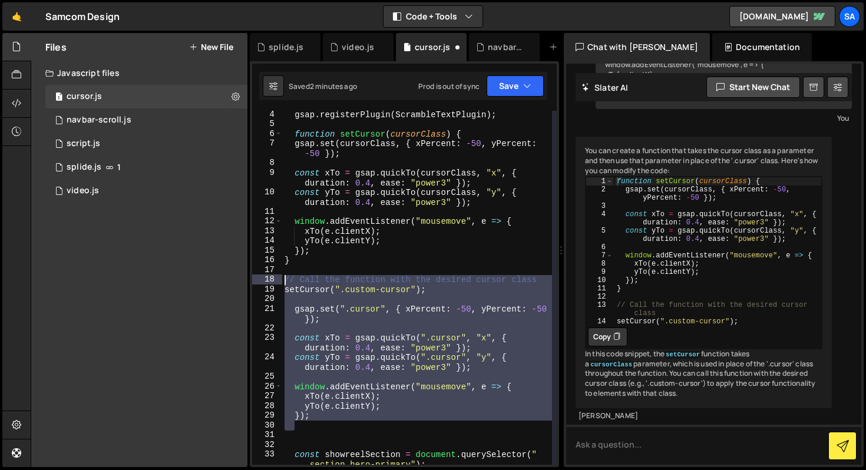
drag, startPoint x: 315, startPoint y: 428, endPoint x: 251, endPoint y: 278, distance: 163.4
click at [251, 278] on div "1 Type cmd + s to save your Javascript file. הההההההההההההההההההההההההההההההההה…" at bounding box center [404, 264] width 309 height 406
type textarea "// Call the function with the desired cursor class setCursor(".custom-cursor");"
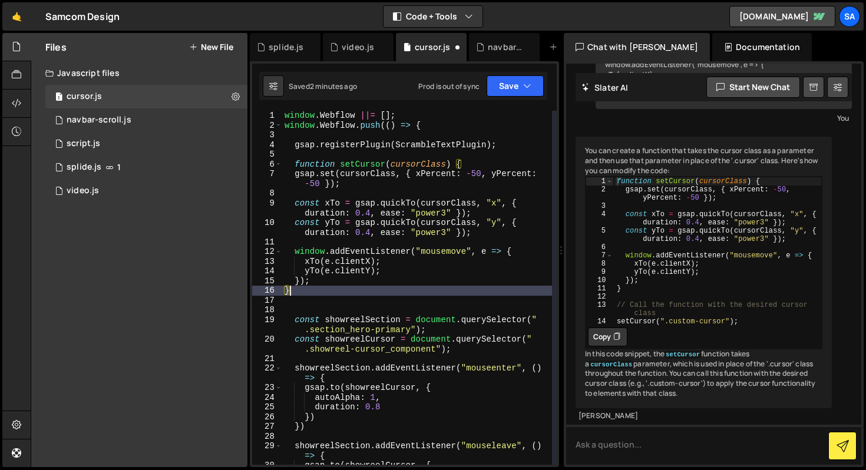
scroll to position [0, 0]
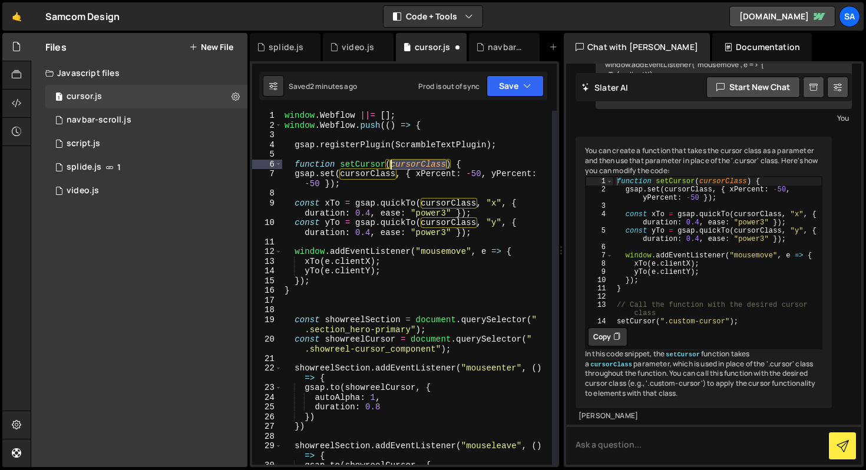
drag, startPoint x: 447, startPoint y: 164, endPoint x: 396, endPoint y: 161, distance: 50.7
click at [393, 163] on div "window . Webflow ||= [ ] ; window . Webflow . push (( ) => { gsap . registerPlu…" at bounding box center [417, 298] width 270 height 374
type textarea "function setCursor(cursorClass) {"
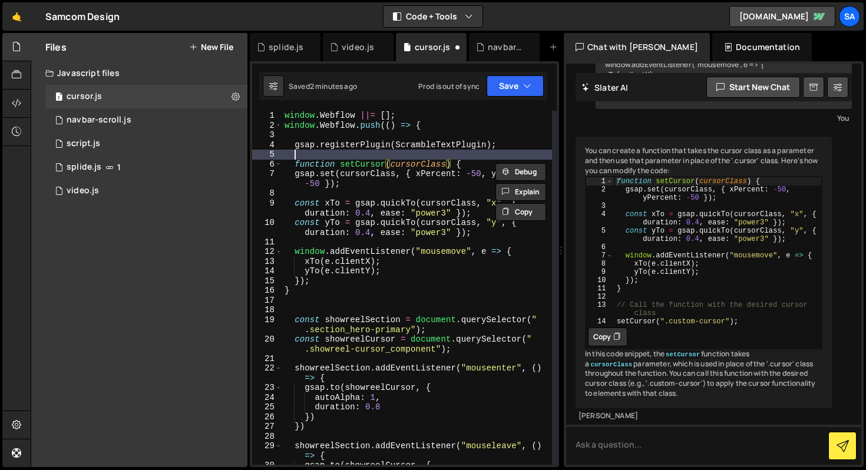
click at [421, 158] on div "window . Webflow ||= [ ] ; window . Webflow . push (( ) => { gsap . registerPlu…" at bounding box center [417, 298] width 270 height 374
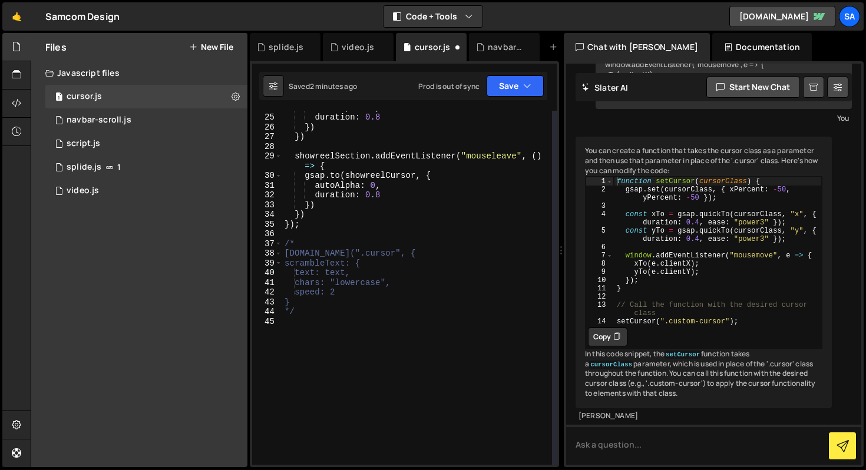
scroll to position [290, 0]
click at [318, 232] on div "autoAlpha : 1 , duration : 0.8 }) }) showreelSection . addEventListener ( "mous…" at bounding box center [417, 290] width 270 height 374
click at [318, 227] on div "autoAlpha : 1 , duration : 0.8 }) }) showreelSection . addEventListener ( "mous…" at bounding box center [417, 290] width 270 height 374
type textarea "});"
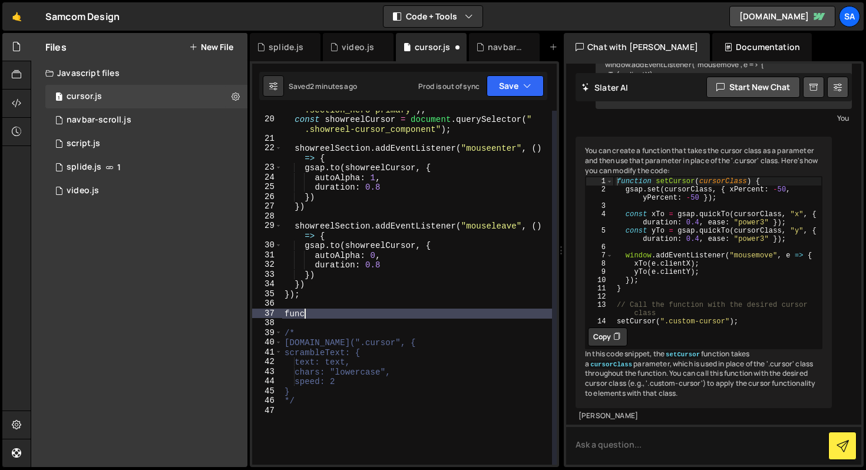
scroll to position [0, 1]
type textarea "f"
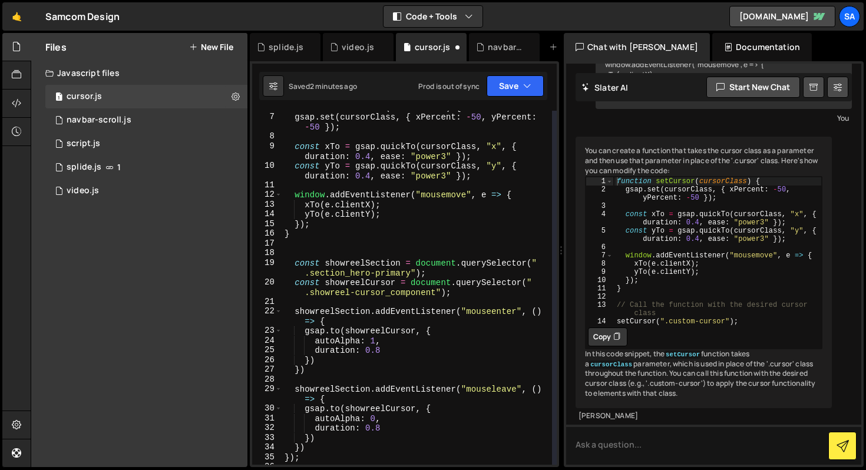
scroll to position [0, 0]
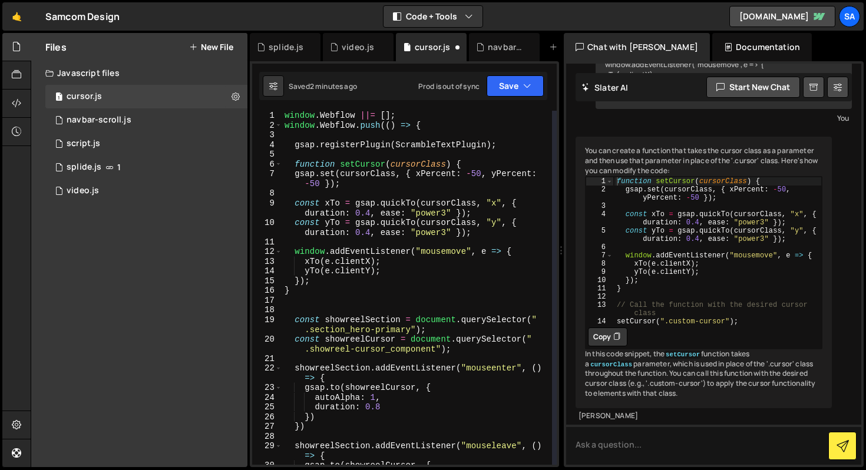
click at [511, 142] on div "window . Webflow ||= [ ] ; window . Webflow . push (( ) => { gsap . registerPlu…" at bounding box center [417, 298] width 270 height 374
type textarea "gsap.registerPlugin(ScrambleTextPlugin);"
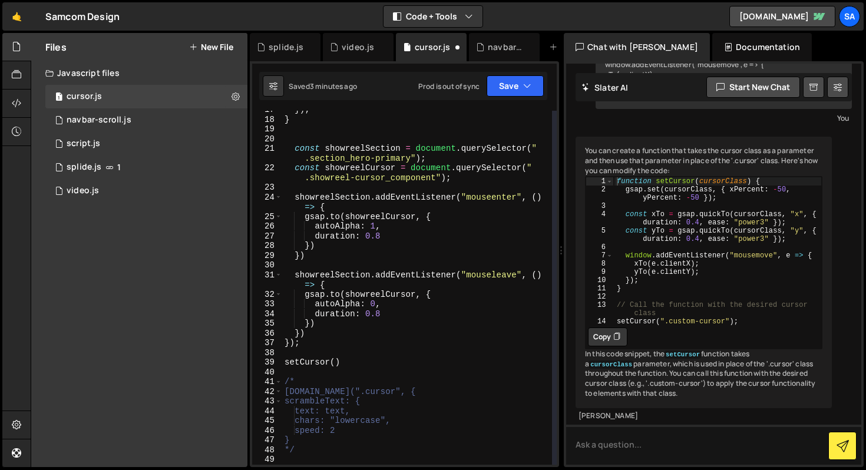
scroll to position [204, 0]
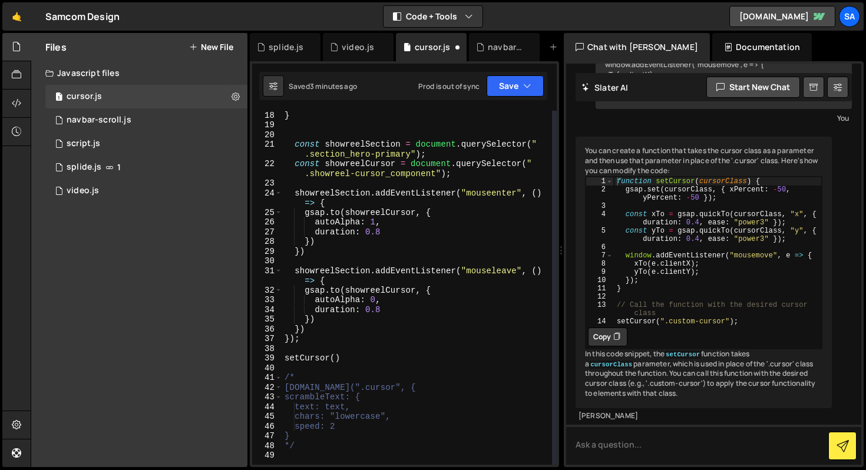
click at [333, 355] on div "} const showreelSection = document . querySelector ( " .section_hero-primary" )…" at bounding box center [417, 297] width 270 height 374
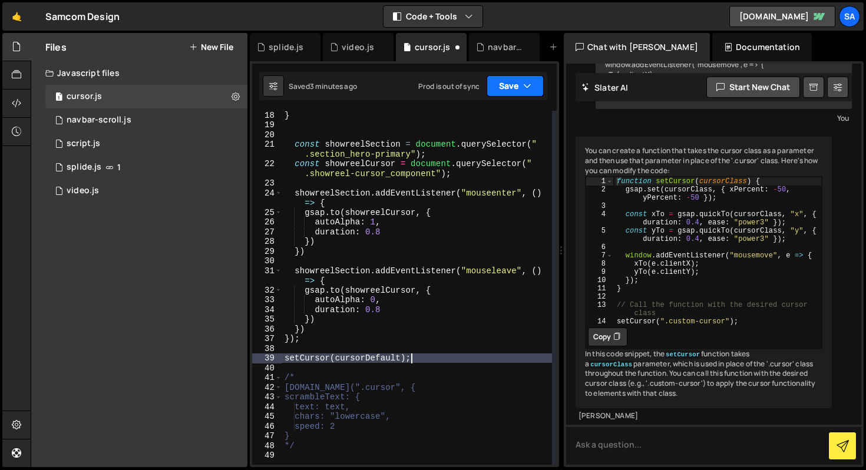
click at [507, 88] on button "Save" at bounding box center [515, 85] width 57 height 21
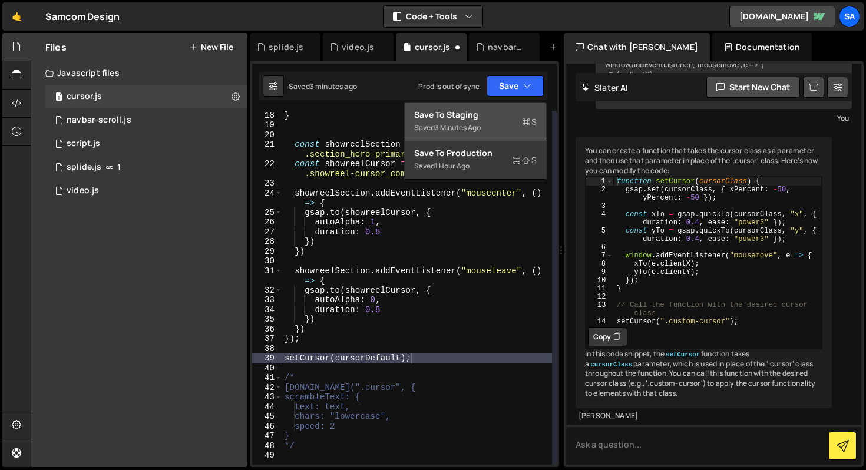
click at [497, 115] on div "Save to Staging S" at bounding box center [475, 115] width 123 height 12
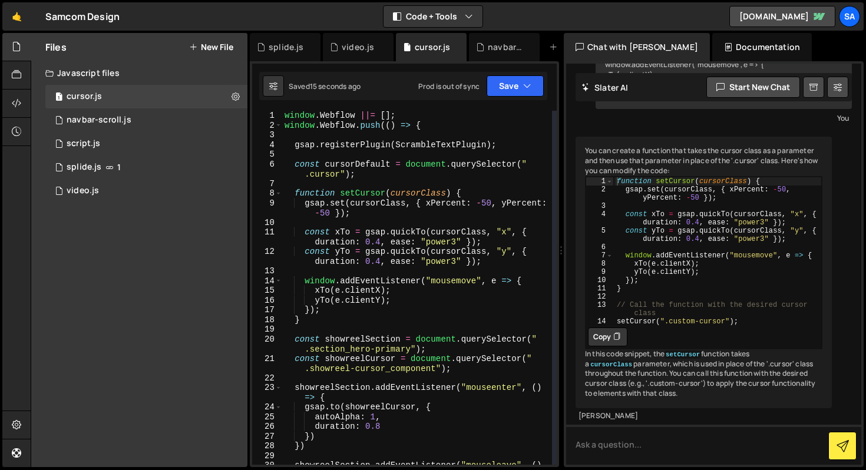
scroll to position [0, 0]
type textarea "});"
click at [344, 309] on div "window . Webflow ||= [ ] ; window . Webflow . push (( ) => { gsap . registerPlu…" at bounding box center [417, 303] width 270 height 384
click at [333, 328] on div "window . Webflow ||= [ ] ; window . Webflow . push (( ) => { gsap . registerPlu…" at bounding box center [417, 303] width 270 height 384
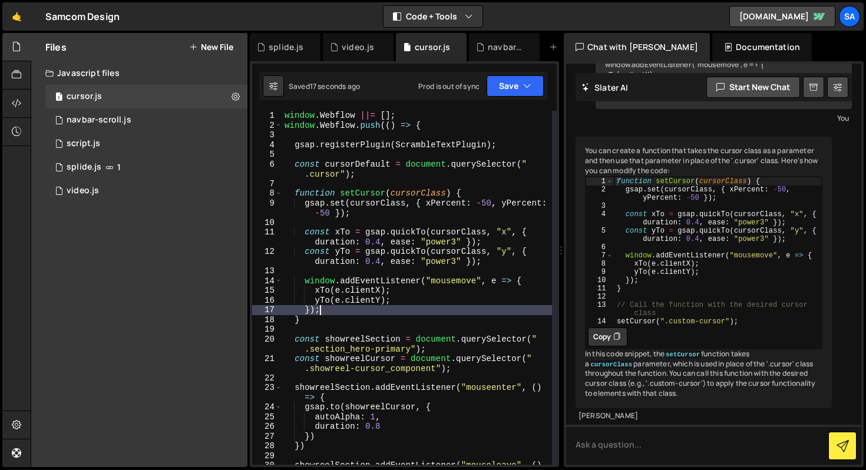
scroll to position [0, 0]
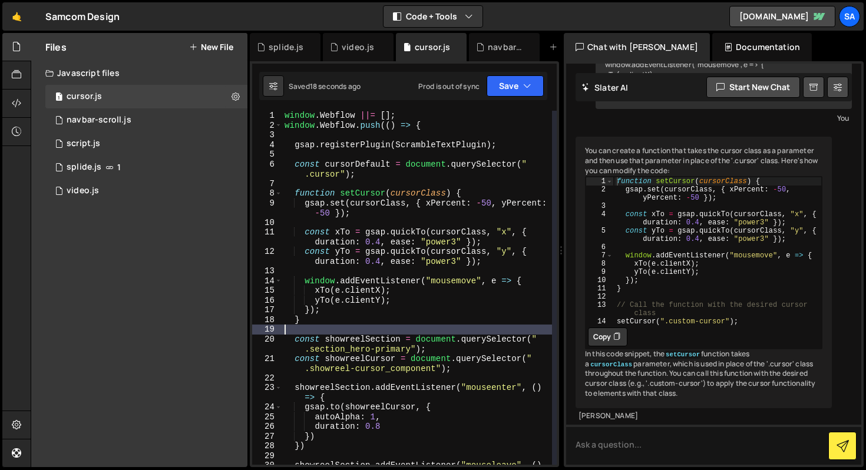
click at [481, 196] on div "window . Webflow ||= [ ] ; window . Webflow . push (( ) => { gsap . registerPlu…" at bounding box center [417, 303] width 270 height 384
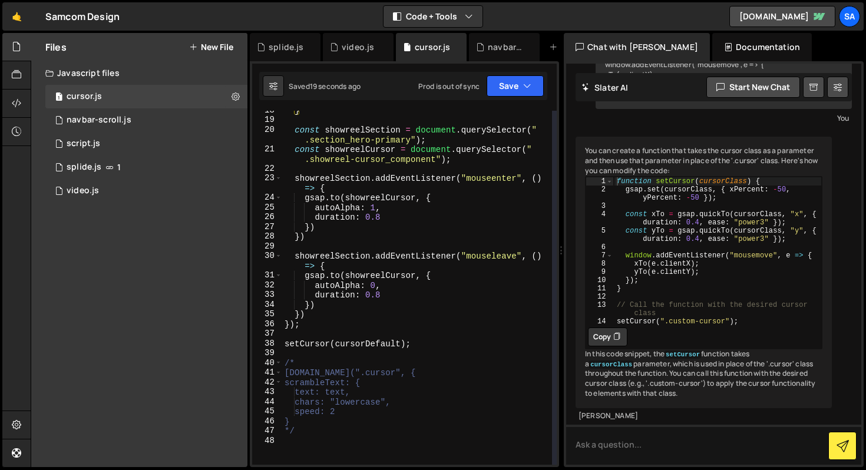
scroll to position [210, 0]
click at [424, 342] on div "} const showreelSection = document . querySelector ( " .section_hero-primary" )…" at bounding box center [417, 292] width 270 height 374
type textarea "setCursor(cursorDefault);"
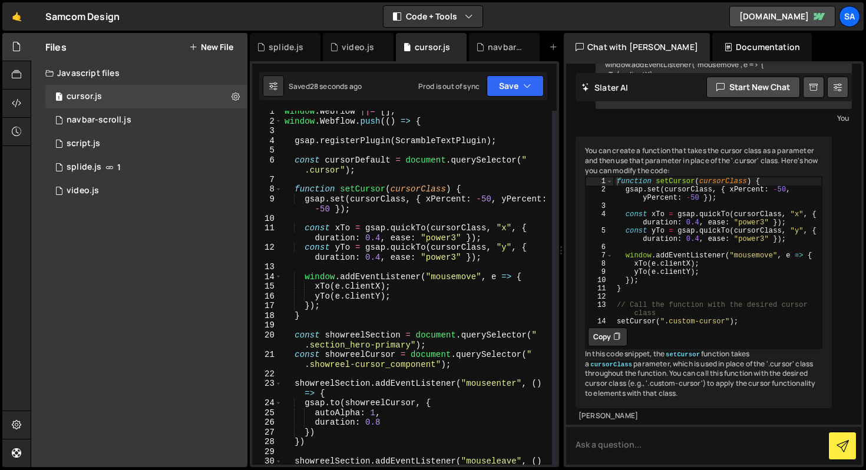
scroll to position [0, 0]
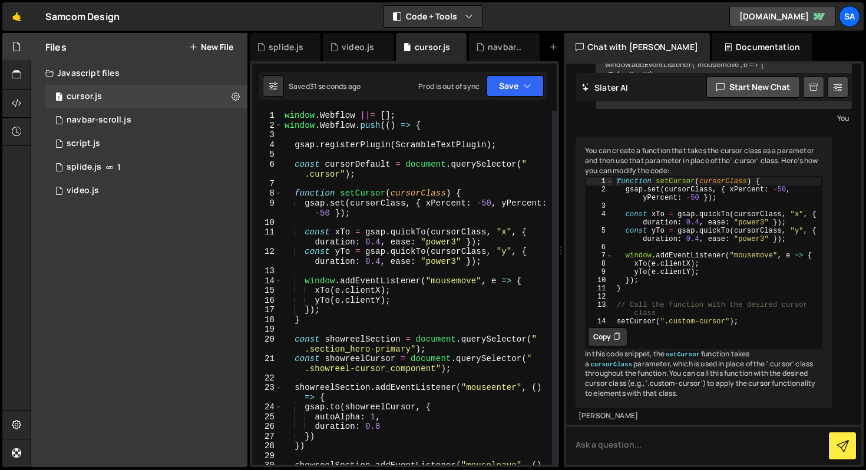
click at [425, 183] on div "window . Webflow ||= [ ] ; window . Webflow . push (( ) => { gsap . registerPlu…" at bounding box center [417, 303] width 270 height 384
click at [382, 176] on div "window . Webflow ||= [ ] ; window . Webflow . push (( ) => { gsap . registerPlu…" at bounding box center [417, 303] width 270 height 384
type textarea "const cursorDefault = document.querySelector(".cursor");"
click at [637, 442] on textarea at bounding box center [713, 445] width 295 height 40
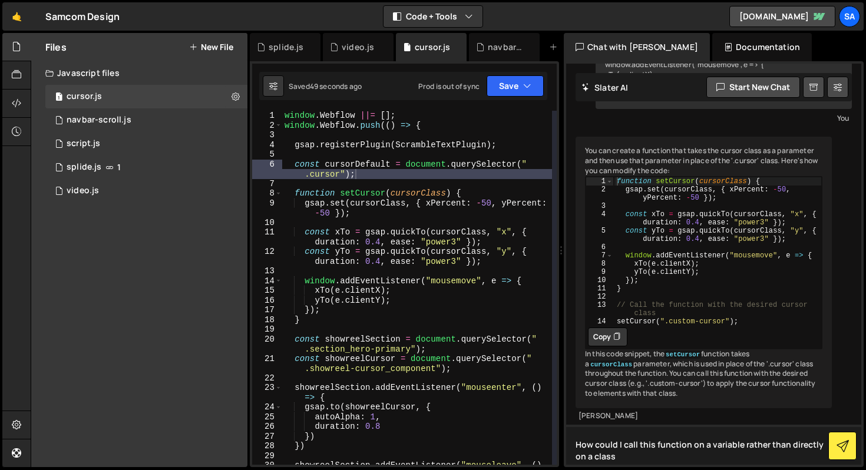
type textarea "How could I call this function on a variable rather than directly on a class?"
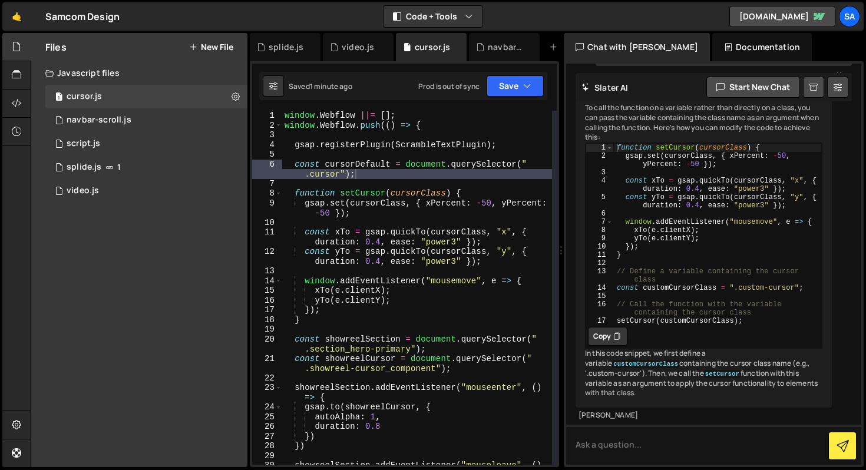
click at [331, 169] on div "window . Webflow ||= [ ] ; window . Webflow . push (( ) => { gsap . registerPlu…" at bounding box center [417, 303] width 270 height 384
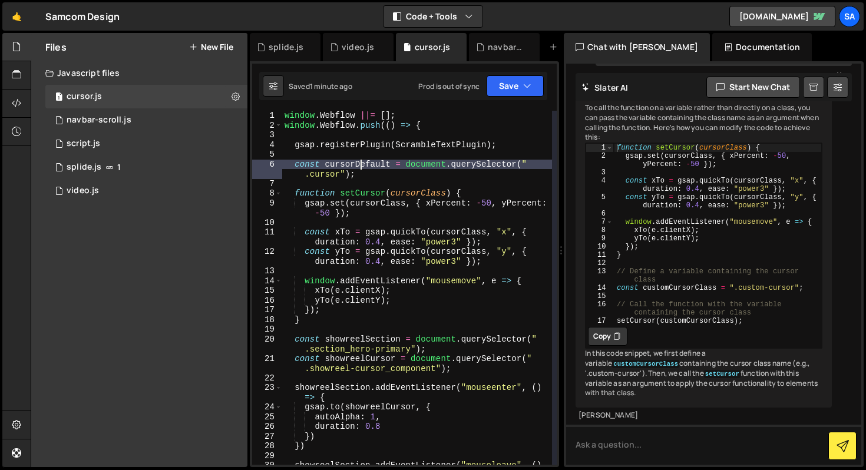
click at [361, 160] on div "window . Webflow ||= [ ] ; window . Webflow . push (( ) => { gsap . registerPlu…" at bounding box center [417, 303] width 270 height 384
click at [423, 173] on div "window . Webflow ||= [ ] ; window . Webflow . push (( ) => { gsap . registerPlu…" at bounding box center [417, 303] width 270 height 384
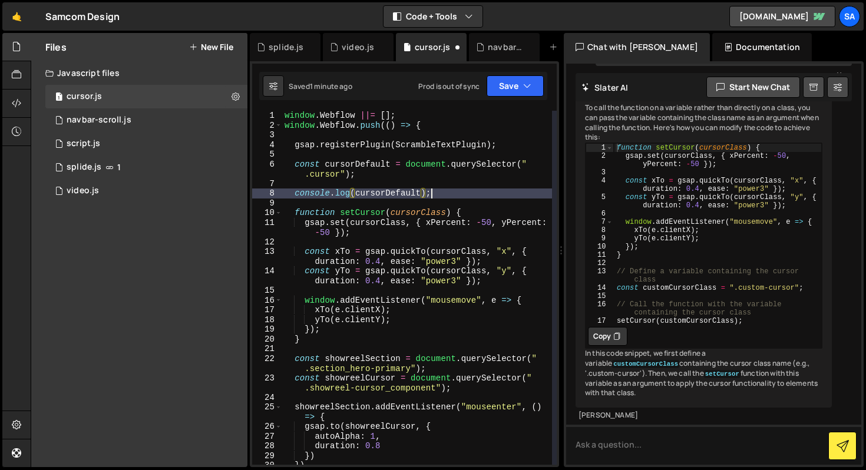
scroll to position [0, 10]
click at [524, 91] on icon "button" at bounding box center [527, 86] width 8 height 12
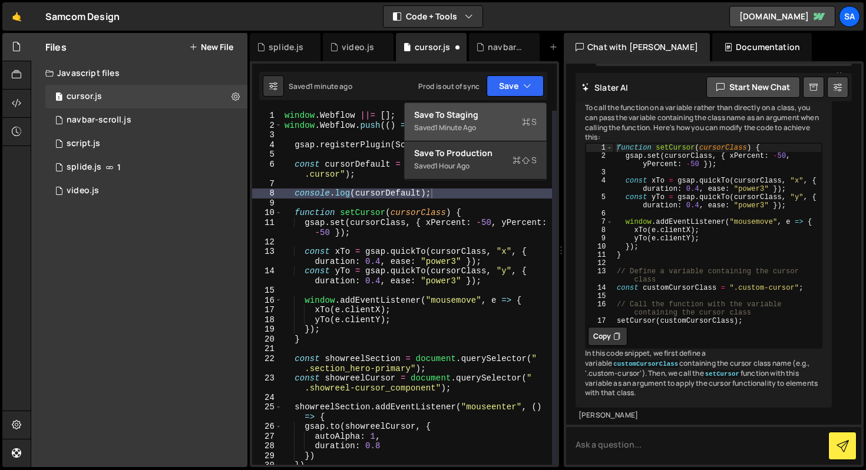
click at [475, 123] on div "1 minute ago" at bounding box center [455, 128] width 41 height 10
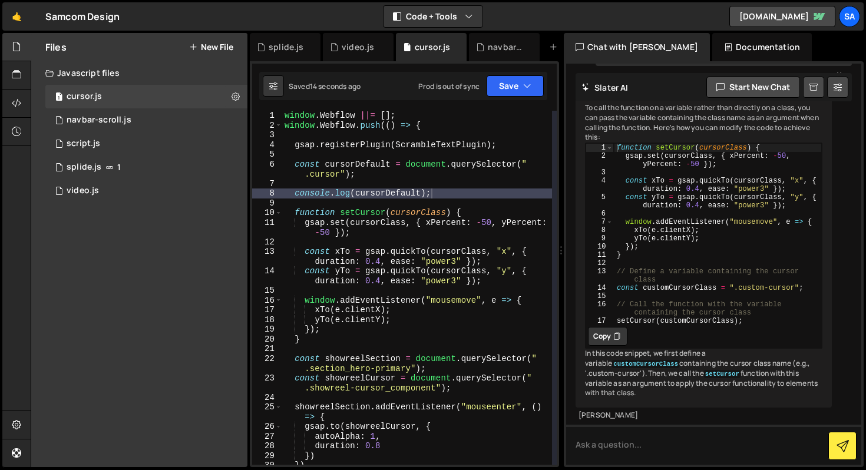
scroll to position [0, 0]
type textarea "function setCursor(cursorClass) {"
click at [296, 213] on div "window . Webflow ||= [ ] ; window . Webflow . push (( ) => { gsap . registerPlu…" at bounding box center [417, 298] width 270 height 374
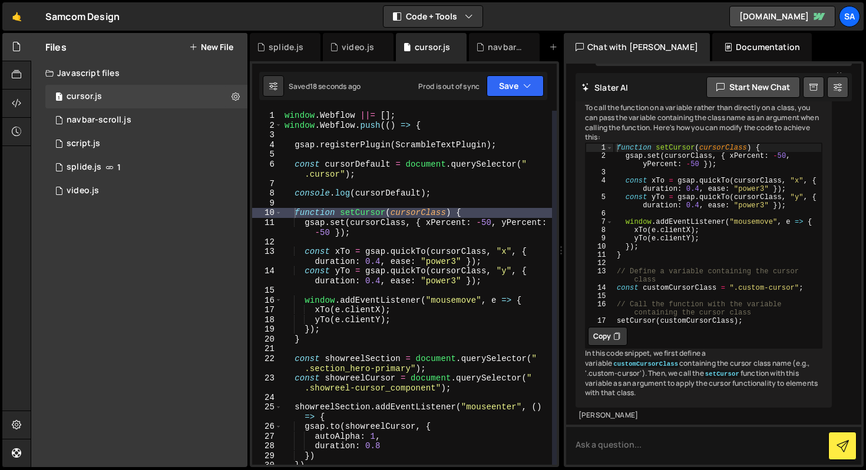
click at [570, 424] on div "Can you convert this code so that it uses vanilla javascript? $('a').mouseenter…" at bounding box center [713, 264] width 295 height 401
click at [633, 450] on textarea at bounding box center [713, 445] width 295 height 40
type textarea "Why would my console be saying that setCursor is not defined?"
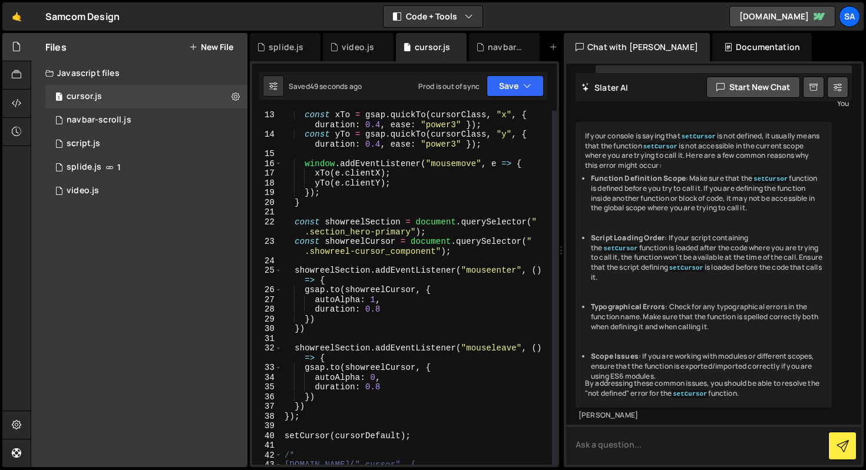
scroll to position [223, 0]
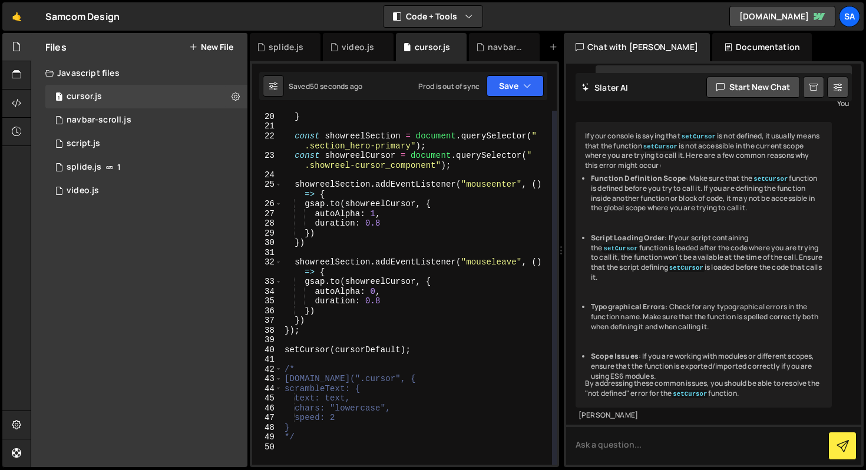
type textarea "setCursor(cursorDefault);"
drag, startPoint x: 429, startPoint y: 352, endPoint x: 274, endPoint y: 349, distance: 155.0
click at [274, 349] on div "setCursor(cursorDefault); 19 20 21 22 23 24 25 26 27 28 29 30 31 32 33 34 35 36…" at bounding box center [404, 288] width 305 height 354
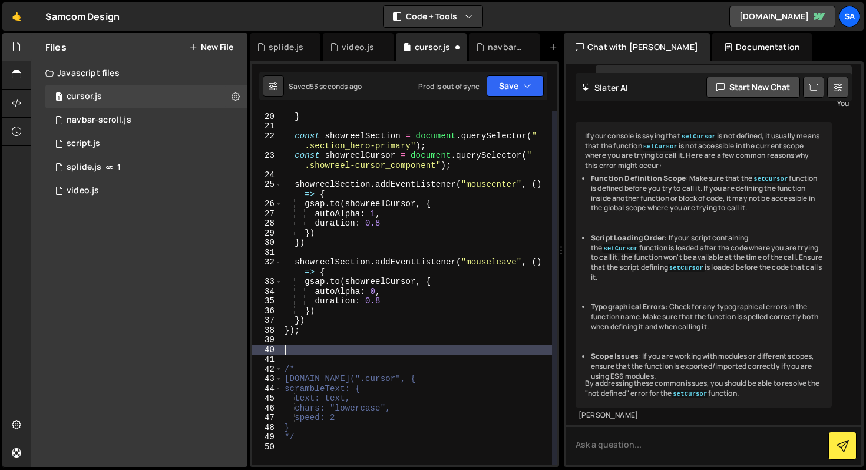
click at [332, 319] on div "}) ; } const showreelSection = document . querySelector ( " .section_hero-prima…" at bounding box center [417, 289] width 270 height 374
type textarea "})"
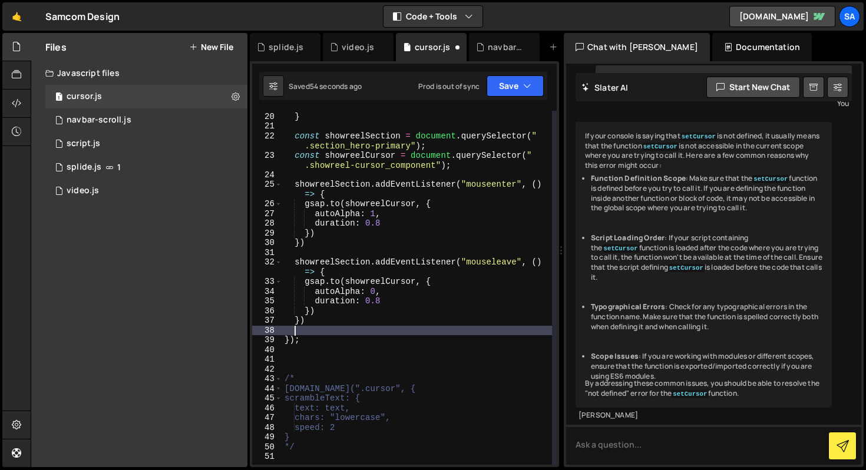
paste textarea "setCursor(cursorDefault);"
type textarea "setCursor(cursorDefault);"
click at [508, 90] on button "Save" at bounding box center [515, 85] width 57 height 21
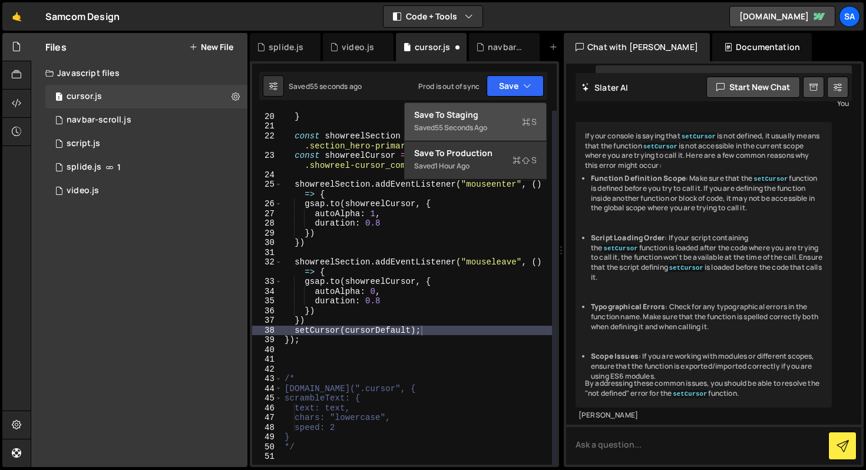
click at [496, 109] on div "Save to Staging S" at bounding box center [475, 115] width 123 height 12
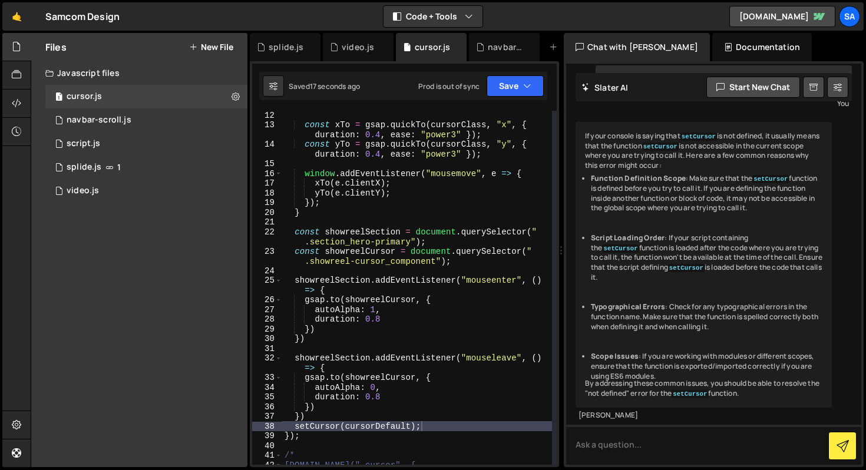
scroll to position [98, 0]
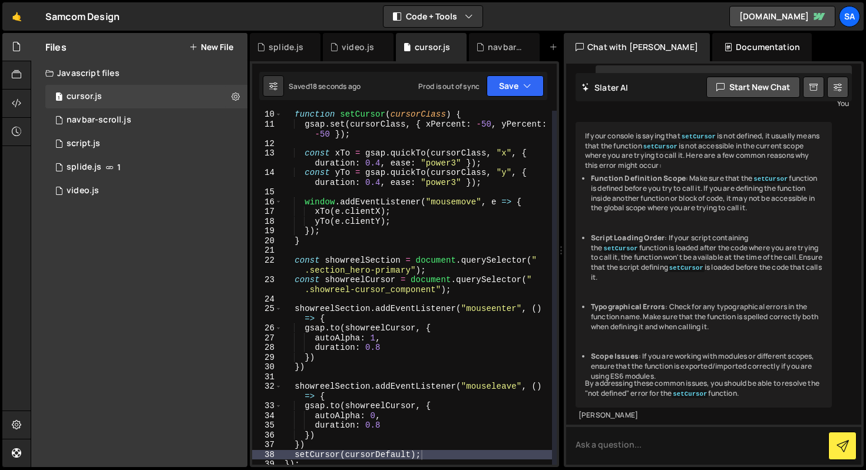
click at [376, 252] on div "function setCursor ( cursorClass ) { gsap . set ( cursorClass , { xPercent : - …" at bounding box center [417, 297] width 270 height 374
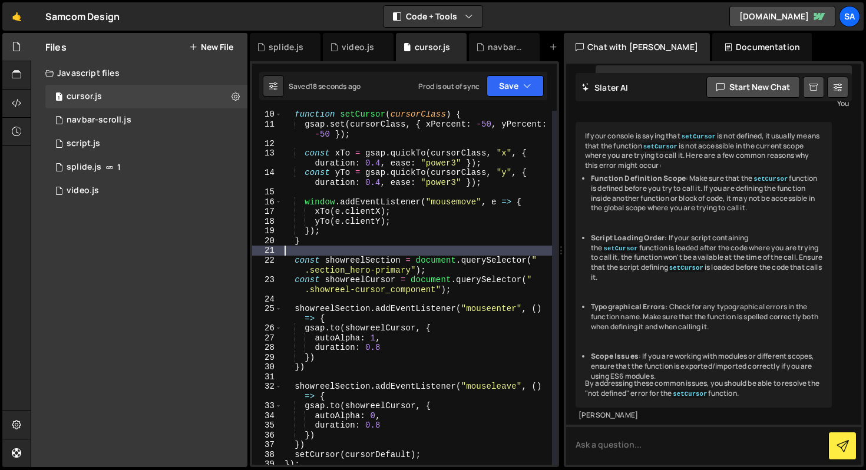
click at [374, 246] on div "function setCursor ( cursorClass ) { gsap . set ( cursorClass , { xPercent : - …" at bounding box center [417, 297] width 270 height 374
click at [373, 238] on div "function setCursor ( cursorClass ) { gsap . set ( cursorClass , { xPercent : - …" at bounding box center [417, 297] width 270 height 374
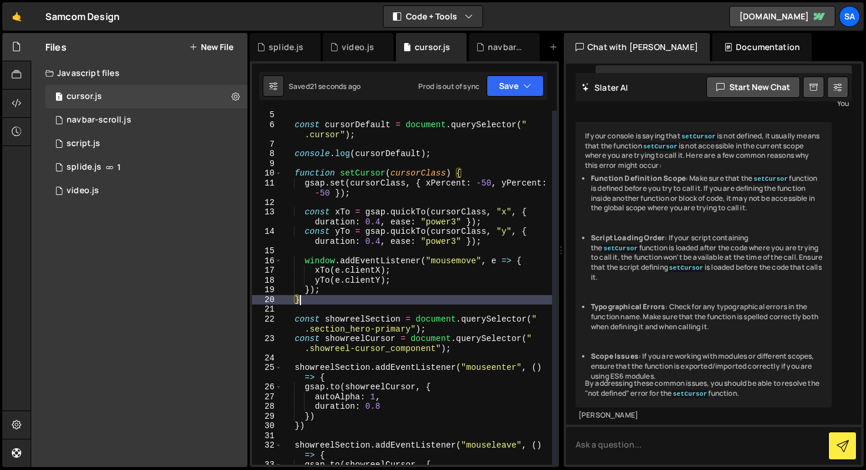
scroll to position [225, 0]
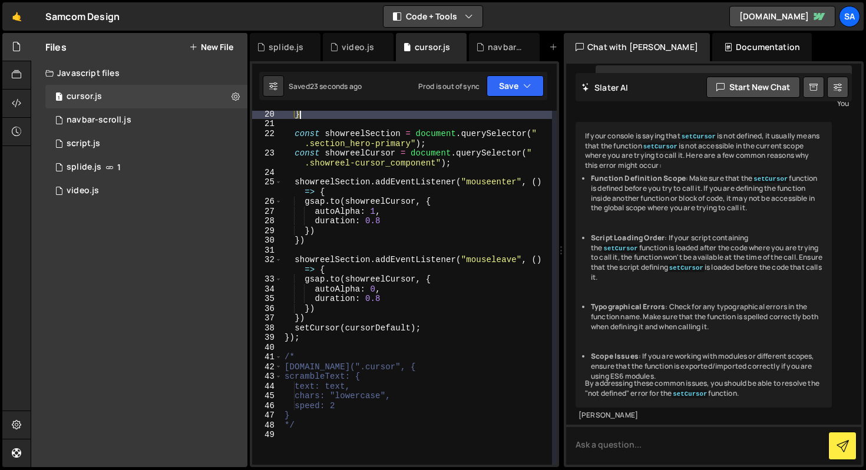
click at [460, 16] on button "Code + Tools" at bounding box center [433, 16] width 99 height 21
click at [444, 45] on button "Code Only" at bounding box center [433, 42] width 99 height 21
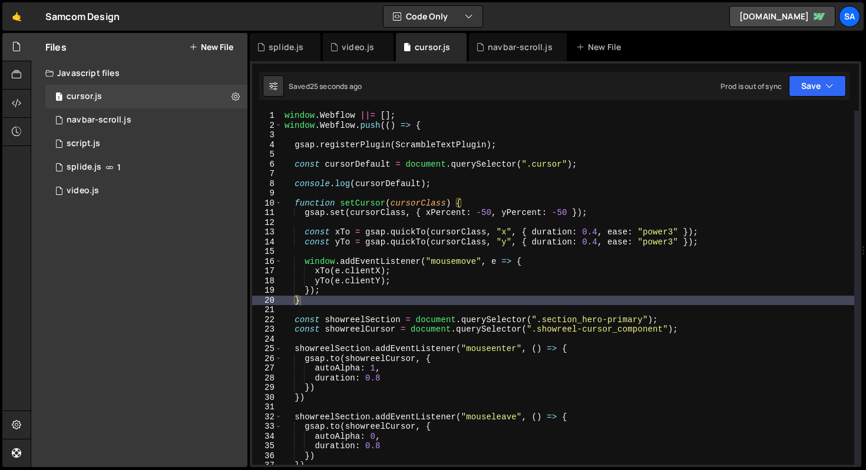
scroll to position [0, 0]
click at [362, 303] on div "window . Webflow ||= [ ] ; window . Webflow . push (( ) => { gsap . registerPlu…" at bounding box center [568, 298] width 572 height 374
click at [336, 329] on div "window . Webflow ||= [ ] ; window . Webflow . push (( ) => { gsap . registerPlu…" at bounding box center [568, 298] width 572 height 374
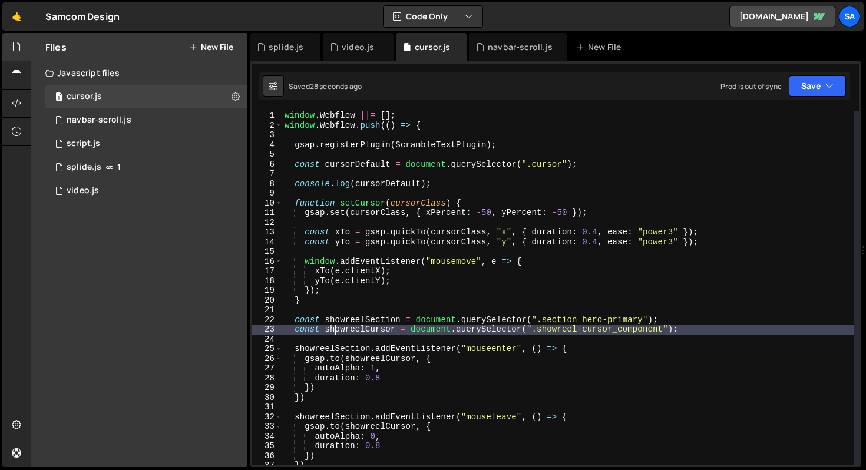
click at [333, 293] on div "window . Webflow ||= [ ] ; window . Webflow . push (( ) => { gsap . registerPlu…" at bounding box center [568, 298] width 572 height 374
type textarea "});"
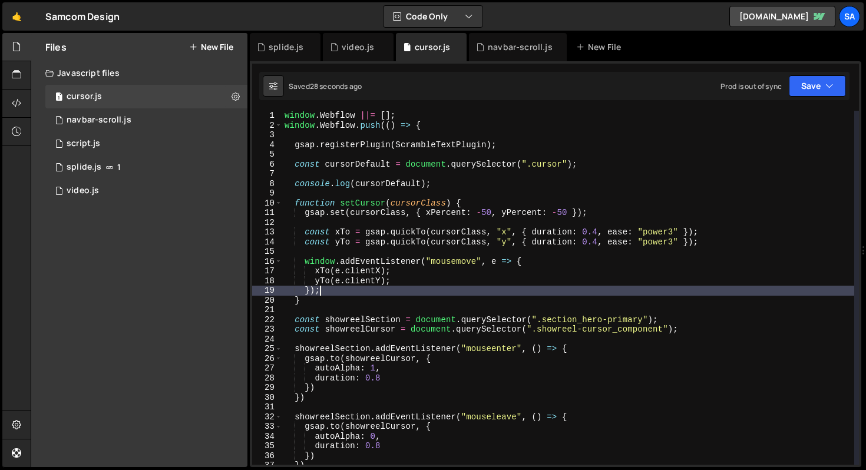
click at [311, 310] on div "window . Webflow ||= [ ] ; window . Webflow . push (( ) => { gsap . registerPlu…" at bounding box center [568, 298] width 572 height 374
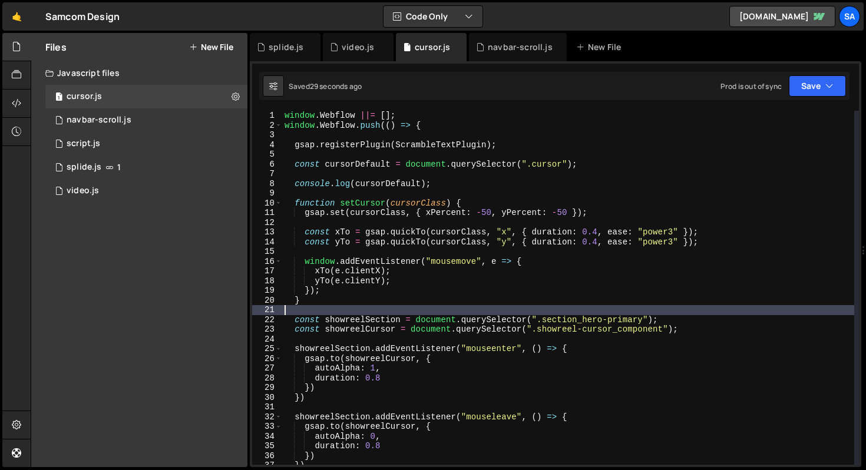
click at [332, 304] on div "window . Webflow ||= [ ] ; window . Webflow . push (( ) => { gsap . registerPlu…" at bounding box center [568, 298] width 572 height 374
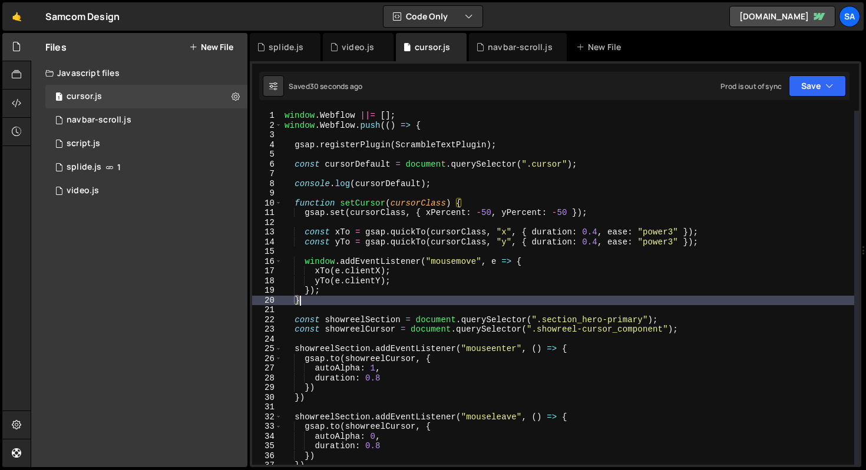
click at [461, 184] on div "window . Webflow ||= [ ] ; window . Webflow . push (( ) => { gsap . registerPlu…" at bounding box center [568, 298] width 572 height 374
type textarea "console.log(cursorDefault);"
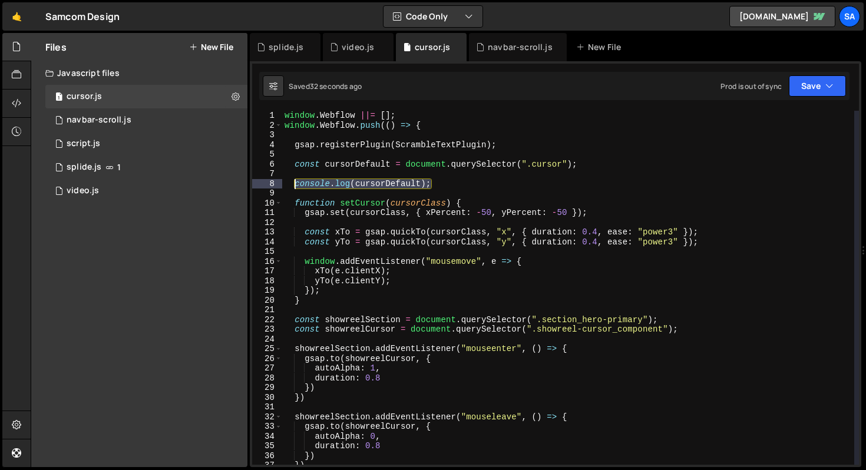
drag, startPoint x: 457, startPoint y: 183, endPoint x: 294, endPoint y: 181, distance: 163.2
click at [294, 181] on div "window . Webflow ||= [ ] ; window . Webflow . push (( ) => { gsap . registerPlu…" at bounding box center [568, 298] width 572 height 374
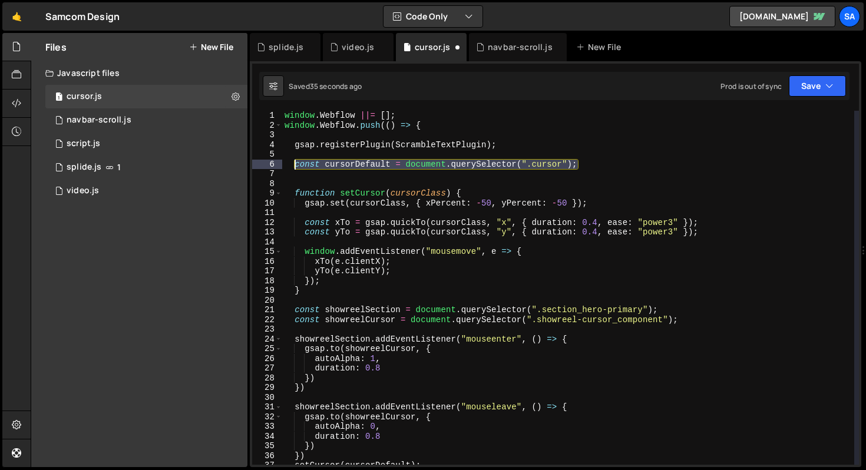
drag, startPoint x: 579, startPoint y: 167, endPoint x: 296, endPoint y: 166, distance: 282.8
click at [296, 166] on div "window . Webflow ||= [ ] ; window . Webflow . push (( ) => { gsap . registerPlu…" at bounding box center [568, 298] width 572 height 374
type textarea "const cursorDefault = document.querySelector(".cursor");"
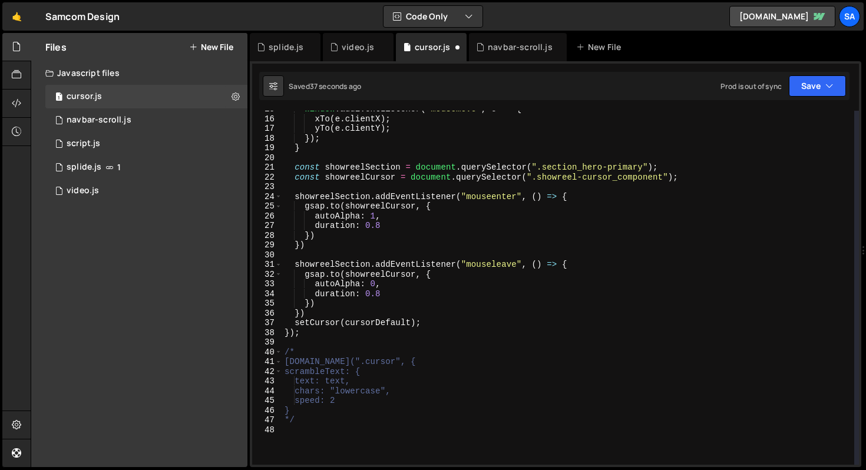
scroll to position [177, 0]
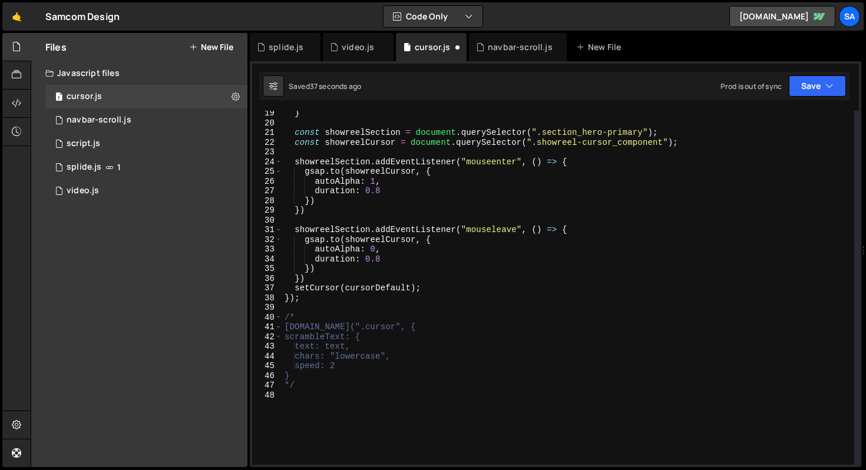
click at [323, 279] on div "} const showreelSection = document . querySelector ( ".section_hero-primary" ) …" at bounding box center [568, 295] width 572 height 374
type textarea "})"
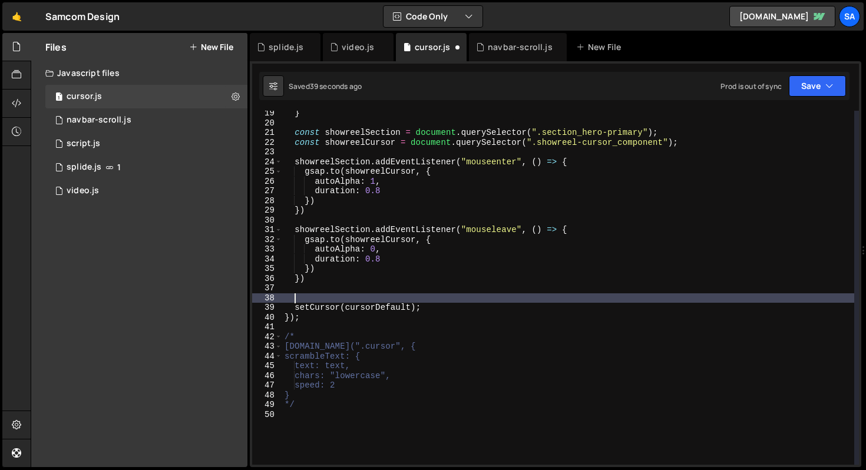
paste textarea "const cursorDefault = document.querySelector(".cursor");"
type textarea "const cursorDefault = document.querySelector(".cursor");"
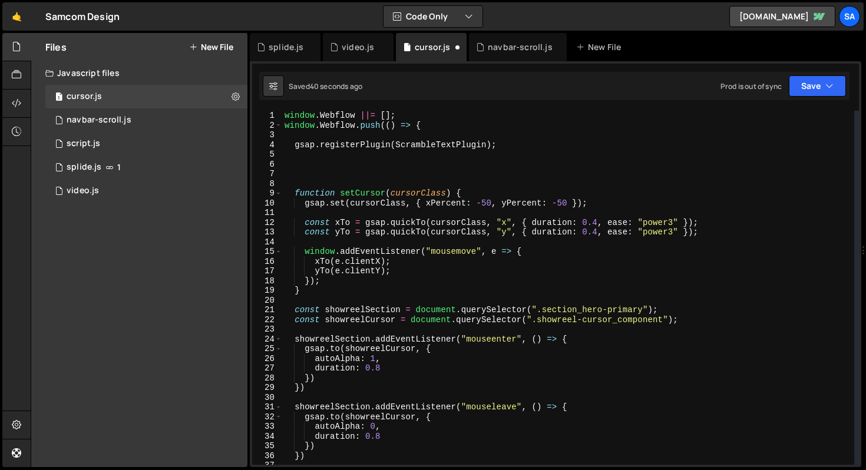
scroll to position [0, 0]
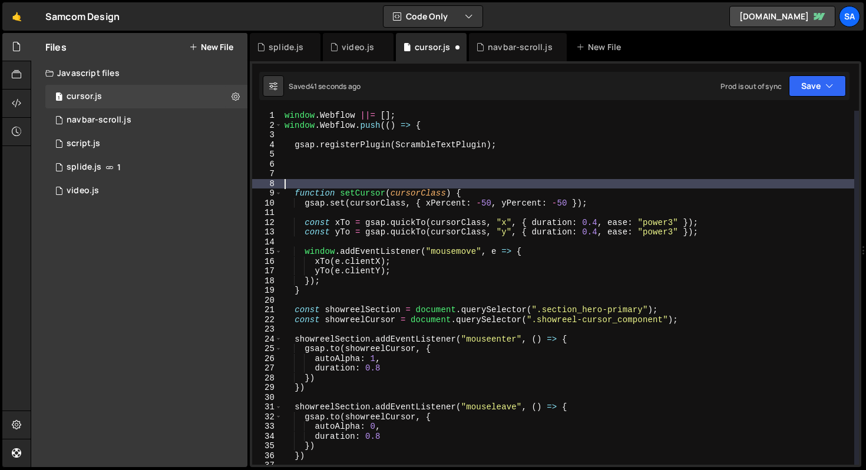
click at [332, 180] on div "window . Webflow ||= [ ] ; window . Webflow . push (( ) => { gsap . registerPlu…" at bounding box center [568, 298] width 572 height 374
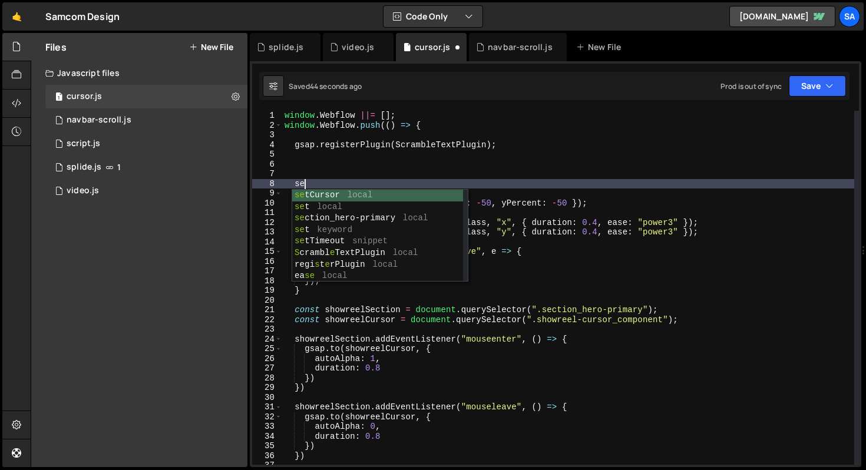
scroll to position [0, 1]
type textarea "s"
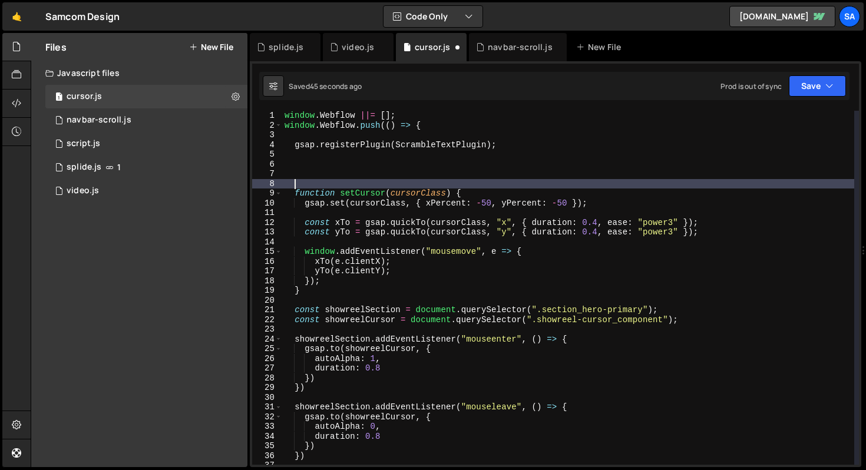
scroll to position [0, 0]
type textarea "// Set Cursor function"
click at [336, 161] on div "window . Webflow ||= [ ] ; window . Webflow . push (( ) => { gsap . registerPlu…" at bounding box center [568, 298] width 572 height 374
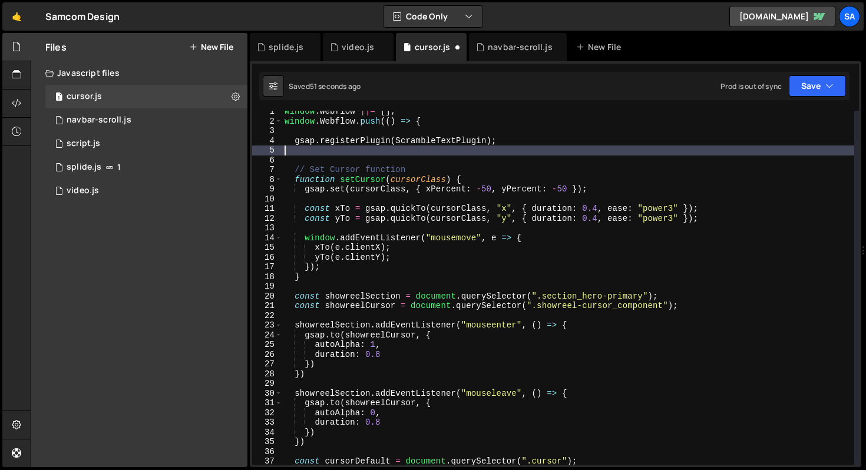
scroll to position [14, 0]
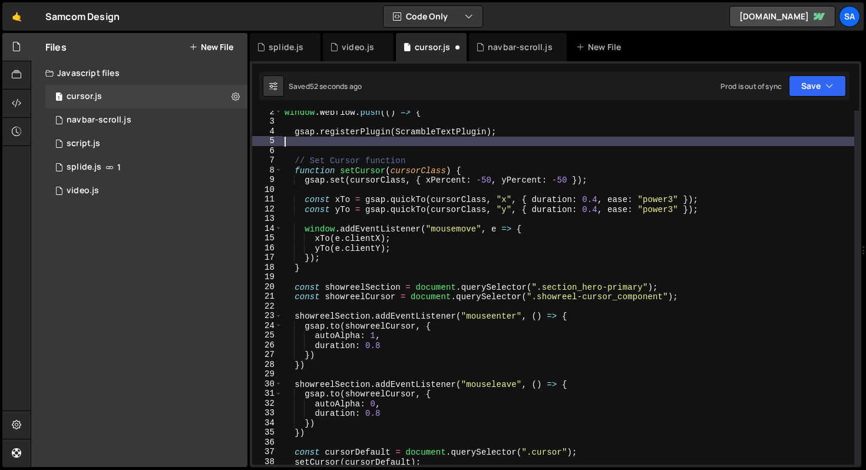
click at [352, 279] on div "window . Webflow . push (( ) => { gsap . registerPlugin ( ScrambleTextPlugin ) …" at bounding box center [568, 294] width 572 height 374
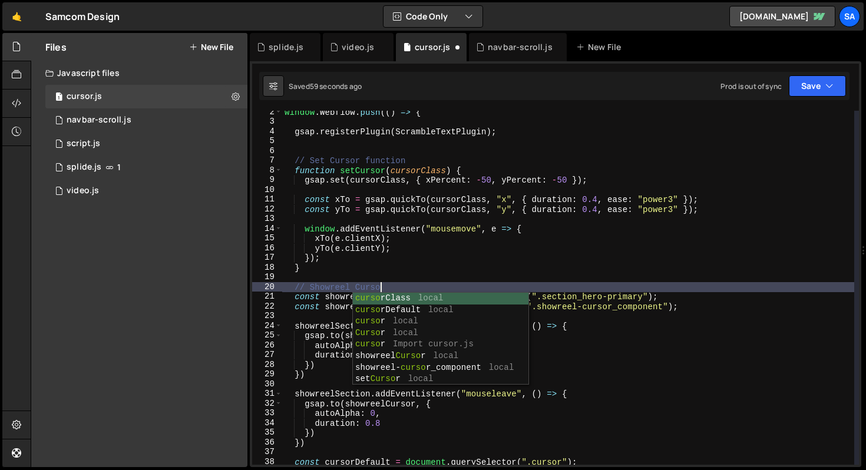
scroll to position [0, 6]
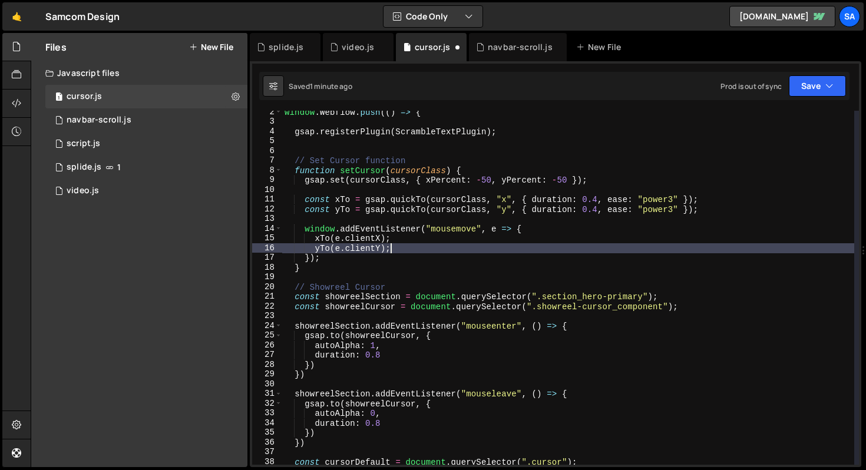
click at [537, 253] on div "window . Webflow . push (( ) => { gsap . registerPlugin ( ScrambleTextPlugin ) …" at bounding box center [568, 294] width 572 height 374
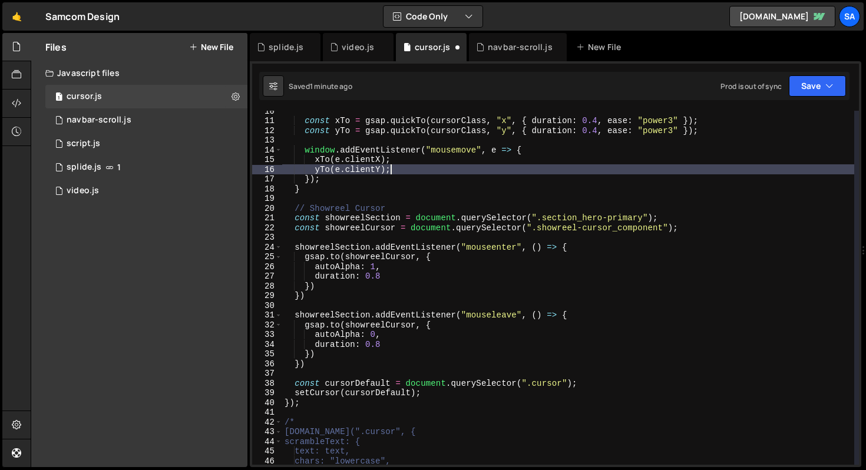
scroll to position [101, 0]
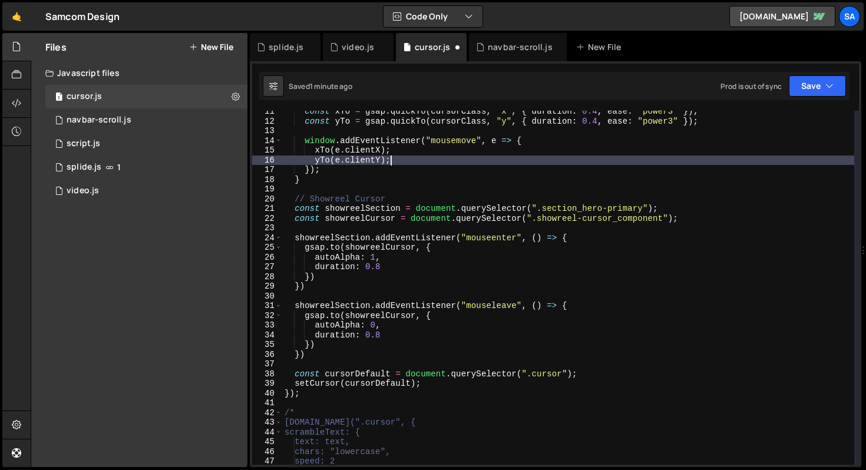
click at [357, 279] on div "const xTo = gsap . quickTo ( cursorClass , "x" , { duration : 0.4 , ease : "pow…" at bounding box center [568, 294] width 572 height 374
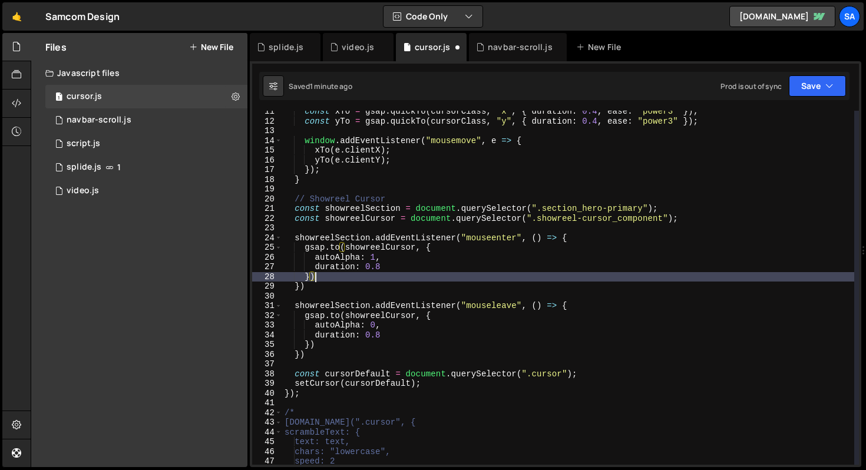
scroll to position [0, 1]
click at [409, 257] on div "const xTo = gsap . quickTo ( cursorClass , "x" , { duration : 0.4 , ease : "pow…" at bounding box center [568, 294] width 572 height 374
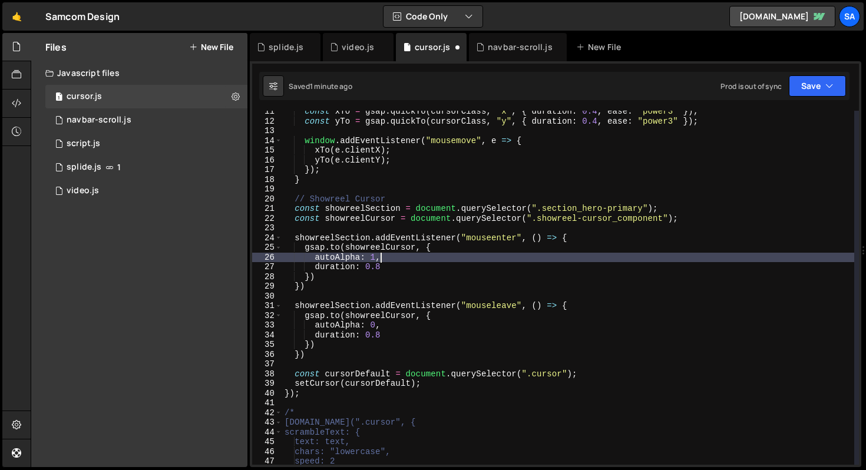
click at [407, 269] on div "const xTo = gsap . quickTo ( cursorClass , "x" , { duration : 0.4 , ease : "pow…" at bounding box center [568, 294] width 572 height 374
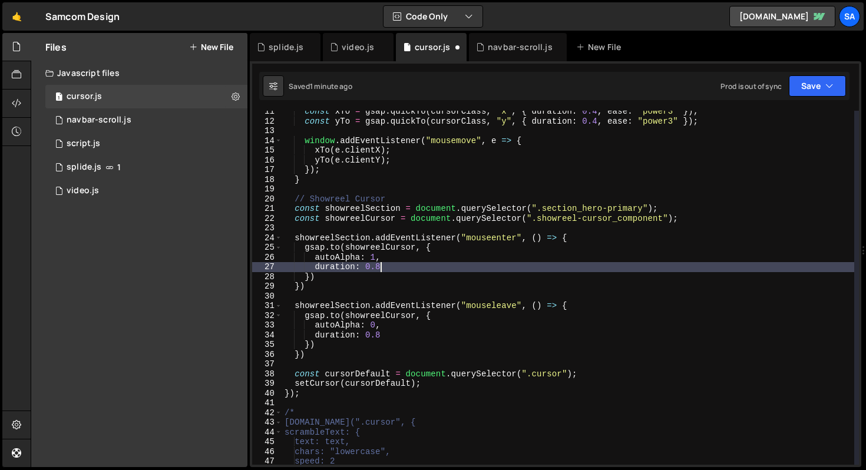
click at [580, 244] on div "const xTo = gsap . quickTo ( cursorClass , "x" , { duration : 0.4 , ease : "pow…" at bounding box center [568, 294] width 572 height 374
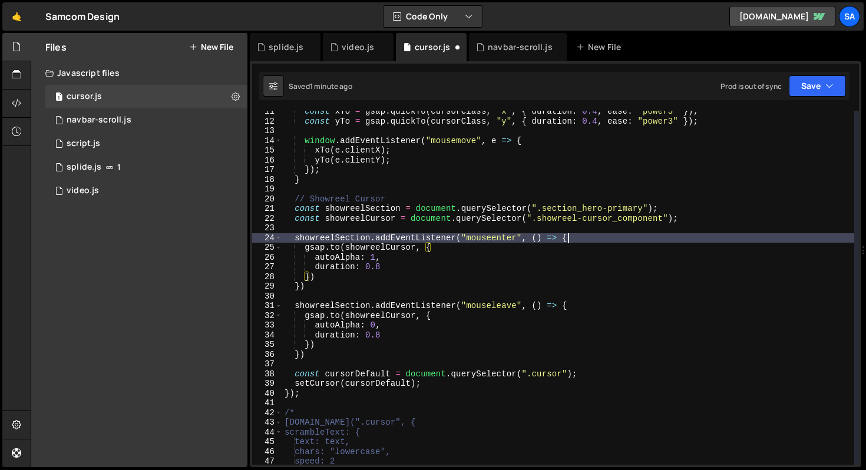
click at [579, 241] on div "const xTo = gsap . quickTo ( cursorClass , "x" , { duration : 0.4 , ease : "pow…" at bounding box center [568, 294] width 572 height 374
type textarea "showreelSection.addEventListener("mouseenter", () => {"
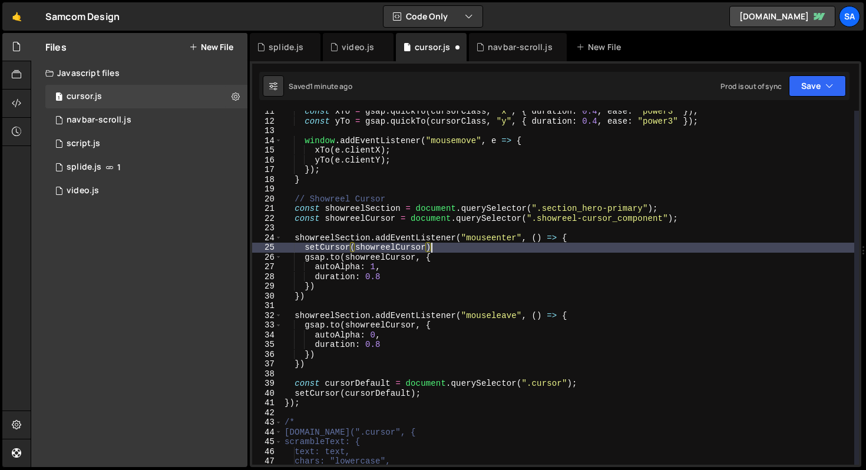
scroll to position [0, 10]
click at [825, 84] on icon "button" at bounding box center [829, 86] width 8 height 12
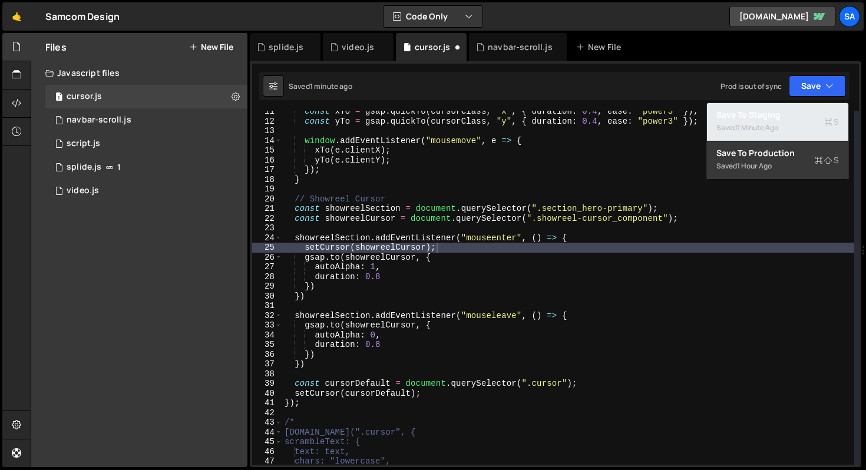
click at [787, 125] on div "Saved 1 minute ago" at bounding box center [777, 128] width 123 height 14
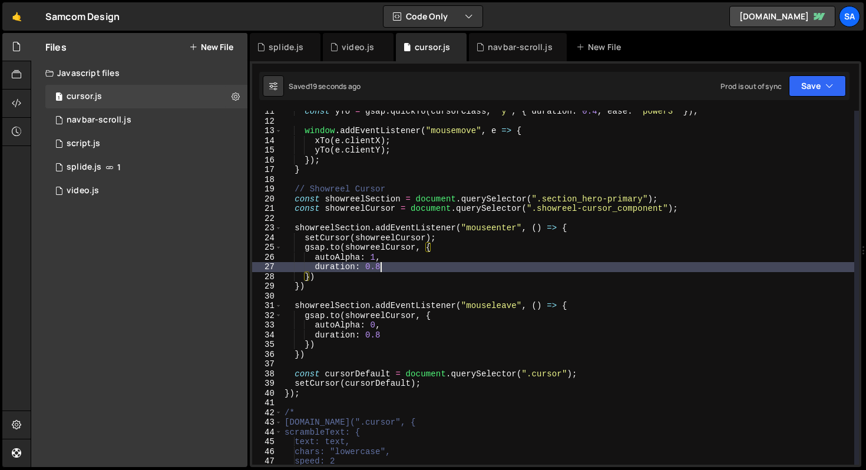
click at [513, 265] on div "const yTo = gsap . quickTo ( cursorClass , "y" , { duration : 0.4 , ease : "pow…" at bounding box center [568, 294] width 572 height 374
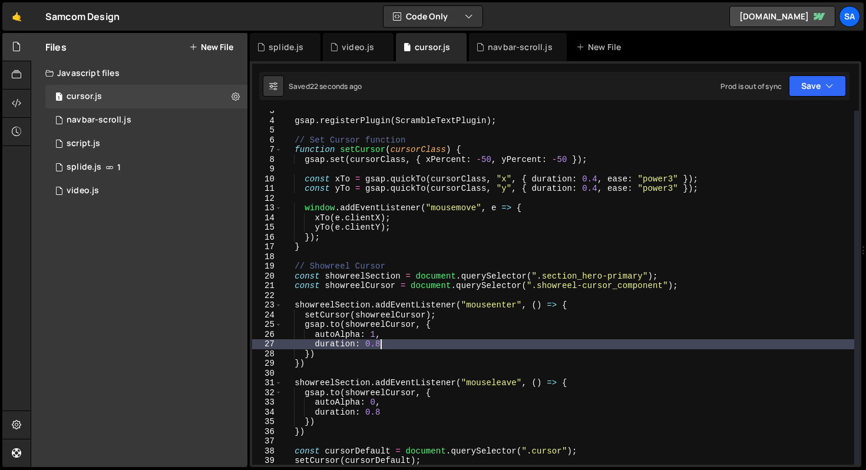
scroll to position [15, 0]
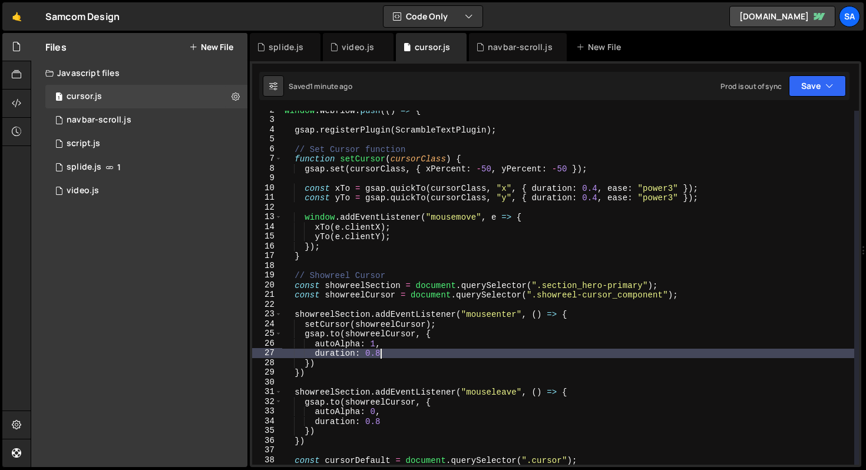
click at [402, 348] on div "window . Webflow . push (( ) => { gsap . registerPlugin ( ScrambleTextPlugin ) …" at bounding box center [568, 292] width 572 height 374
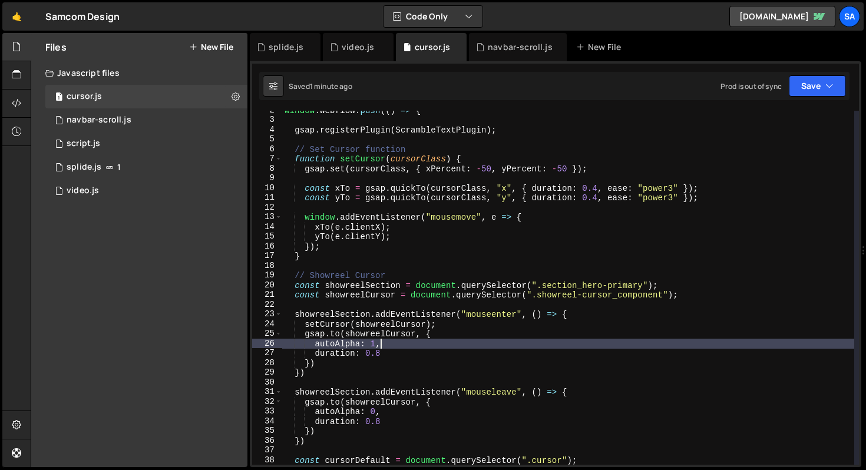
click at [421, 348] on div "window . Webflow . push (( ) => { gsap . registerPlugin ( ScrambleTextPlugin ) …" at bounding box center [568, 292] width 572 height 374
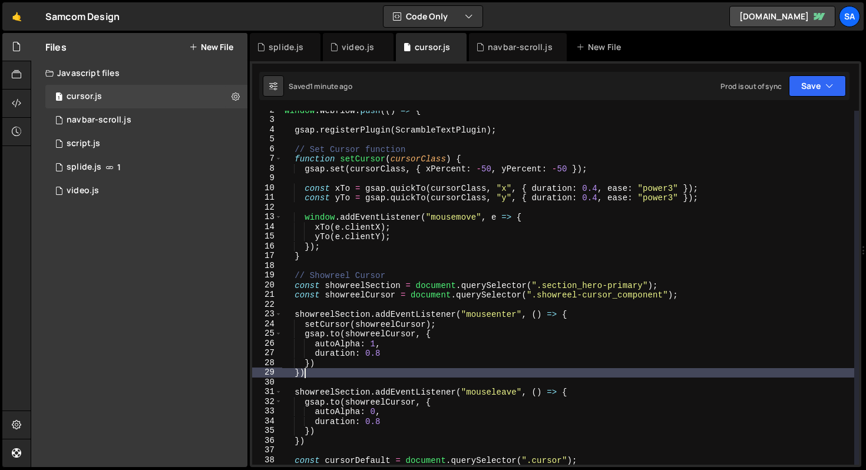
click at [407, 371] on div "window . Webflow . push (( ) => { gsap . registerPlugin ( ScrambleTextPlugin ) …" at bounding box center [568, 292] width 572 height 374
click at [412, 359] on div "window . Webflow . push (( ) => { gsap . registerPlugin ( ScrambleTextPlugin ) …" at bounding box center [568, 292] width 572 height 374
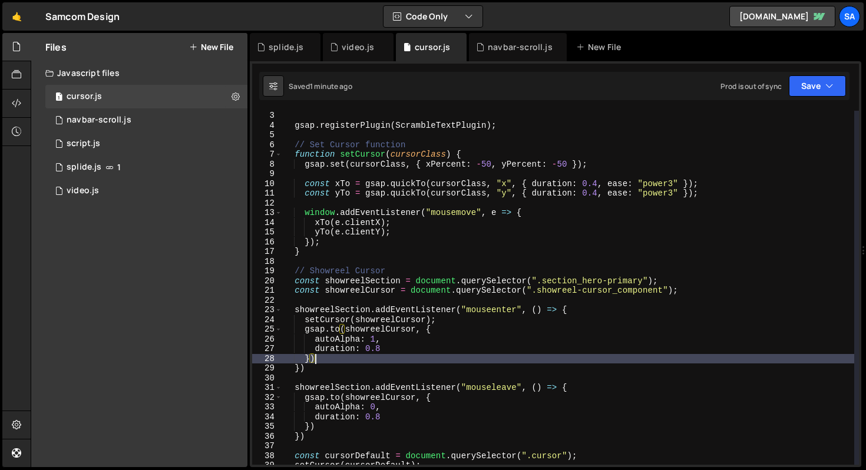
scroll to position [28, 0]
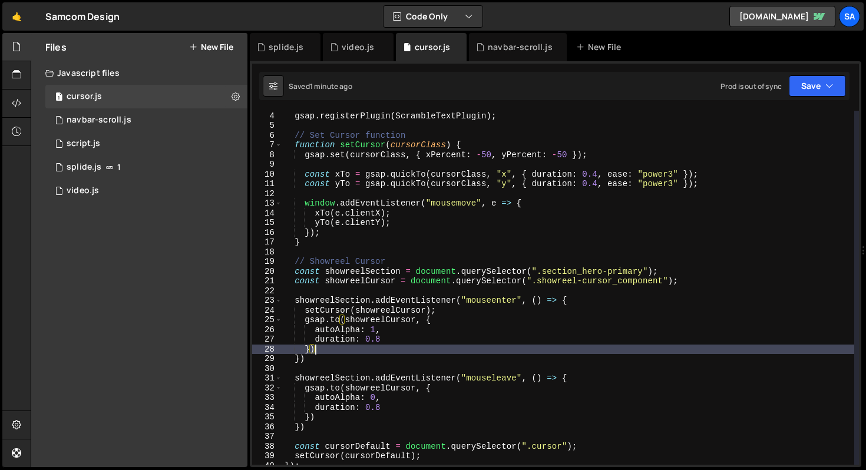
click at [419, 342] on div "gsap . registerPlugin ( ScrambleTextPlugin ) ; // Set Cursor function function …" at bounding box center [568, 288] width 572 height 374
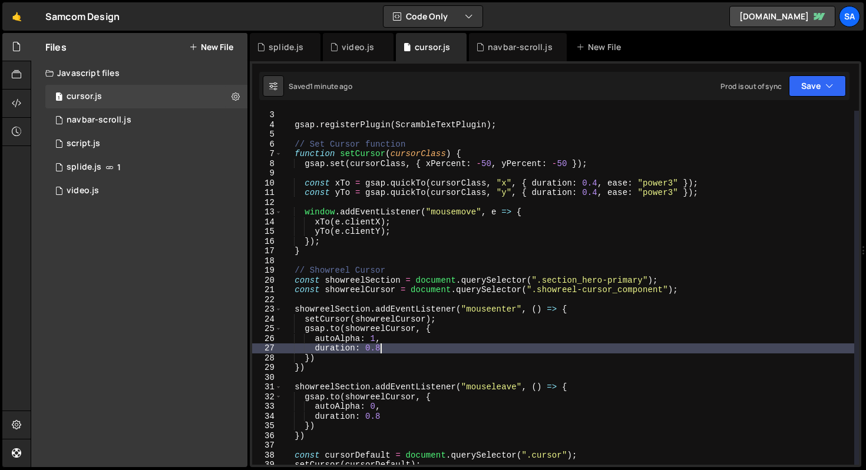
scroll to position [0, 0]
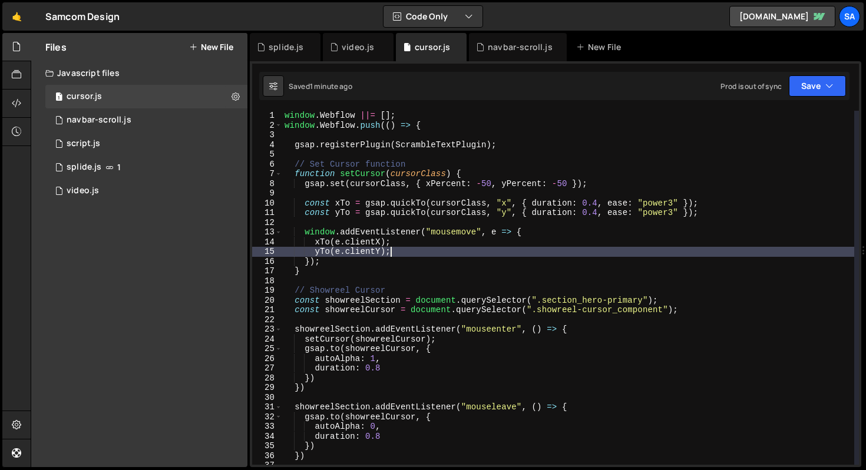
click at [407, 255] on div "window . Webflow ||= [ ] ; window . Webflow . push (( ) => { gsap . registerPlu…" at bounding box center [568, 298] width 572 height 374
click at [603, 332] on div "window . Webflow ||= [ ] ; window . Webflow . push (( ) => { gsap . registerPlu…" at bounding box center [568, 298] width 572 height 374
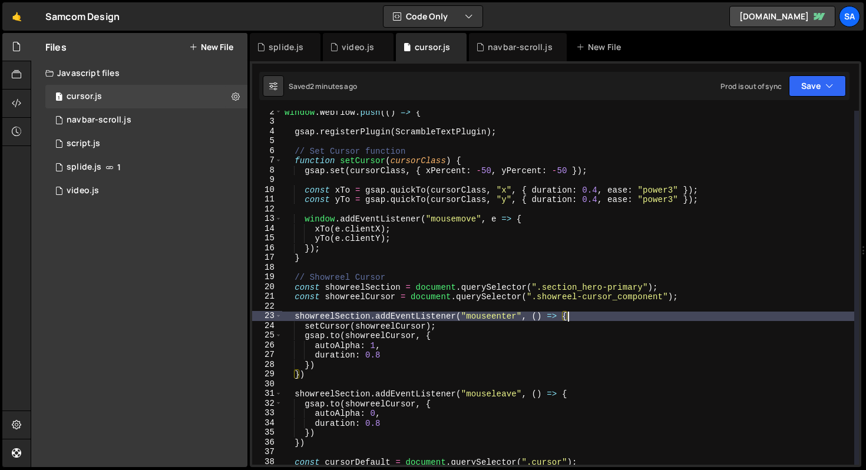
scroll to position [14, 0]
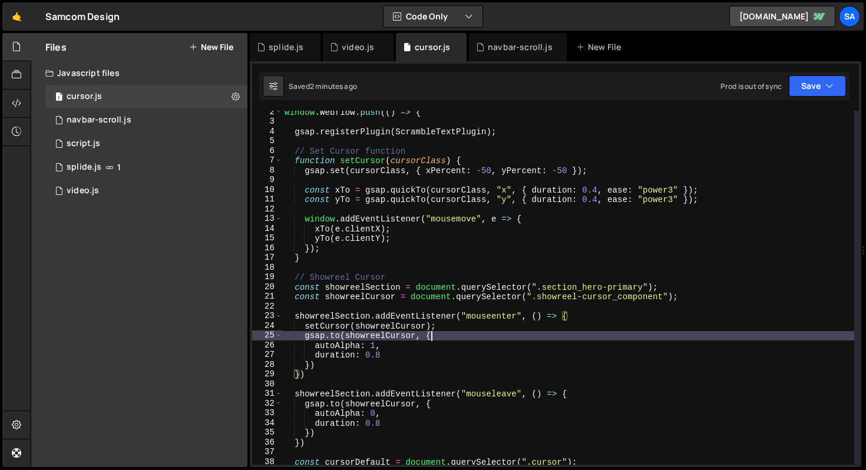
click at [471, 334] on div "window . Webflow . push (( ) => { gsap . registerPlugin ( ScrambleTextPlugin ) …" at bounding box center [568, 294] width 572 height 374
click at [462, 325] on div "window . Webflow . push (( ) => { gsap . registerPlugin ( ScrambleTextPlugin ) …" at bounding box center [568, 294] width 572 height 374
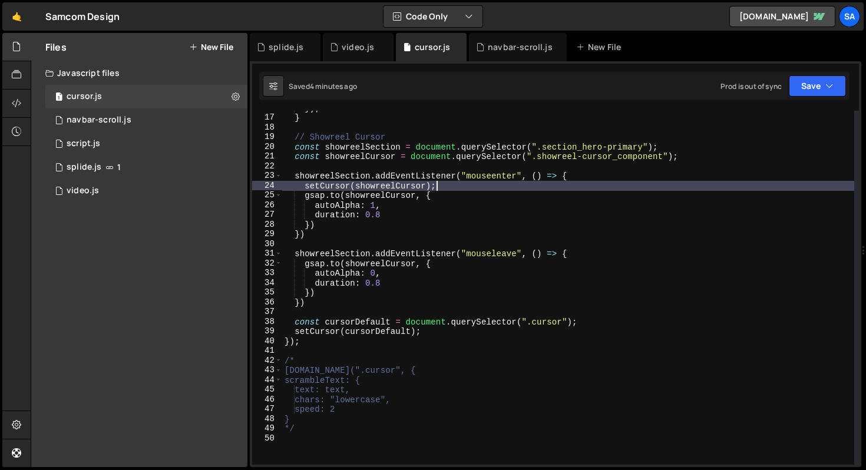
scroll to position [206, 0]
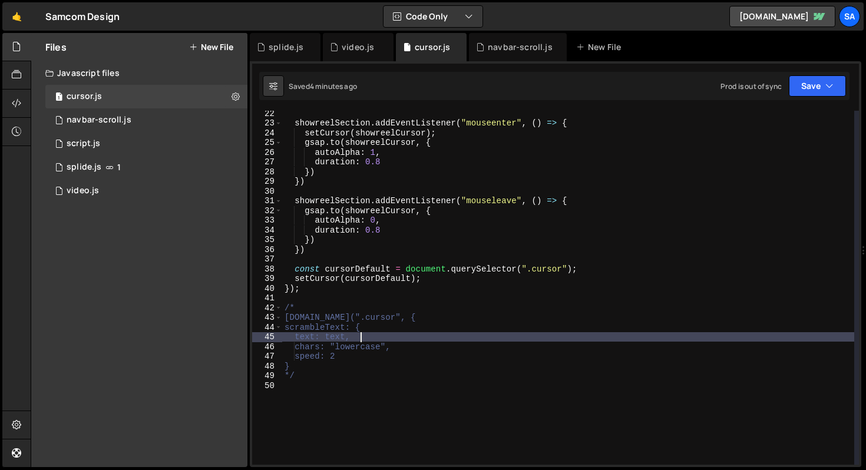
click at [359, 334] on div "showreelSection . addEventListener ( "mouseenter" , ( ) => { setCursor ( showre…" at bounding box center [568, 295] width 572 height 374
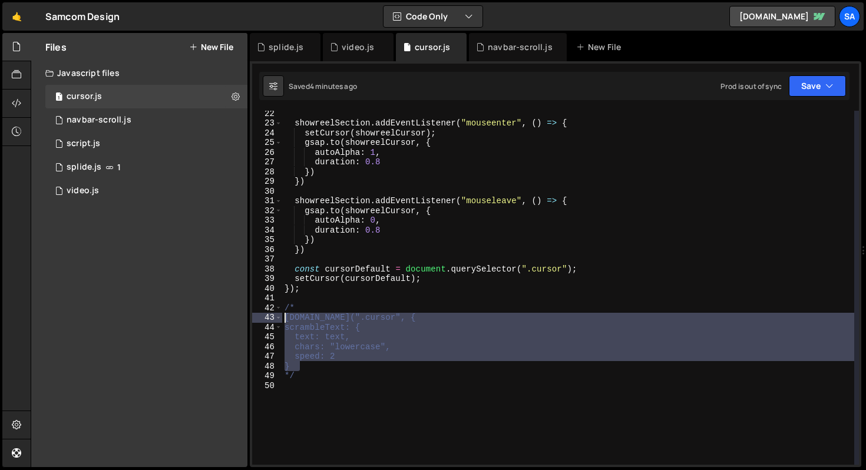
drag, startPoint x: 314, startPoint y: 369, endPoint x: 253, endPoint y: 321, distance: 77.6
click at [253, 321] on div "text: text, 22 23 24 25 26 27 28 29 30 31 32 33 34 35 36 37 38 39 40 41 42 43 4…" at bounding box center [555, 288] width 607 height 354
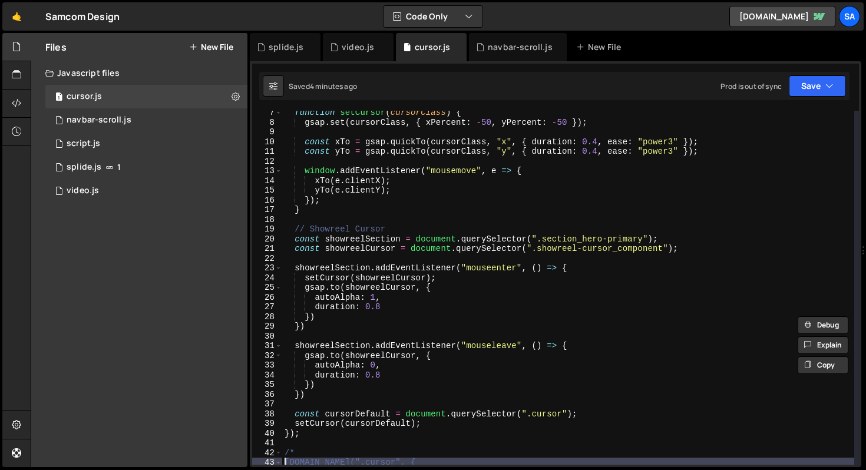
scroll to position [65, 0]
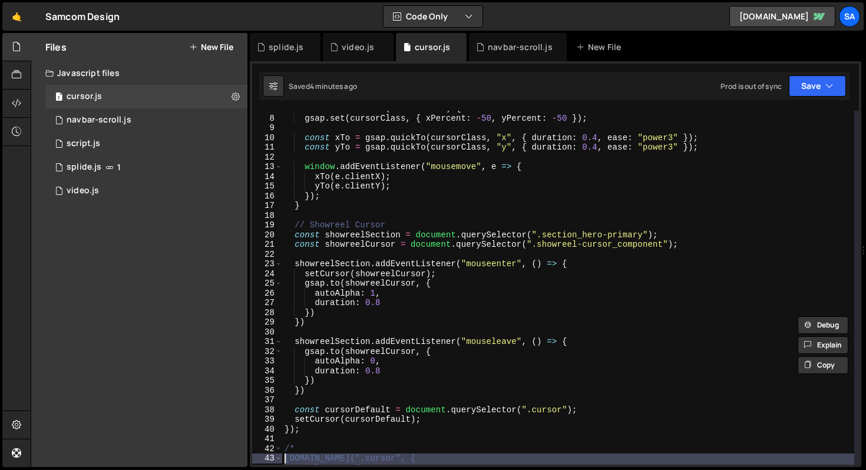
click at [452, 285] on div "function setCursor ( cursorClass ) { gsap . set ( cursorClass , { xPercent : - …" at bounding box center [568, 291] width 572 height 374
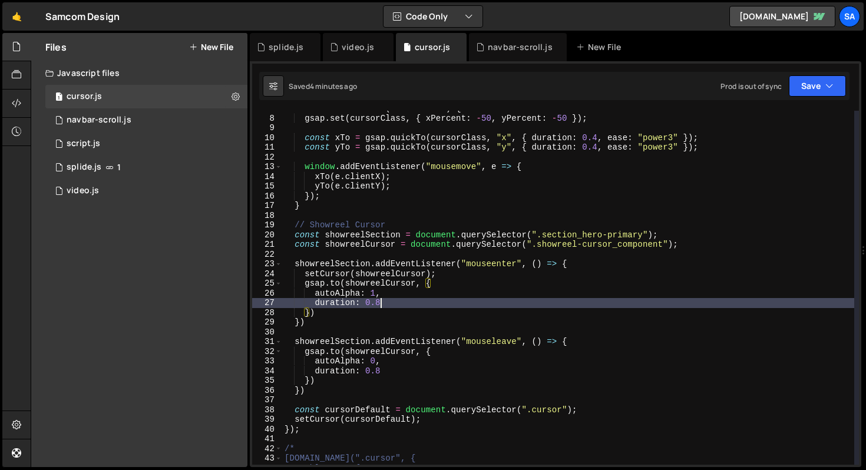
click at [429, 298] on div "function setCursor ( cursorClass ) { gsap . set ( cursorClass , { xPercent : - …" at bounding box center [568, 291] width 572 height 374
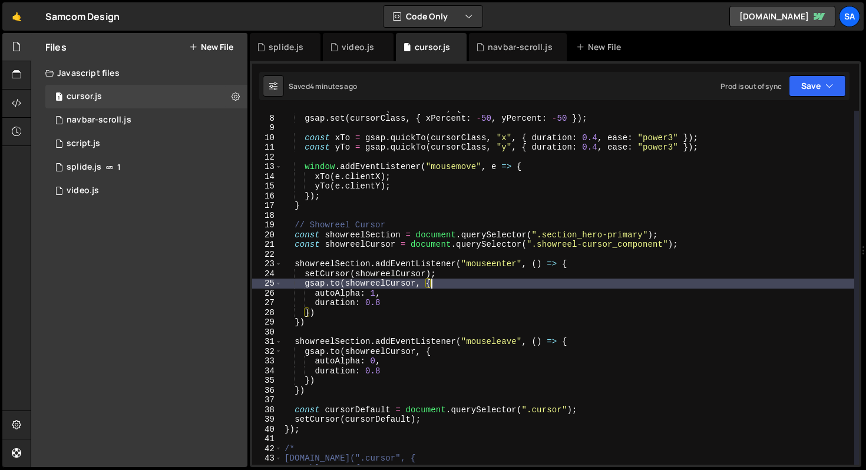
click at [440, 287] on div "function setCursor ( cursorClass ) { gsap . set ( cursorClass , { xPercent : - …" at bounding box center [568, 291] width 572 height 374
click at [419, 296] on div "function setCursor ( cursorClass ) { gsap . set ( cursorClass , { xPercent : - …" at bounding box center [568, 291] width 572 height 374
type textarea "autoAlpha: 1,"
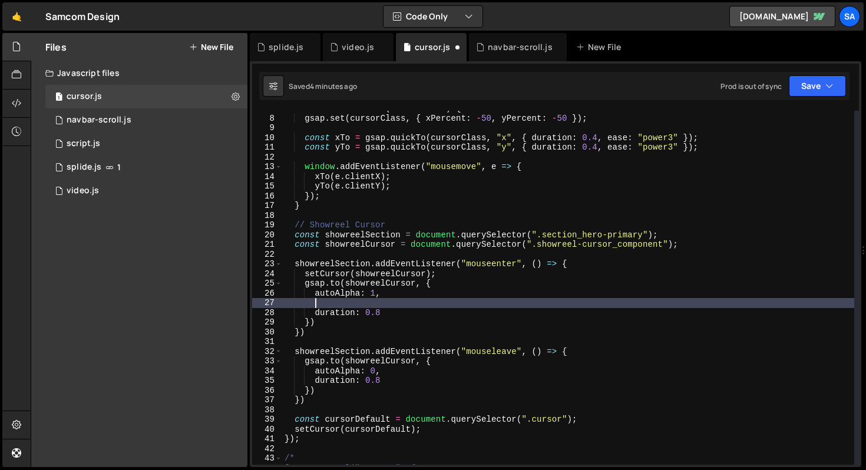
paste textarea "}"
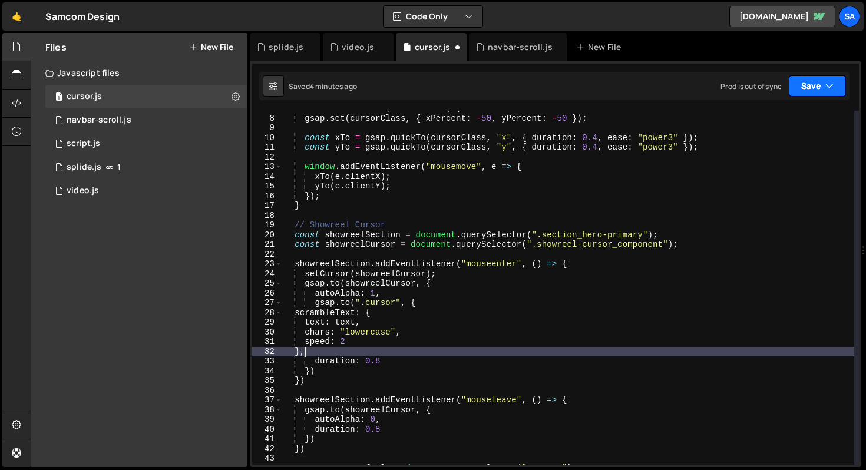
click at [815, 86] on button "Save" at bounding box center [817, 85] width 57 height 21
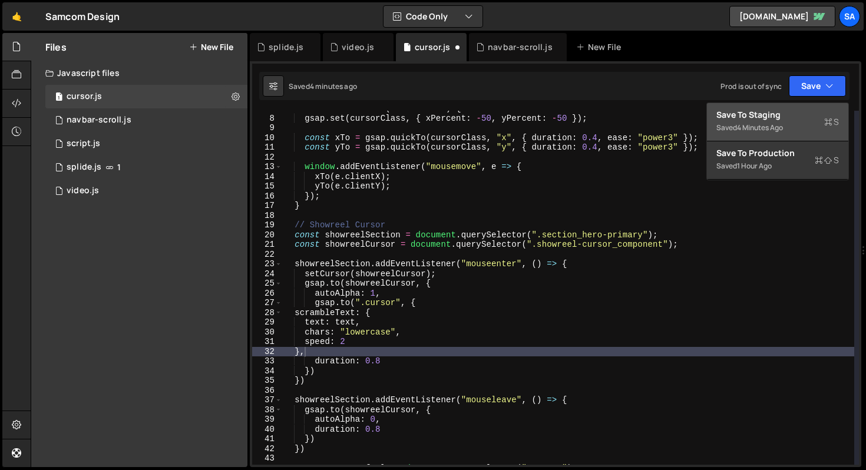
click at [774, 114] on div "Save to Staging S" at bounding box center [777, 115] width 123 height 12
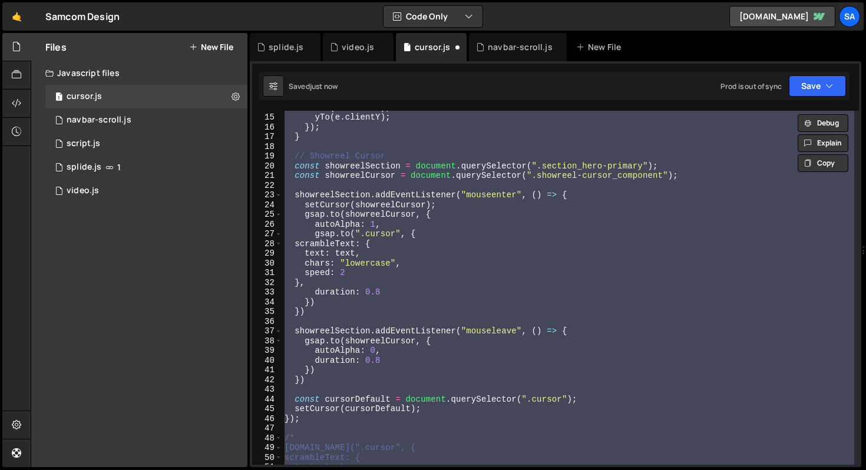
scroll to position [134, 0]
click at [429, 230] on div "xTo ( e . clientX ) ; yTo ( e . clientY ) ; }) ; } // Showreel Cursor const sho…" at bounding box center [568, 288] width 572 height 354
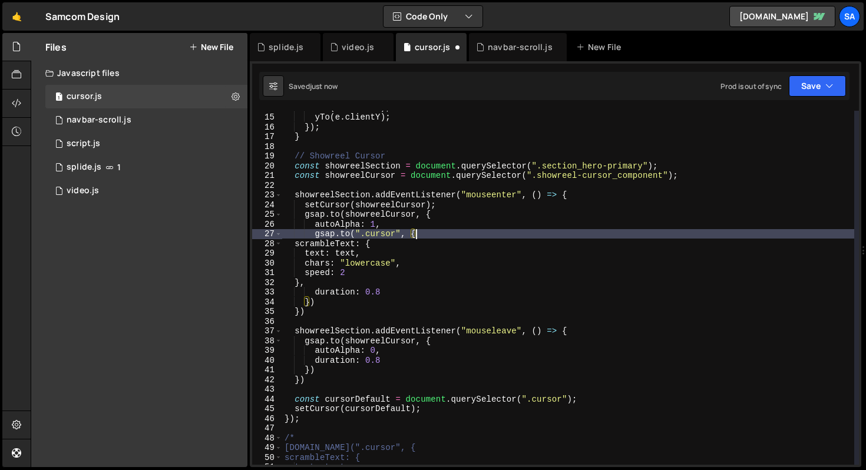
click at [316, 235] on div "xTo ( e . clientX ) ; yTo ( e . clientY ) ; }) ; } // Showreel Cursor const sho…" at bounding box center [568, 290] width 572 height 374
click at [330, 283] on div "xTo ( e . clientX ) ; yTo ( e . clientY ) ; }) ; } // Showreel Cursor const sho…" at bounding box center [568, 290] width 572 height 374
type textarea "},"
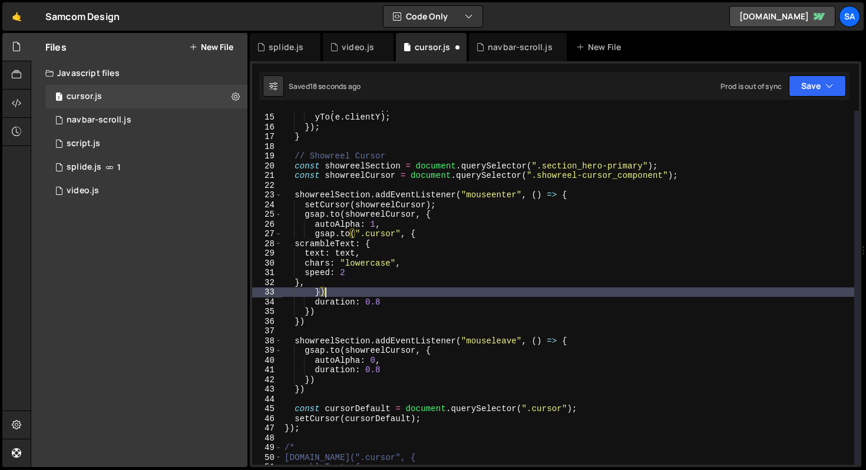
scroll to position [0, 1]
click at [799, 101] on div "1 Type cmd + s to save your Javascript file. הההההההההההההההההההההההההההההההההה…" at bounding box center [556, 264] width 612 height 406
click at [802, 95] on button "Save" at bounding box center [817, 85] width 57 height 21
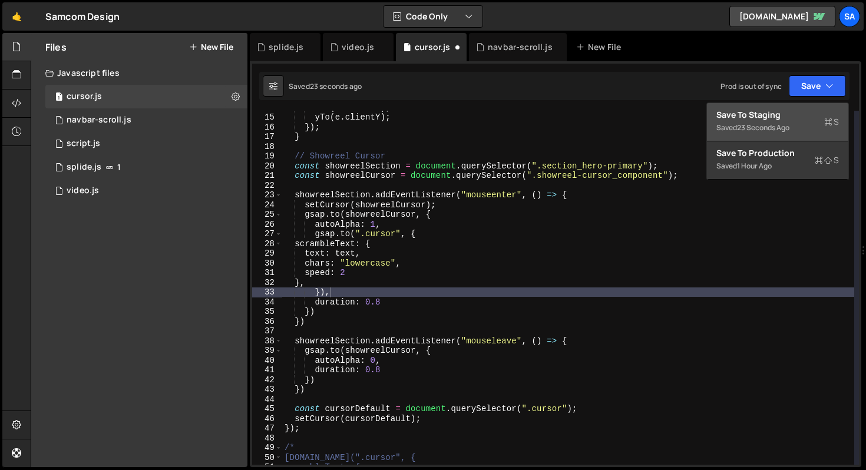
click at [776, 123] on div "23 seconds ago" at bounding box center [763, 128] width 52 height 10
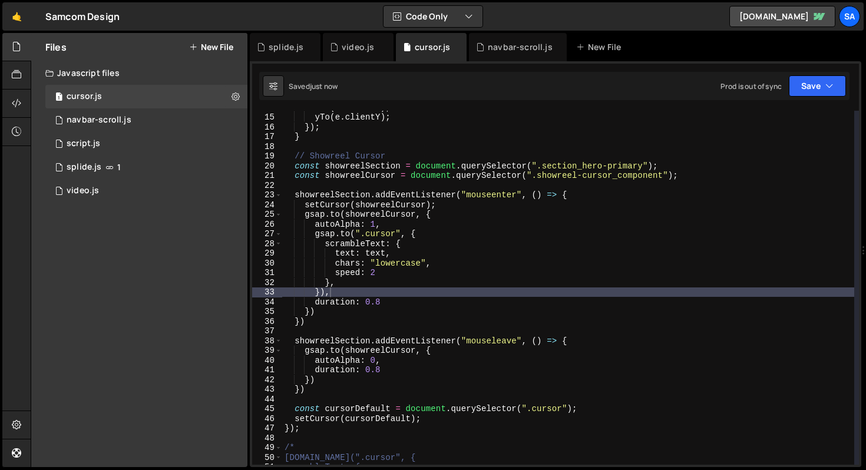
click at [353, 290] on div "xTo ( e . clientX ) ; yTo ( e . clientY ) ; }) ; } // Showreel Cursor const sho…" at bounding box center [568, 290] width 572 height 374
click at [421, 253] on div "xTo ( e . clientX ) ; yTo ( e . clientY ) ; }) ; } // Showreel Cursor const sho…" at bounding box center [568, 290] width 572 height 374
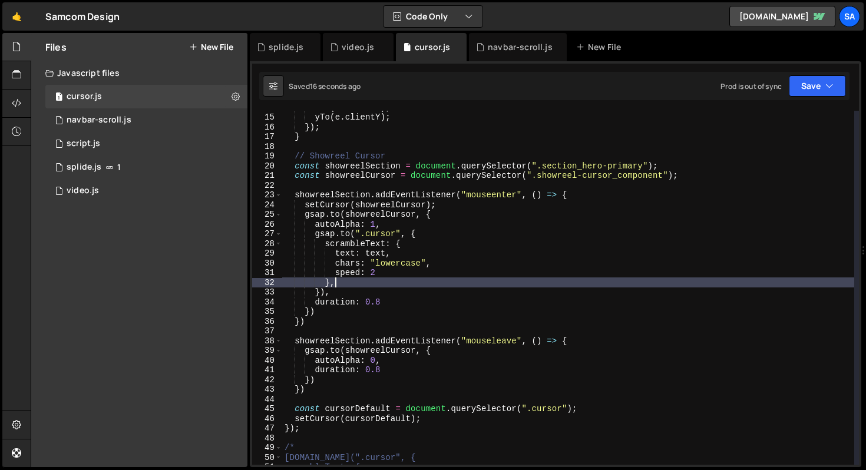
click at [348, 283] on div "xTo ( e . clientX ) ; yTo ( e . clientY ) ; }) ; } // Showreel Cursor const sho…" at bounding box center [568, 290] width 572 height 374
click at [343, 292] on div "xTo ( e . clientX ) ; yTo ( e . clientY ) ; }) ; } // Showreel Cursor const sho…" at bounding box center [568, 290] width 572 height 374
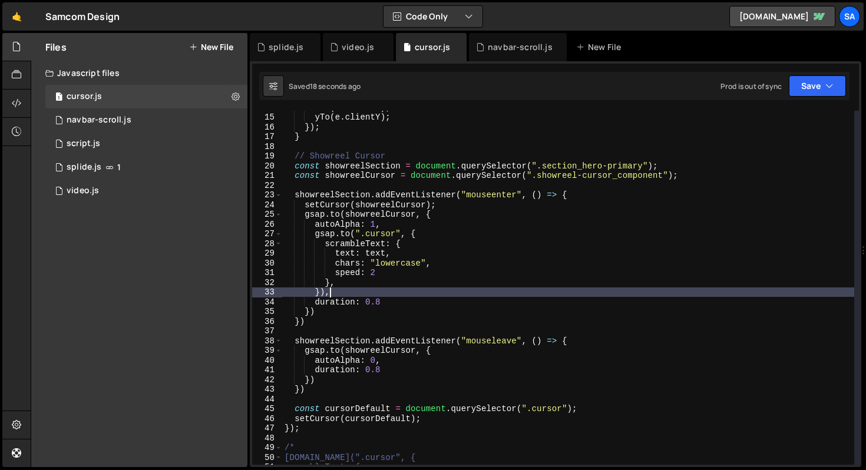
click at [359, 283] on div "xTo ( e . clientX ) ; yTo ( e . clientY ) ; }) ; } // Showreel Cursor const sho…" at bounding box center [568, 290] width 572 height 374
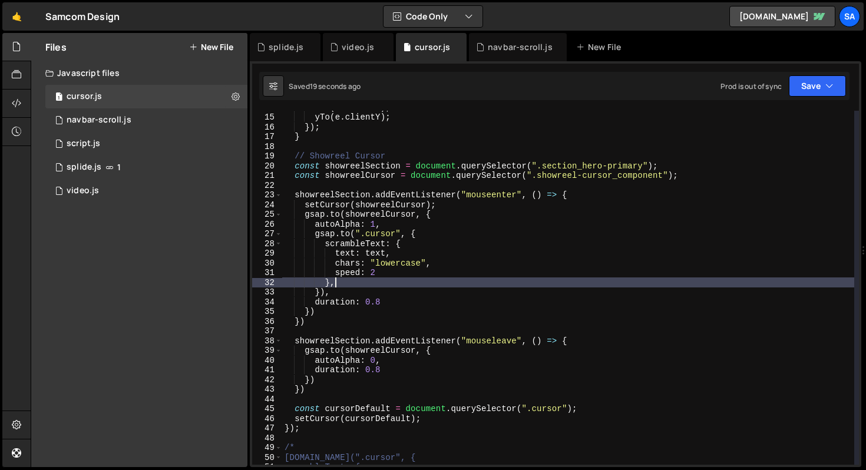
type textarea "}"
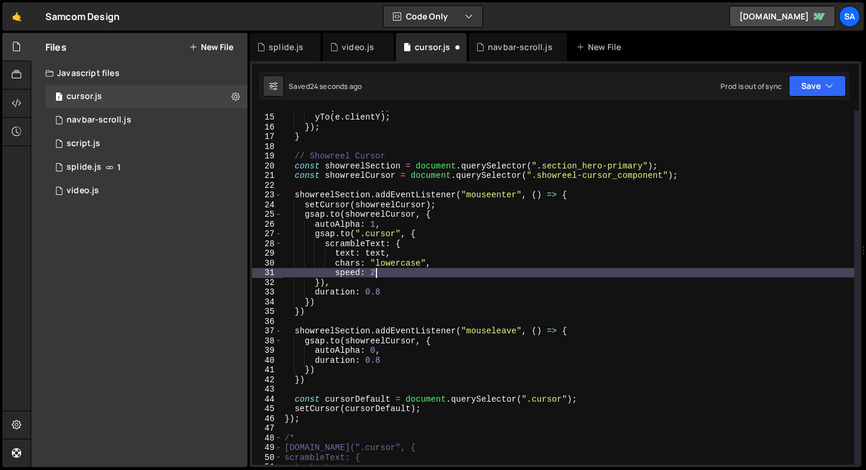
click at [353, 232] on div "xTo ( e . clientX ) ; yTo ( e . clientY ) ; }) ; } // Showreel Cursor const sho…" at bounding box center [568, 290] width 572 height 374
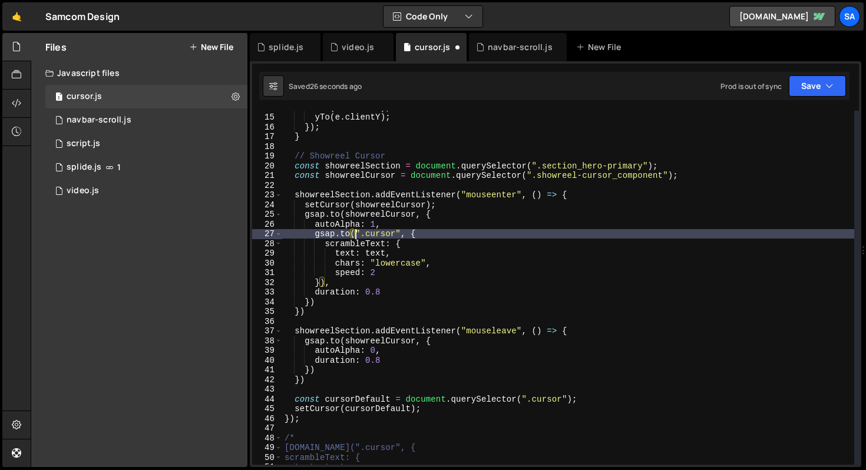
click at [416, 234] on div "xTo ( e . clientX ) ; yTo ( e . clientY ) ; }) ; } // Showreel Cursor const sho…" at bounding box center [568, 290] width 572 height 374
click at [396, 273] on div "xTo ( e . clientX ) ; yTo ( e . clientY ) ; }) ; } // Showreel Cursor const sho…" at bounding box center [568, 290] width 572 height 374
type textarea "speed: 2"
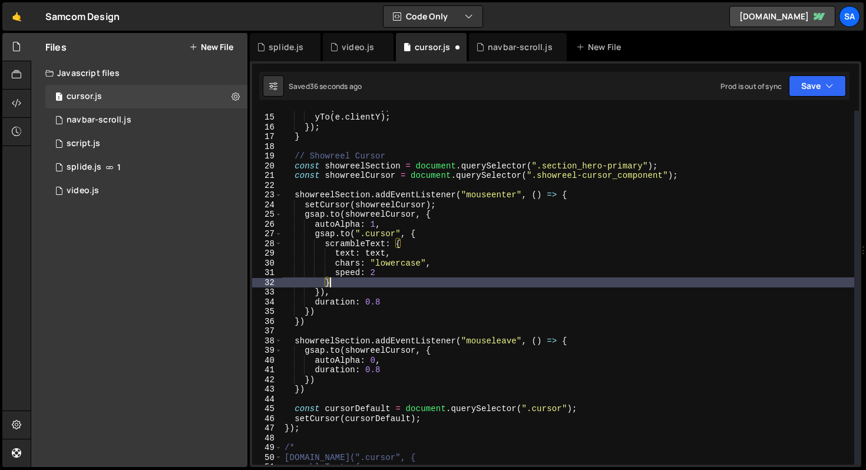
scroll to position [0, 4]
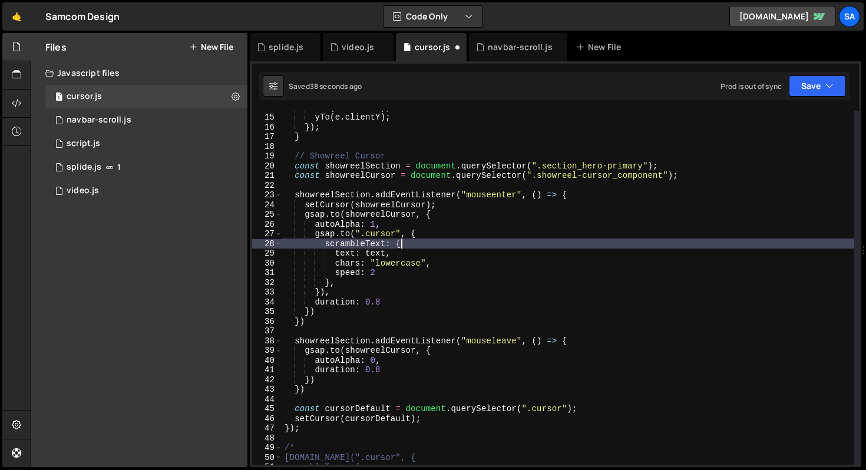
click at [400, 244] on div "xTo ( e . clientX ) ; yTo ( e . clientY ) ; }) ; } // Showreel Cursor const sho…" at bounding box center [568, 290] width 572 height 374
click at [415, 233] on div "xTo ( e . clientX ) ; yTo ( e . clientY ) ; }) ; } // Showreel Cursor const sho…" at bounding box center [568, 290] width 572 height 374
type textarea "[DOMAIN_NAME](".cursor", {"
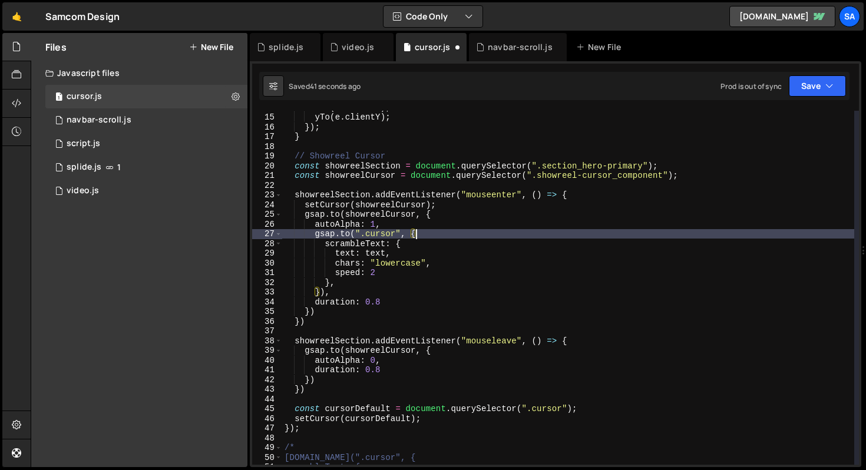
click at [355, 233] on div "xTo ( e . clientX ) ; yTo ( e . clientY ) ; }) ; } // Showreel Cursor const sho…" at bounding box center [568, 290] width 572 height 374
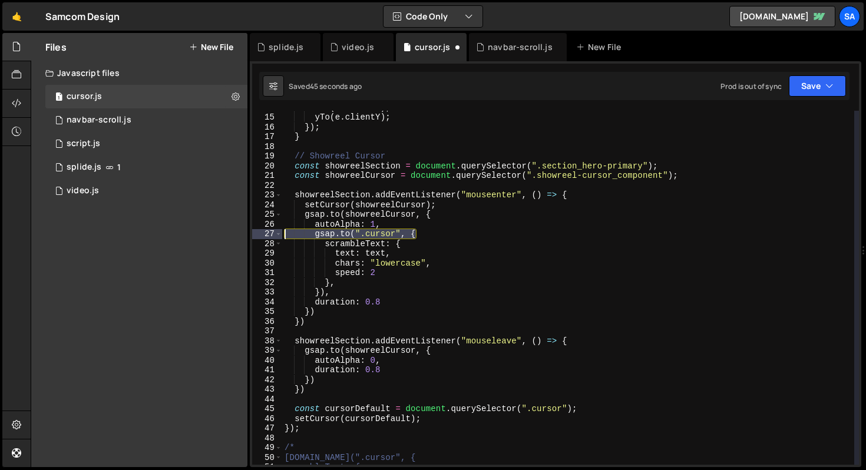
drag, startPoint x: 431, startPoint y: 234, endPoint x: 267, endPoint y: 233, distance: 163.2
click at [267, 233] on div "[DOMAIN_NAME](".cursor", { 14 15 16 17 18 19 20 21 22 23 24 25 26 27 28 29 30 3…" at bounding box center [555, 288] width 607 height 354
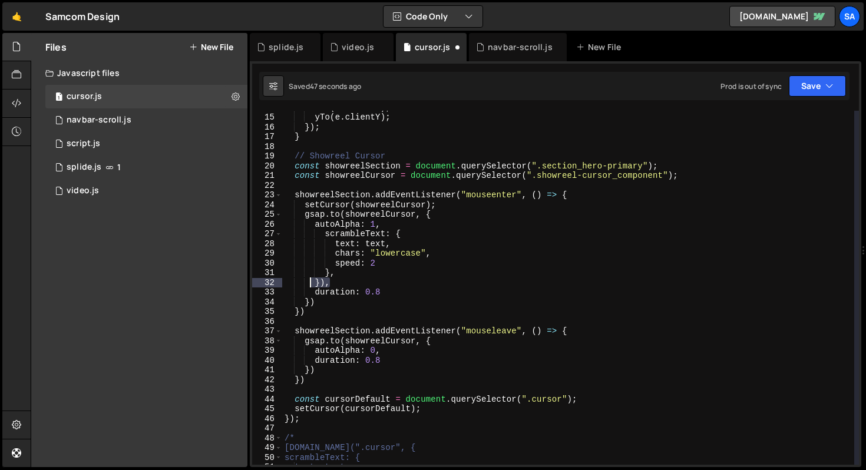
drag, startPoint x: 352, startPoint y: 282, endPoint x: 232, endPoint y: 284, distance: 120.2
click at [232, 284] on div "Files New File Javascript files 1 cursor.js 0 1 navbar-scroll.js 0 0 script.js …" at bounding box center [448, 250] width 835 height 435
type textarea "}),"
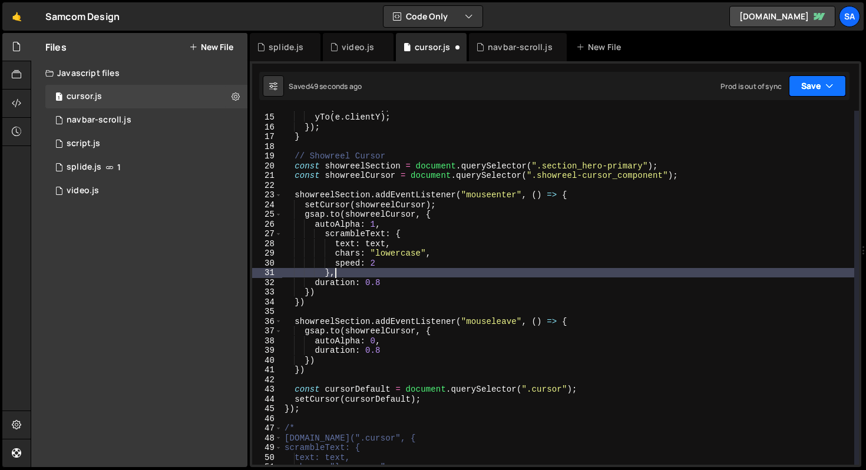
click at [807, 80] on button "Save" at bounding box center [817, 85] width 57 height 21
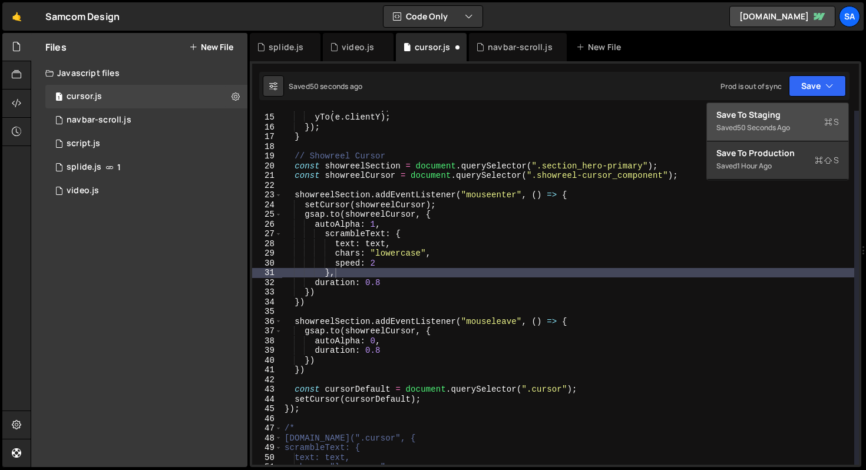
click at [798, 123] on div "Saved 50 seconds ago" at bounding box center [777, 128] width 123 height 14
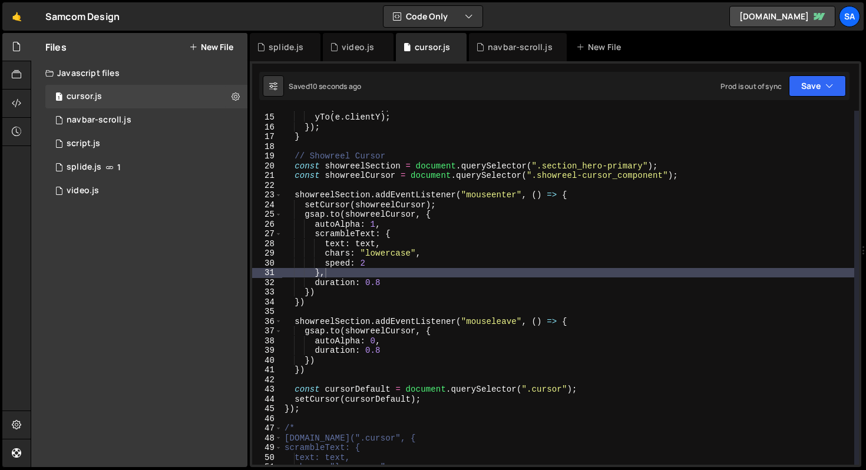
click at [374, 264] on div "xTo ( e . clientX ) ; yTo ( e . clientY ) ; }) ; } // Showreel Cursor const sho…" at bounding box center [568, 290] width 572 height 374
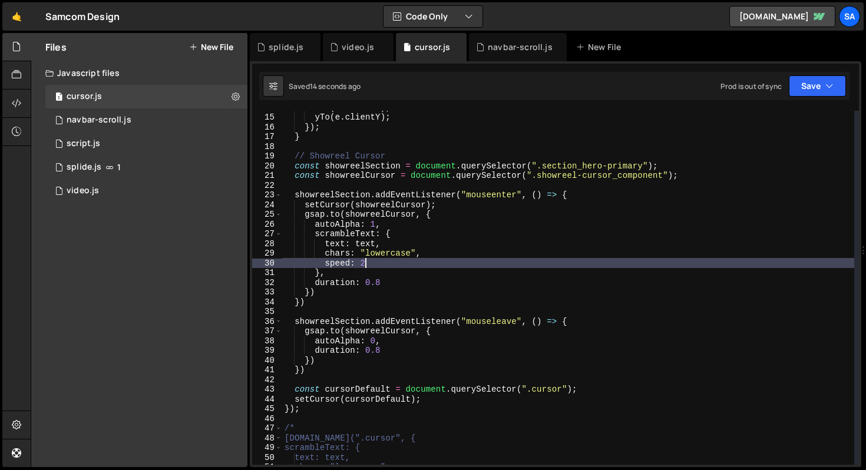
click at [353, 269] on div "xTo ( e . clientX ) ; yTo ( e . clientY ) ; }) ; } // Showreel Cursor const sho…" at bounding box center [568, 290] width 572 height 374
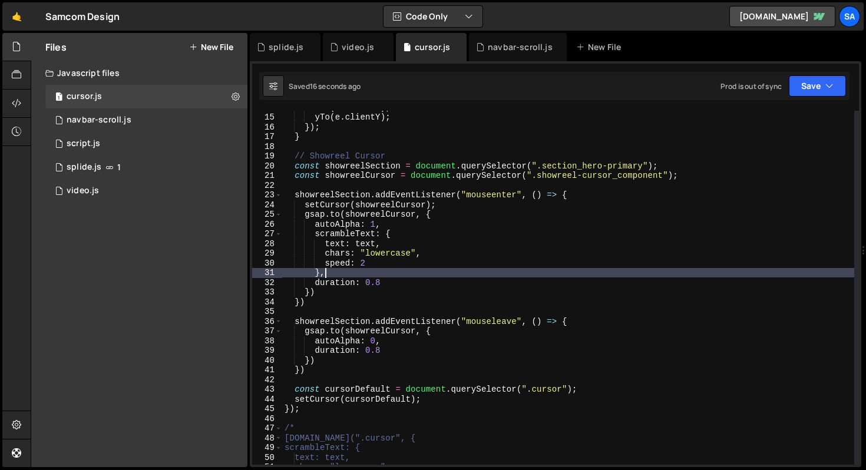
click at [389, 230] on div "xTo ( e . clientX ) ; yTo ( e . clientY ) ; }) ; } // Showreel Cursor const sho…" at bounding box center [568, 290] width 572 height 374
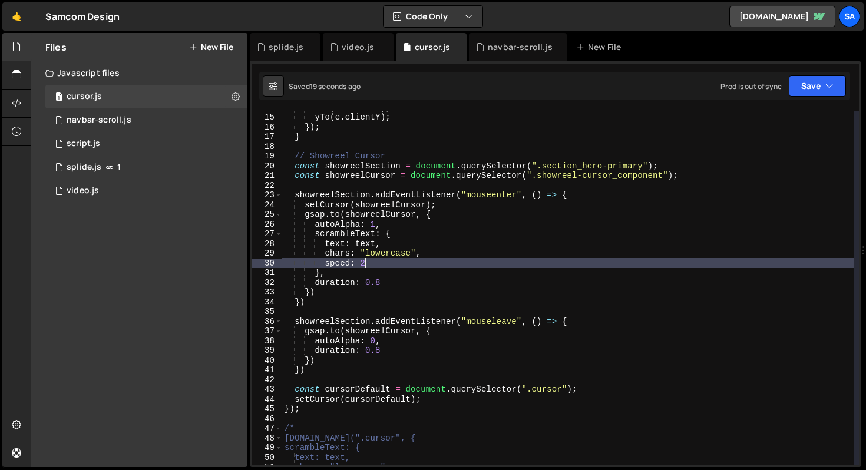
click at [394, 262] on div "xTo ( e . clientX ) ; yTo ( e . clientY ) ; }) ; } // Showreel Cursor const sho…" at bounding box center [568, 290] width 572 height 374
click at [437, 280] on div "xTo ( e . clientX ) ; yTo ( e . clientY ) ; }) ; } // Showreel Cursor const sho…" at bounding box center [568, 290] width 572 height 374
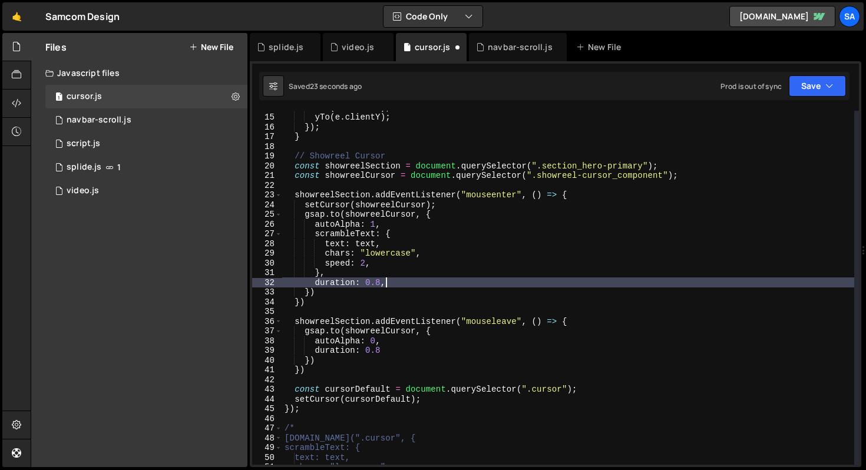
scroll to position [0, 6]
click at [809, 91] on button "Save" at bounding box center [817, 85] width 57 height 21
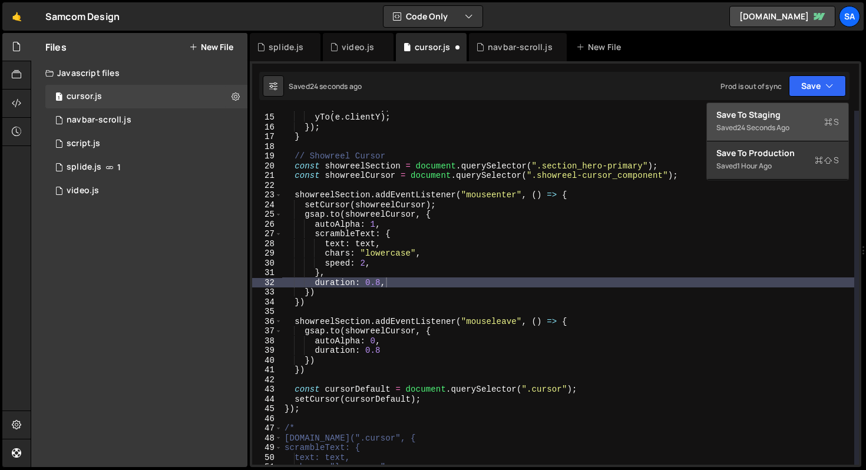
click at [769, 121] on div "Saved 24 seconds ago" at bounding box center [777, 128] width 123 height 14
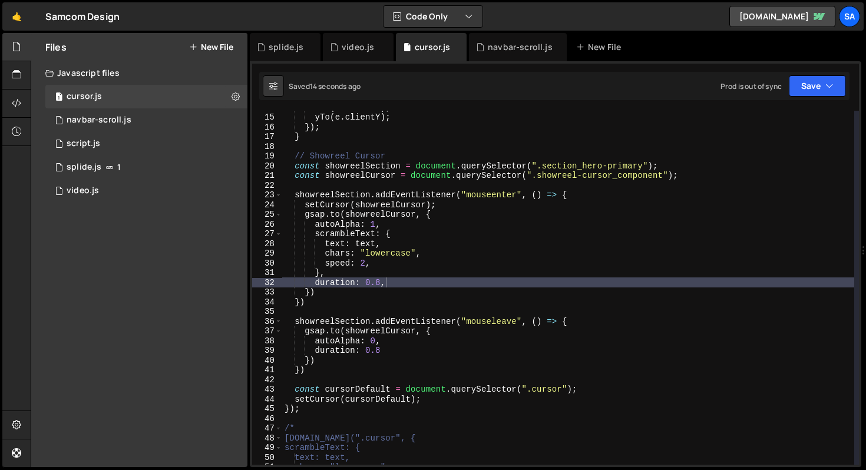
type textarea "text: text,"
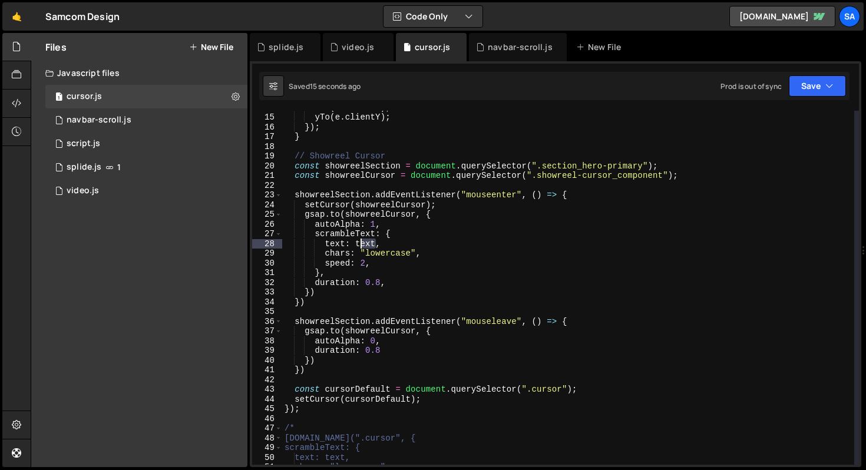
drag, startPoint x: 376, startPoint y: 242, endPoint x: 359, endPoint y: 242, distance: 17.1
click at [359, 242] on div "xTo ( e . clientX ) ; yTo ( e . clientY ) ; }) ; } // Showreel Cursor const sho…" at bounding box center [568, 290] width 572 height 374
drag, startPoint x: 389, startPoint y: 243, endPoint x: 261, endPoint y: 245, distance: 127.9
click at [261, 245] on div "text: text, 14 15 16 17 18 19 20 21 22 23 24 25 26 27 28 29 30 31 32 33 34 35 3…" at bounding box center [555, 288] width 607 height 354
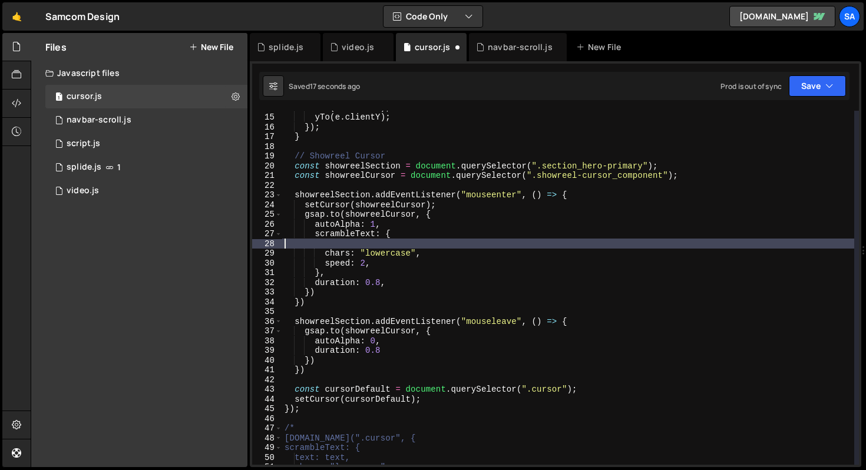
scroll to position [0, 0]
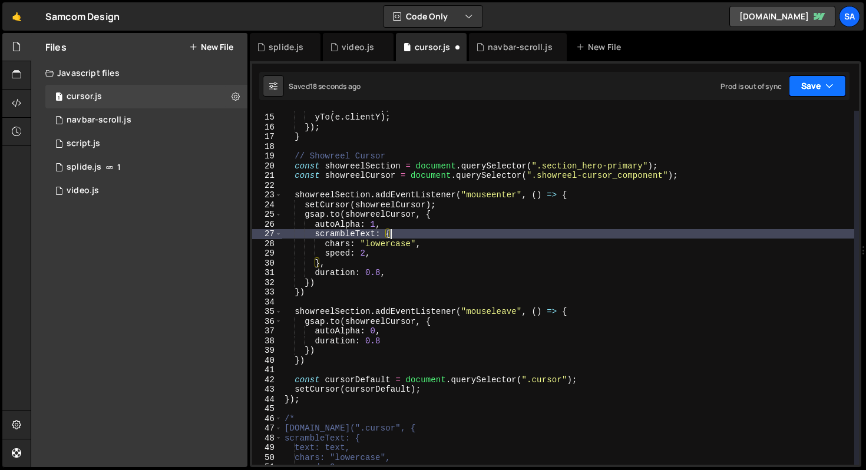
click at [801, 84] on button "Save" at bounding box center [817, 85] width 57 height 21
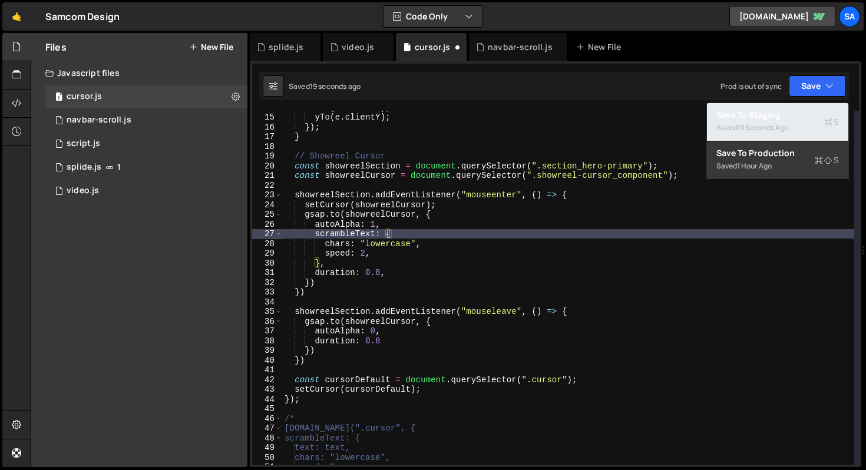
click at [744, 129] on div "19 seconds ago" at bounding box center [762, 128] width 51 height 10
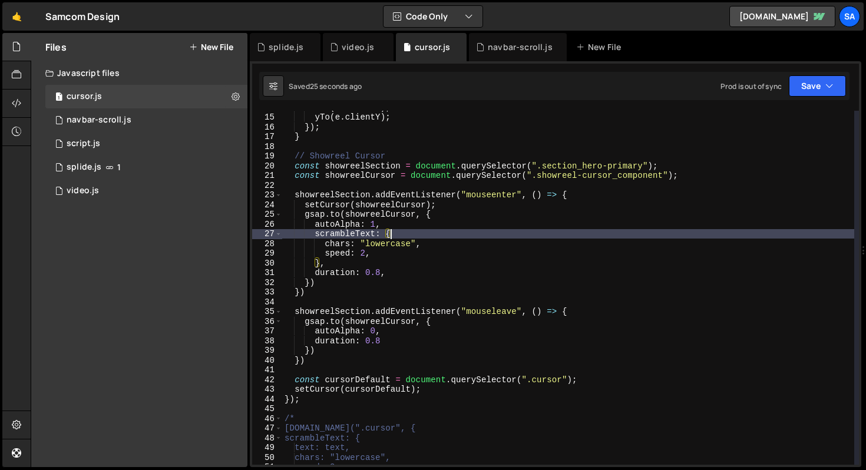
click at [444, 236] on div "xTo ( e . clientX ) ; yTo ( e . clientY ) ; }) ; } // Showreel Cursor const sho…" at bounding box center [568, 290] width 572 height 374
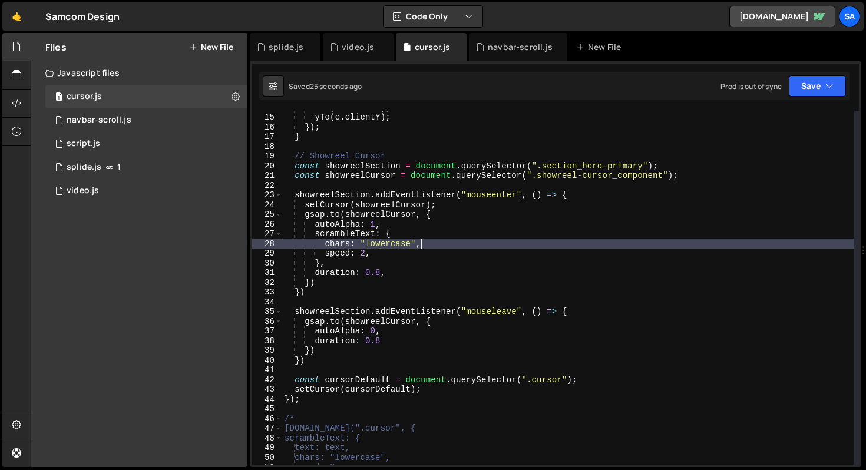
click at [441, 242] on div "xTo ( e . clientX ) ; yTo ( e . clientY ) ; }) ; } // Showreel Cursor const sho…" at bounding box center [568, 290] width 572 height 374
click at [424, 231] on div "xTo ( e . clientX ) ; yTo ( e . clientY ) ; }) ; } // Showreel Cursor const sho…" at bounding box center [568, 290] width 572 height 374
type textarea "scrambleText: {"
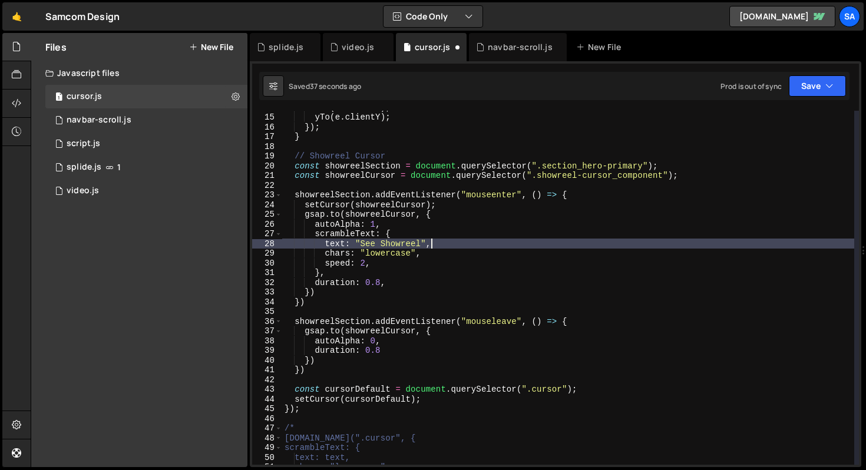
scroll to position [0, 9]
click at [827, 81] on icon "button" at bounding box center [829, 86] width 8 height 12
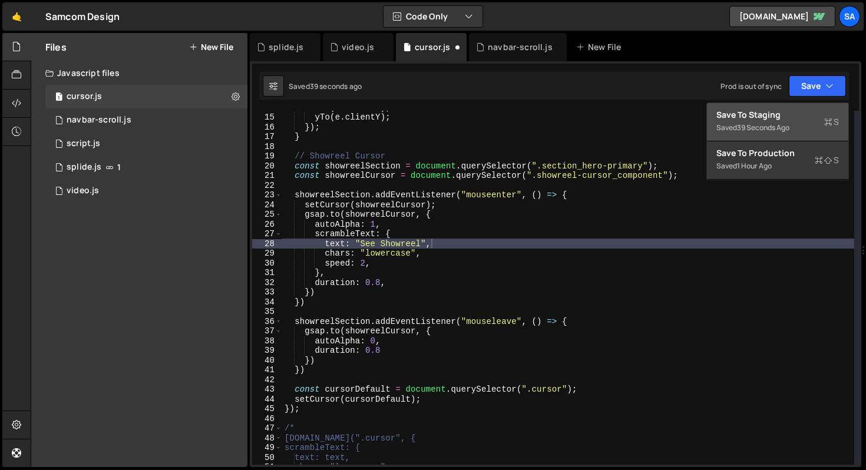
click at [778, 123] on div "39 seconds ago" at bounding box center [763, 128] width 52 height 10
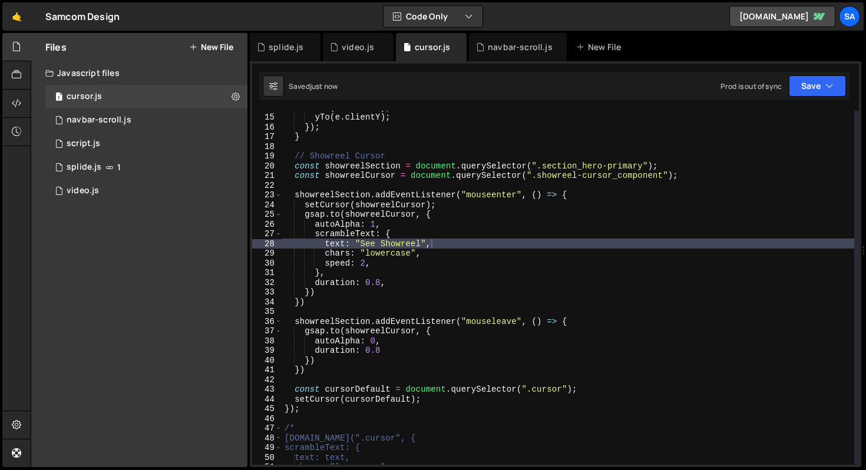
click at [457, 217] on div "xTo ( e . clientX ) ; yTo ( e . clientY ) ; }) ; } // Showreel Cursor const sho…" at bounding box center [568, 290] width 572 height 374
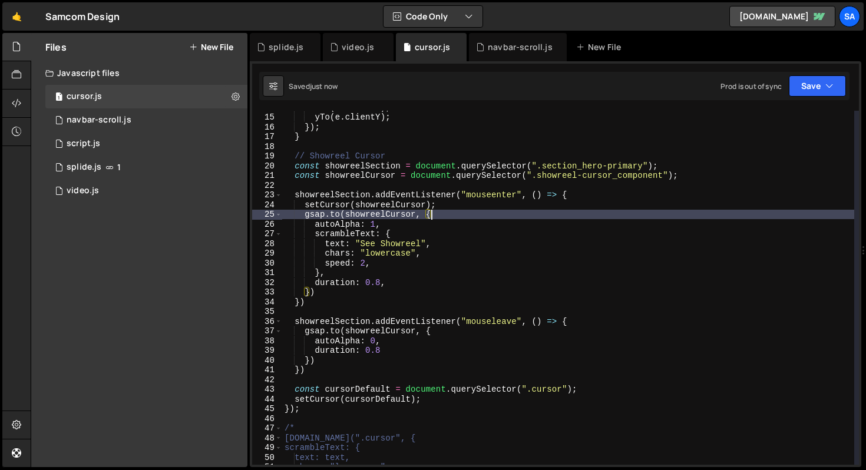
click at [454, 219] on div "xTo ( e . clientX ) ; yTo ( e . clientY ) ; }) ; } // Showreel Cursor const sho…" at bounding box center [568, 290] width 572 height 374
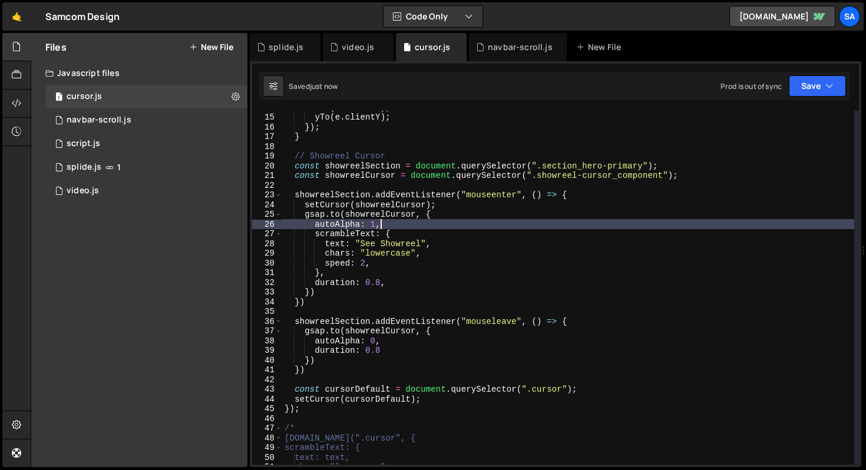
click at [445, 222] on div "xTo ( e . clientX ) ; yTo ( e . clientY ) ; }) ; } // Showreel Cursor const sho…" at bounding box center [568, 290] width 572 height 374
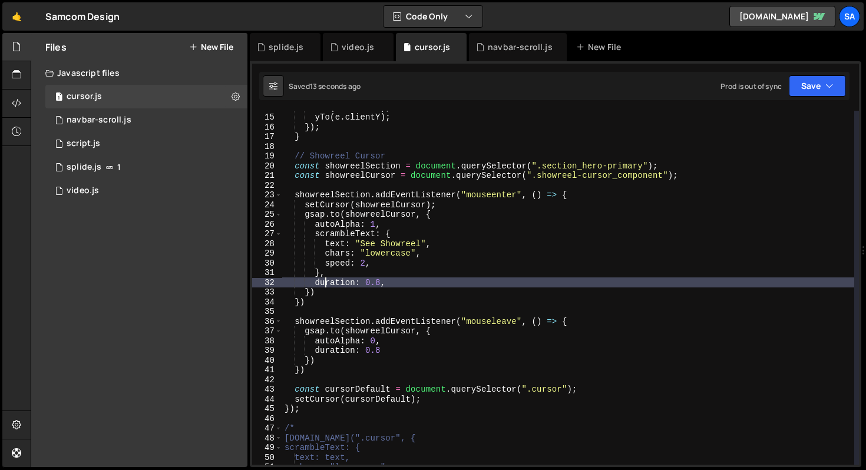
click at [328, 280] on div "xTo ( e . clientX ) ; yTo ( e . clientY ) ; }) ; } // Showreel Cursor const sho…" at bounding box center [568, 290] width 572 height 374
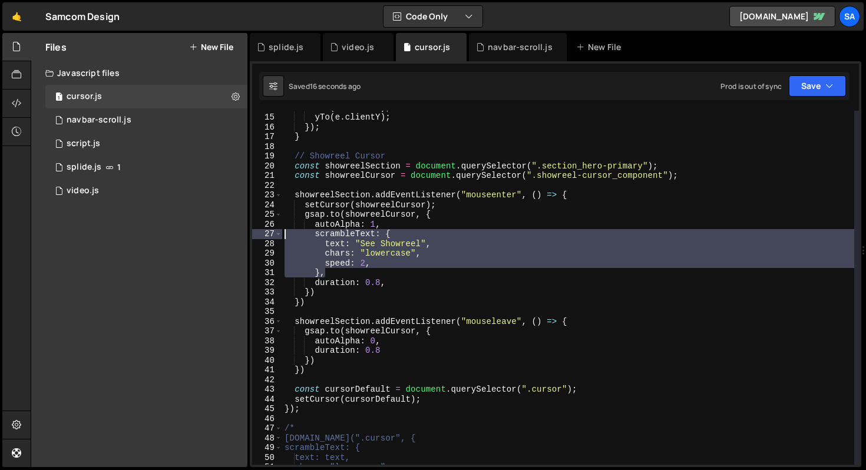
drag, startPoint x: 346, startPoint y: 270, endPoint x: 243, endPoint y: 231, distance: 110.9
click at [243, 231] on div "Files New File Javascript files 1 cursor.js 0 1 navbar-scroll.js 0 0 script.js …" at bounding box center [448, 250] width 835 height 435
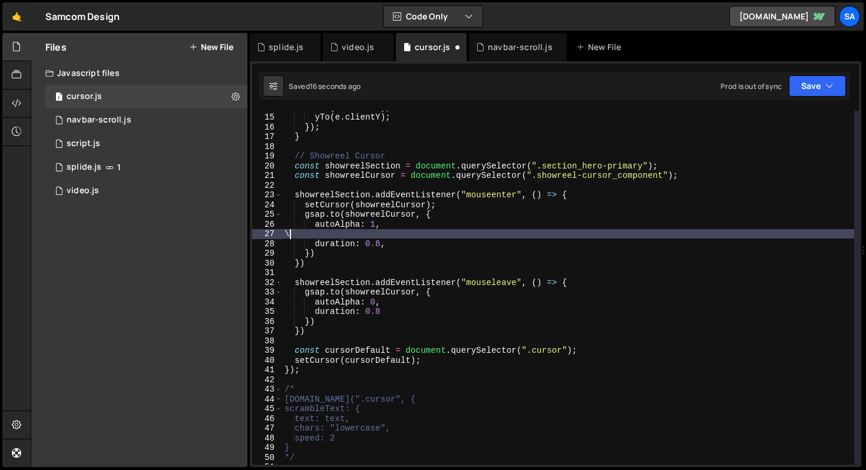
scroll to position [0, 0]
type textarea "\"
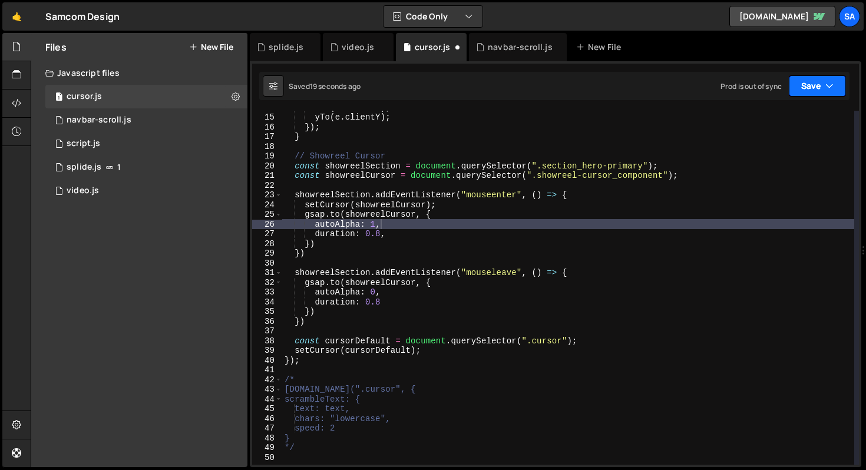
click at [810, 87] on button "Save" at bounding box center [817, 85] width 57 height 21
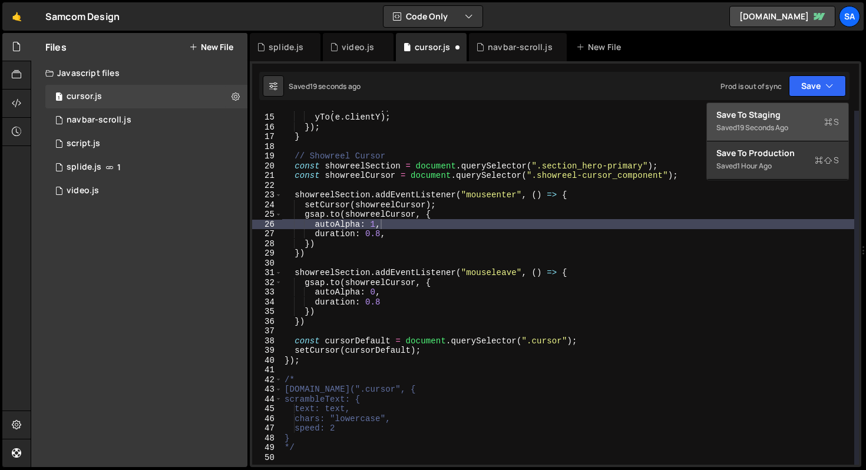
click at [791, 107] on button "Save to Staging S Saved 19 seconds ago" at bounding box center [777, 122] width 141 height 38
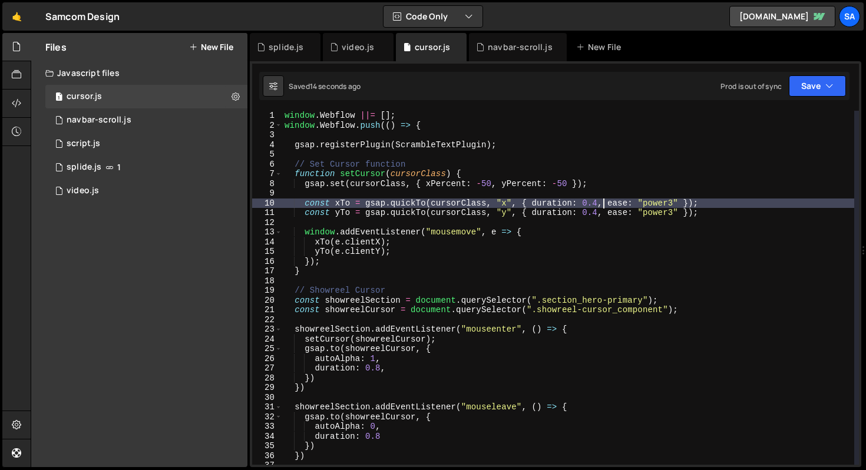
click at [601, 204] on div "window . Webflow ||= [ ] ; window . Webflow . push (( ) => { gsap . registerPlu…" at bounding box center [568, 298] width 572 height 374
click at [598, 203] on div "window . Webflow ||= [ ] ; window . Webflow . push (( ) => { gsap . registerPlu…" at bounding box center [568, 298] width 572 height 374
type textarea "const xTo = gsap.quickTo(cursorClass, "x", { duration: 0.6, ease: "power3" });"
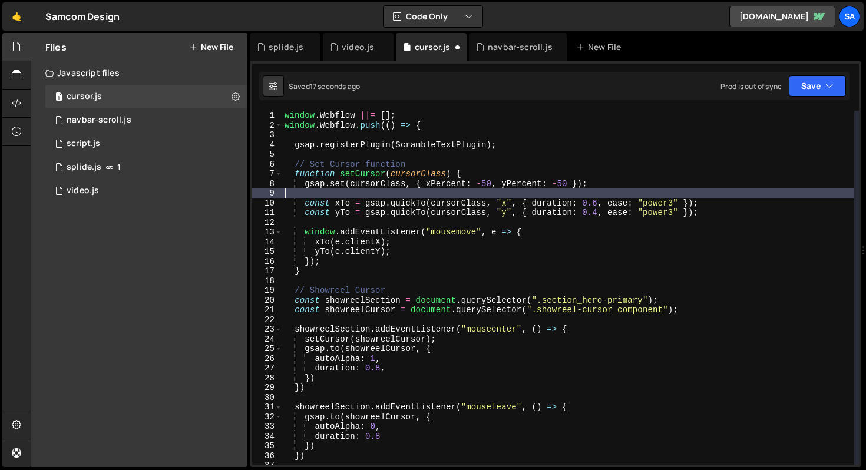
click at [599, 194] on div "window . Webflow ||= [ ] ; window . Webflow . push (( ) => { gsap . registerPlu…" at bounding box center [568, 298] width 572 height 374
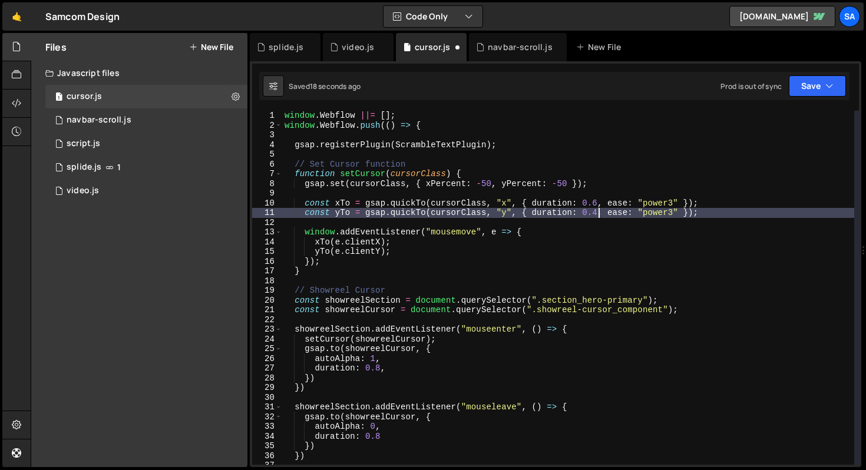
click at [599, 209] on div "window . Webflow ||= [ ] ; window . Webflow . push (( ) => { gsap . registerPlu…" at bounding box center [568, 298] width 572 height 374
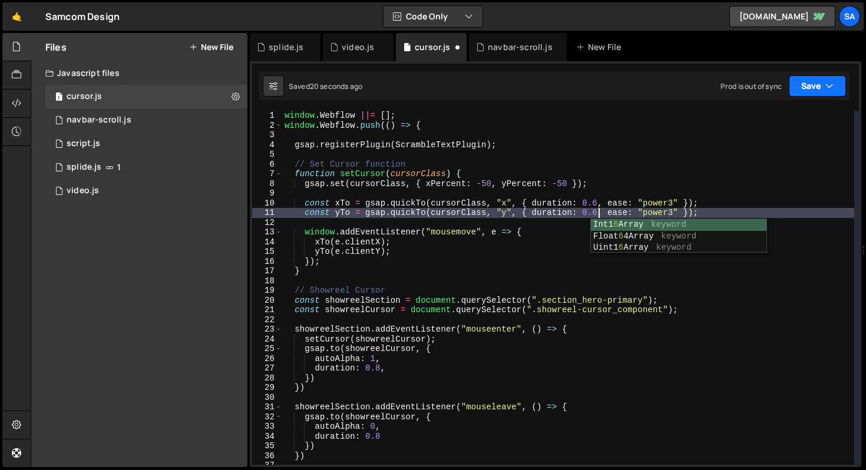
type textarea "const yTo = gsap.quickTo(cursorClass, "y", { duration: 0.6, ease: "power3" });"
click at [815, 78] on button "Save" at bounding box center [817, 85] width 57 height 21
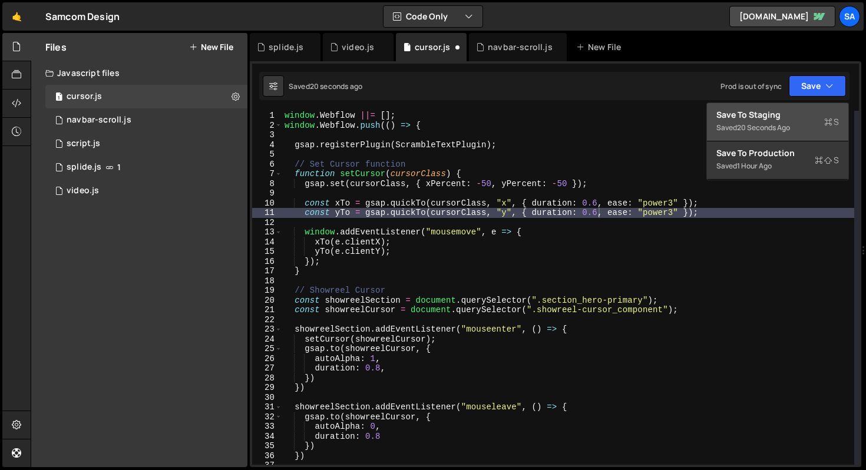
click at [776, 110] on div "Save to Staging S" at bounding box center [777, 115] width 123 height 12
